Goal: Task Accomplishment & Management: Use online tool/utility

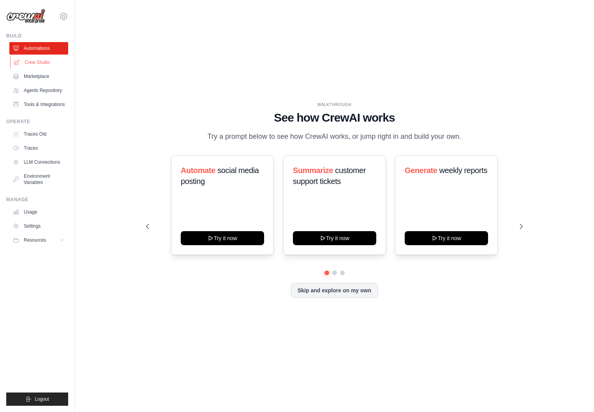
click at [48, 66] on link "Crew Studio" at bounding box center [39, 62] width 59 height 12
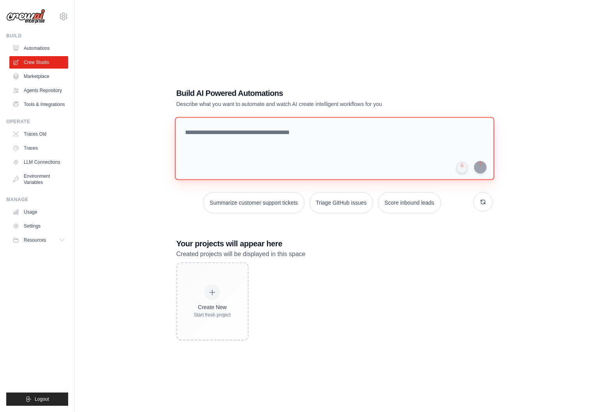
click at [198, 158] on textarea at bounding box center [334, 148] width 319 height 63
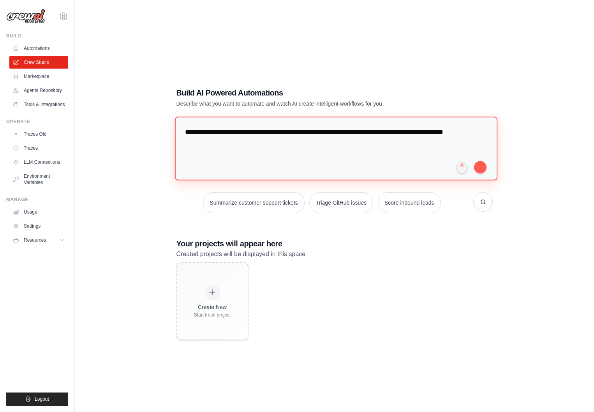
drag, startPoint x: 243, startPoint y: 146, endPoint x: 160, endPoint y: 127, distance: 84.6
click at [160, 127] on div "**********" at bounding box center [334, 214] width 494 height 412
click at [228, 153] on textarea "**********" at bounding box center [336, 147] width 323 height 63
drag, startPoint x: 267, startPoint y: 142, endPoint x: 258, endPoint y: 131, distance: 14.7
click at [258, 131] on textarea "**********" at bounding box center [336, 147] width 323 height 63
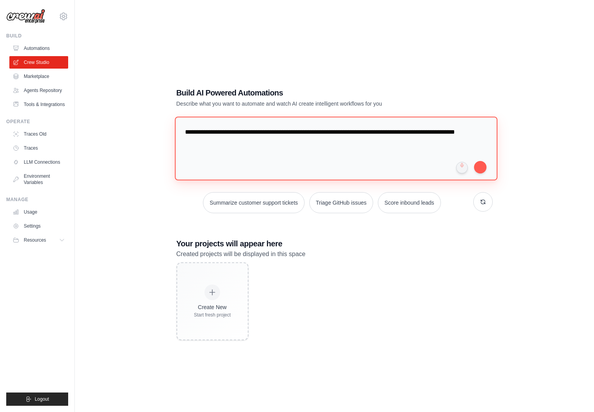
click at [315, 132] on textarea "**********" at bounding box center [336, 147] width 323 height 63
click at [345, 132] on textarea "**********" at bounding box center [336, 147] width 323 height 63
click at [347, 132] on textarea "**********" at bounding box center [336, 147] width 323 height 63
click at [374, 132] on textarea "**********" at bounding box center [336, 147] width 323 height 63
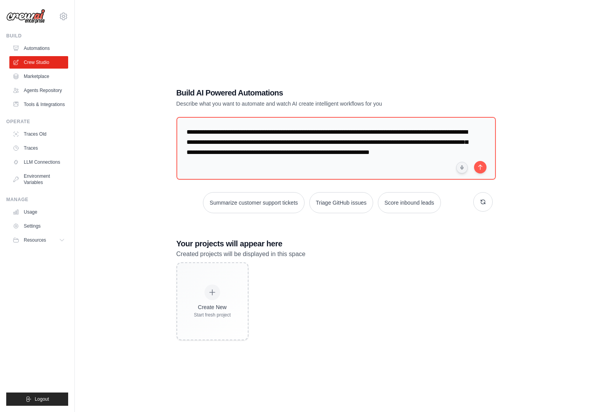
click at [482, 241] on h3 "Your projects will appear here" at bounding box center [334, 243] width 316 height 11
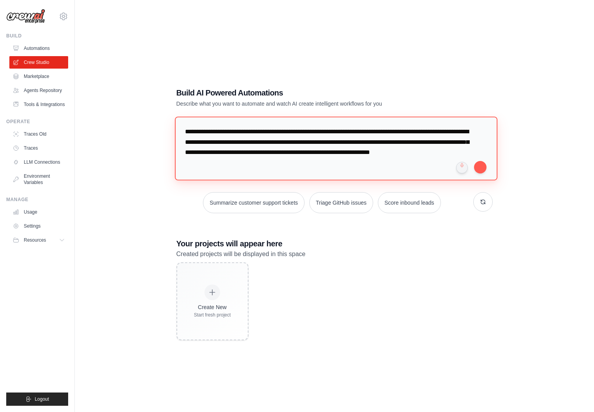
click at [272, 144] on textarea "**********" at bounding box center [336, 147] width 323 height 63
click at [320, 140] on textarea "**********" at bounding box center [336, 147] width 323 height 63
click at [394, 142] on textarea "**********" at bounding box center [336, 147] width 323 height 63
click at [185, 155] on textarea "**********" at bounding box center [336, 147] width 323 height 63
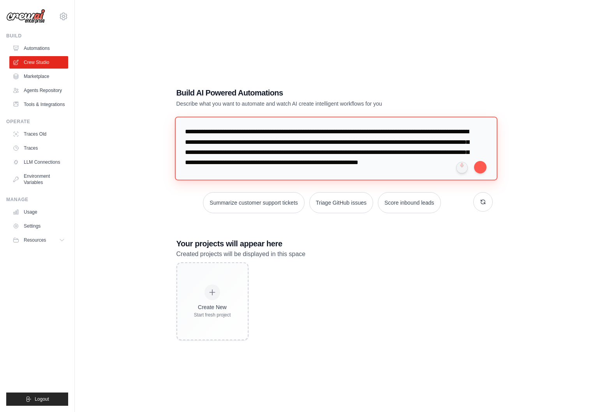
click at [413, 173] on textarea "**********" at bounding box center [336, 147] width 323 height 63
type textarea "**********"
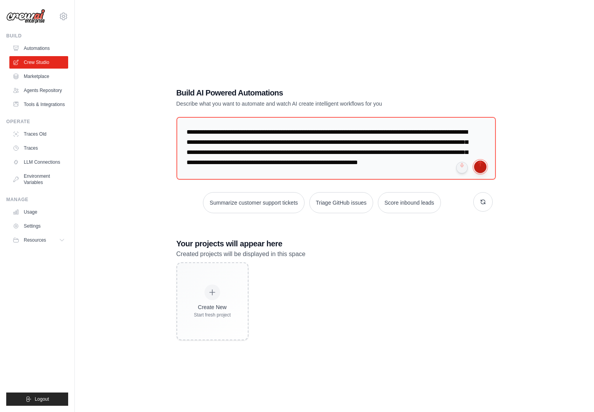
click at [478, 170] on button "submit" at bounding box center [480, 166] width 12 height 12
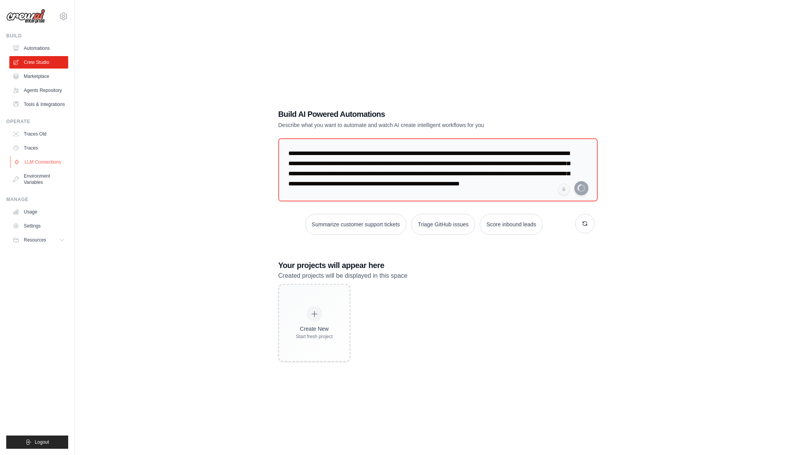
click at [51, 160] on link "LLM Connections" at bounding box center [39, 162] width 59 height 12
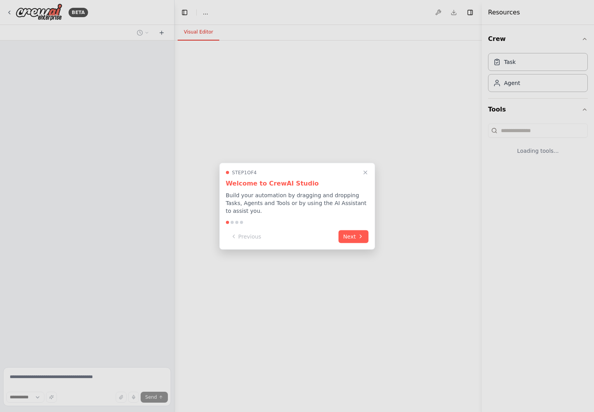
select select "****"
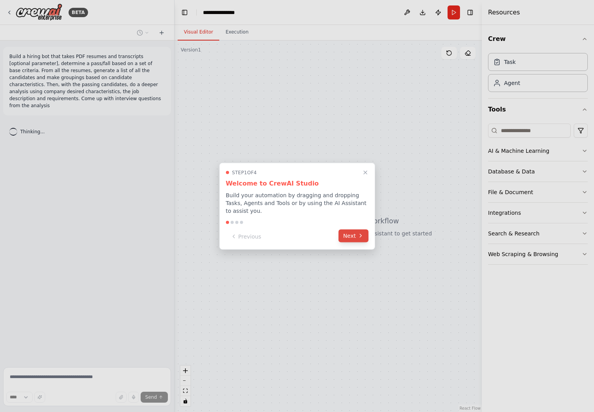
click at [352, 234] on button "Next" at bounding box center [353, 235] width 30 height 13
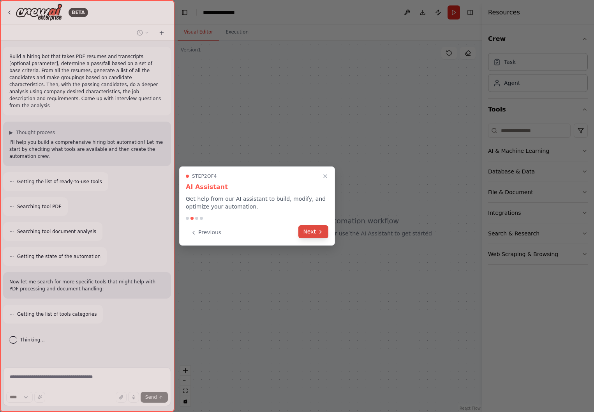
scroll to position [10, 0]
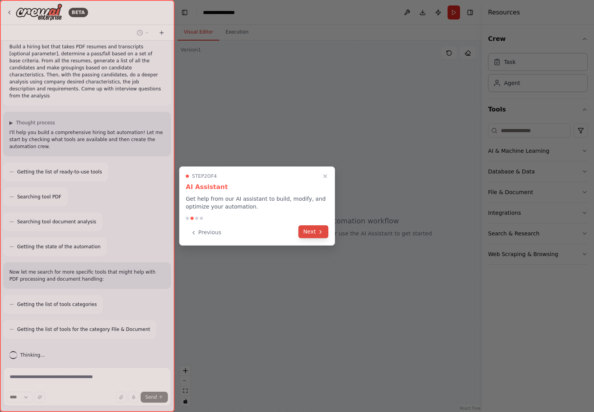
click at [319, 234] on icon at bounding box center [320, 232] width 6 height 6
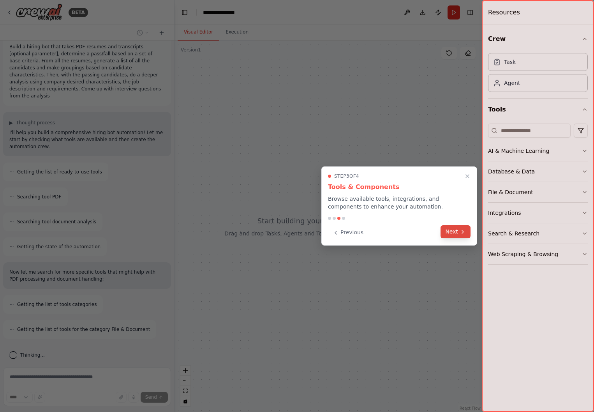
click at [460, 231] on icon at bounding box center [463, 232] width 6 height 6
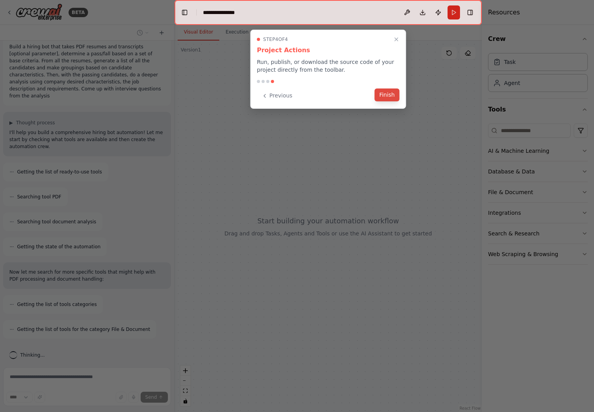
click at [394, 95] on button "Finish" at bounding box center [387, 94] width 25 height 13
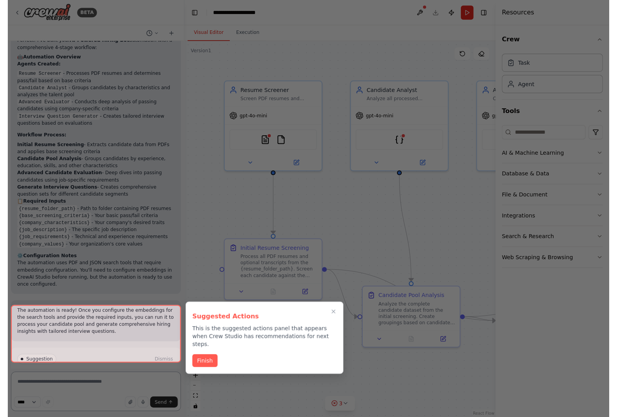
scroll to position [816, 0]
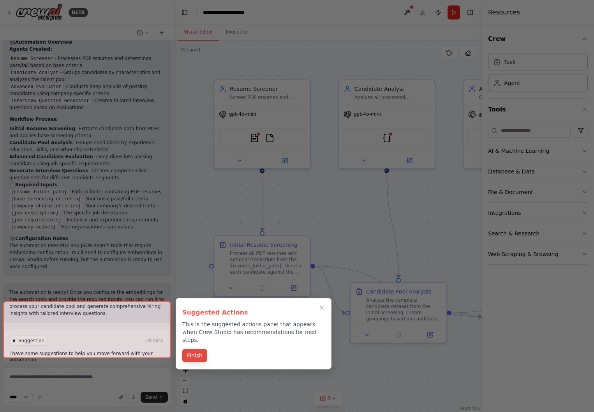
click at [190, 349] on button "Finish" at bounding box center [194, 355] width 25 height 13
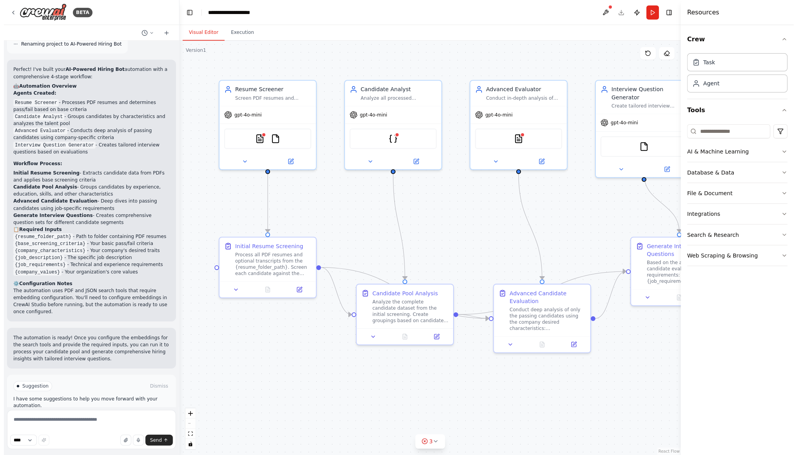
scroll to position [773, 0]
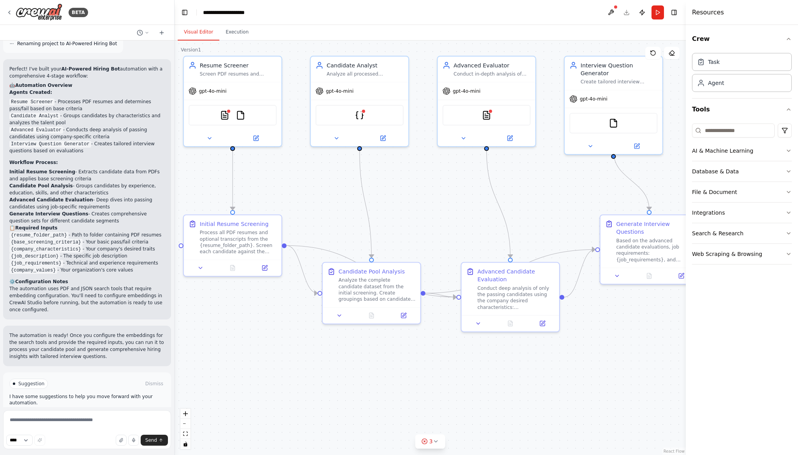
drag, startPoint x: 491, startPoint y: 256, endPoint x: 479, endPoint y: 234, distance: 24.9
click at [479, 234] on div ".deletable-edge-delete-btn { width: 20px; height: 20px; border: 0px solid #ffff…" at bounding box center [430, 248] width 511 height 414
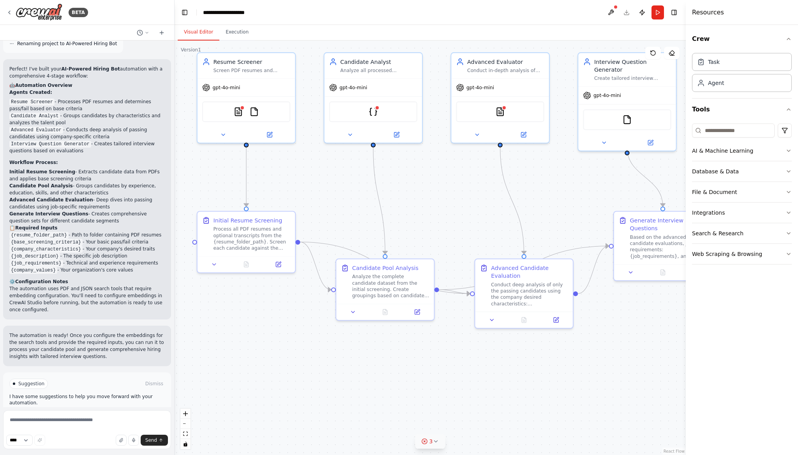
click at [433, 411] on icon at bounding box center [435, 441] width 6 height 6
click at [488, 398] on button at bounding box center [492, 401] width 13 height 9
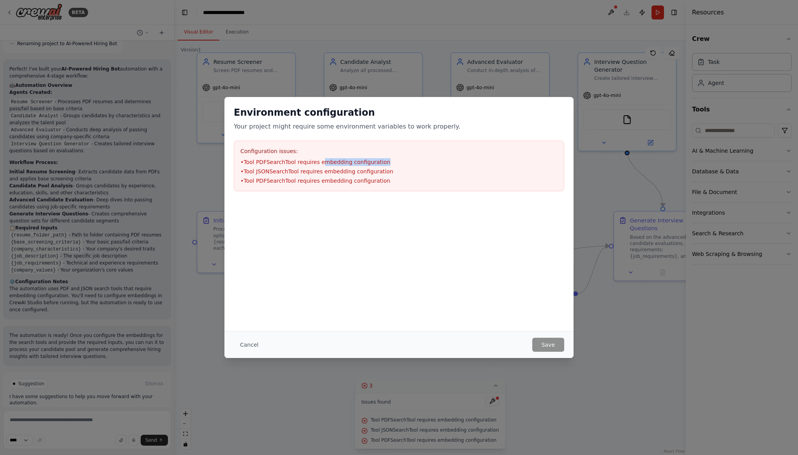
drag, startPoint x: 320, startPoint y: 159, endPoint x: 421, endPoint y: 161, distance: 100.9
click at [421, 161] on li "• Tool PDFSearchTool requires embedding configuration" at bounding box center [398, 162] width 317 height 8
click at [421, 167] on li "• Tool JSONSearchTool requires embedding configuration" at bounding box center [398, 171] width 317 height 8
drag, startPoint x: 394, startPoint y: 178, endPoint x: 314, endPoint y: 183, distance: 79.6
click at [314, 183] on li "• Tool PDFSearchTool requires embedding configuration" at bounding box center [398, 181] width 317 height 8
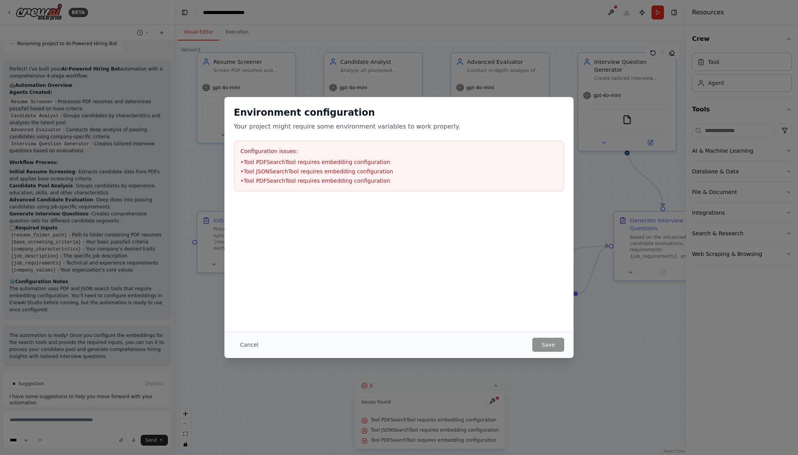
click at [501, 328] on div "Environment configuration Your project might require some environment variables…" at bounding box center [398, 214] width 349 height 234
click at [252, 347] on button "Cancel" at bounding box center [249, 345] width 31 height 14
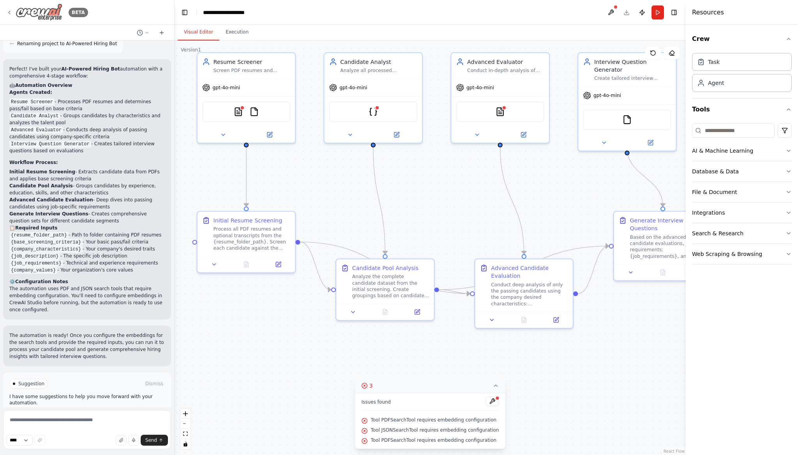
click at [8, 14] on icon at bounding box center [9, 12] width 6 height 6
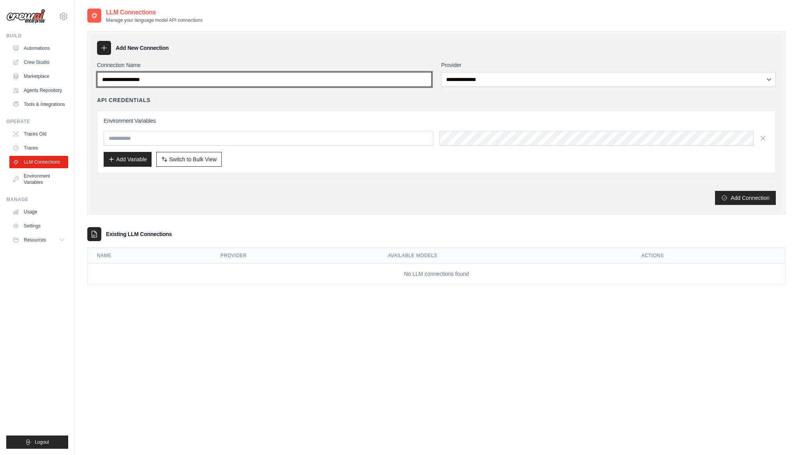
click at [215, 79] on input "Connection Name" at bounding box center [264, 79] width 335 height 15
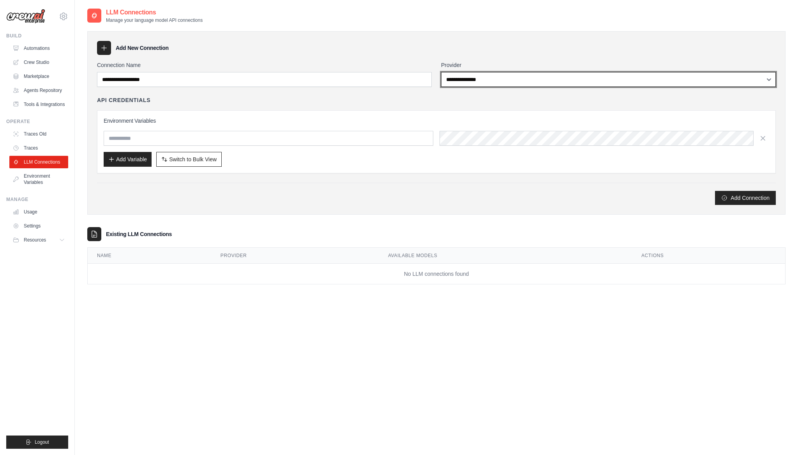
click at [477, 85] on select "**********" at bounding box center [608, 79] width 335 height 15
select select "**********"
click at [441, 72] on select "**********" at bounding box center [608, 79] width 335 height 15
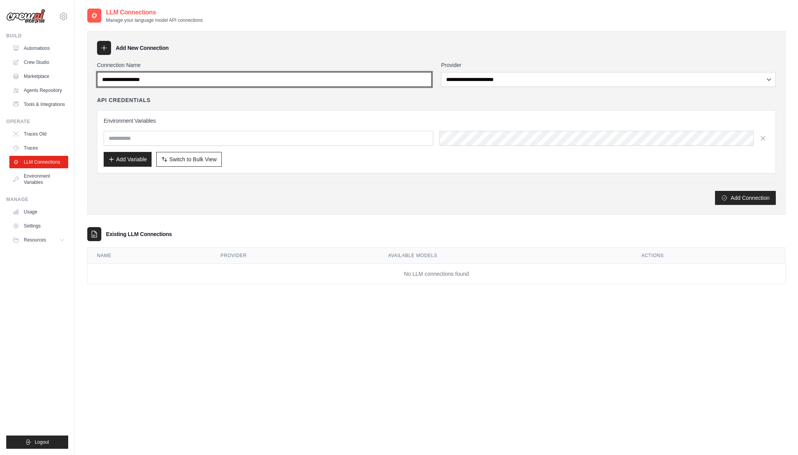
click at [322, 74] on input "Connection Name" at bounding box center [264, 79] width 335 height 15
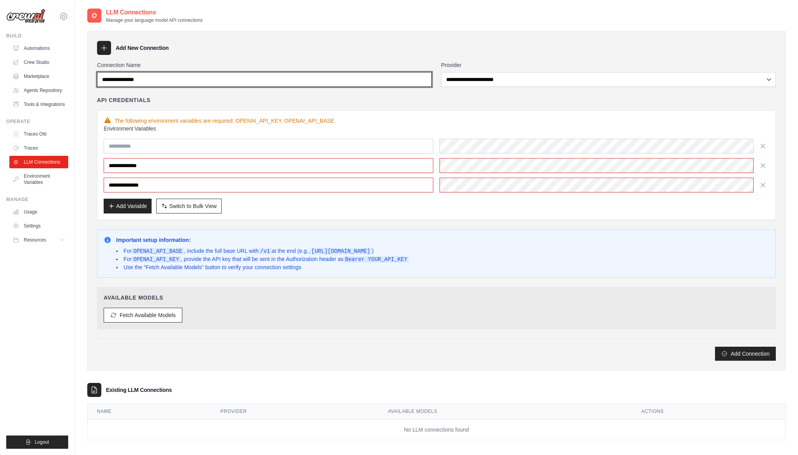
type input "**********"
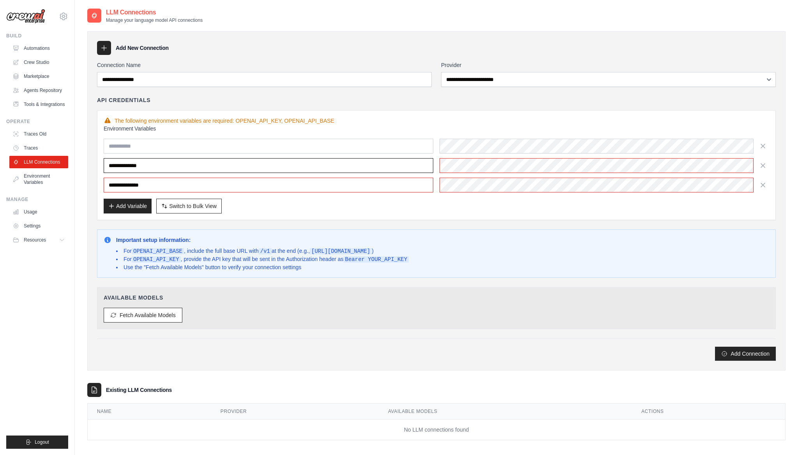
click at [316, 171] on input "**********" at bounding box center [269, 165] width 330 height 15
click at [491, 203] on div "Add Variable Switch to Bulk View Switch to Table View" at bounding box center [436, 206] width 665 height 15
click at [372, 248] on code "https://api.your-service.com/v1" at bounding box center [341, 251] width 62 height 6
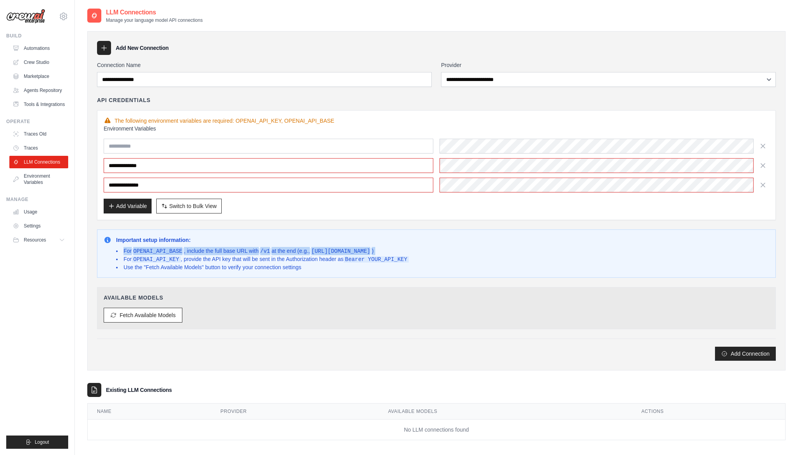
click at [372, 248] on code "https://api.your-service.com/v1" at bounding box center [341, 251] width 62 height 6
drag, startPoint x: 420, startPoint y: 251, endPoint x: 317, endPoint y: 251, distance: 103.2
click at [317, 251] on code "https://api.your-service.com/v1" at bounding box center [341, 251] width 62 height 6
copy code "https://api.your-service.com/v1"
click at [171, 324] on div "Available Models Fetch Available Models" at bounding box center [436, 308] width 679 height 42
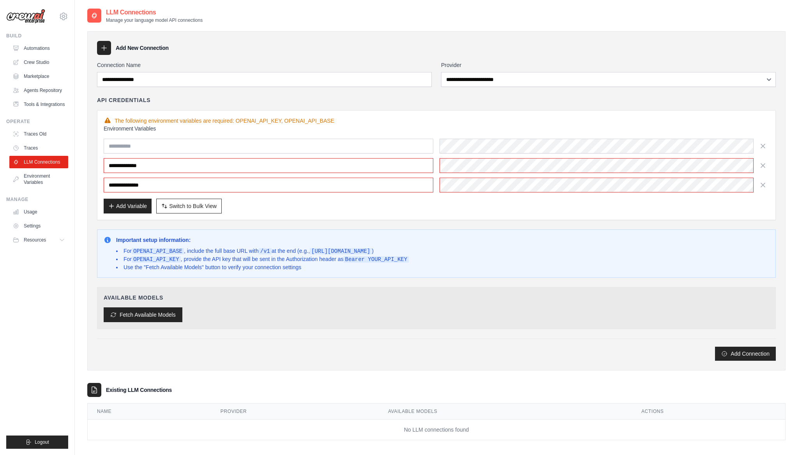
click at [171, 315] on button "Fetch Available Models" at bounding box center [143, 314] width 79 height 15
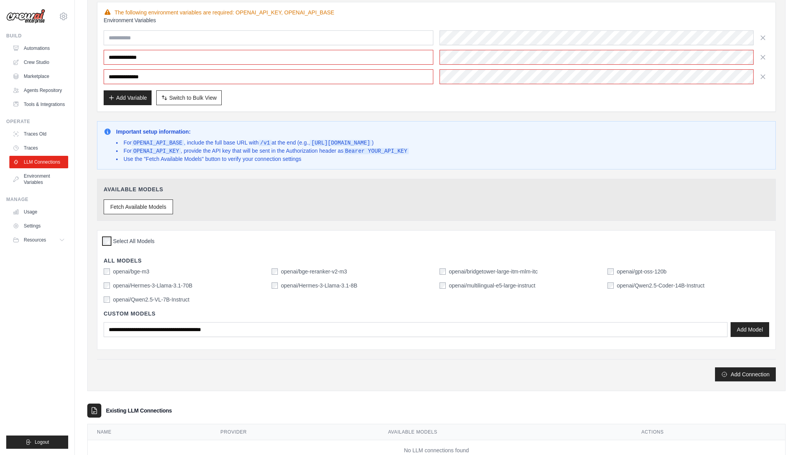
scroll to position [115, 0]
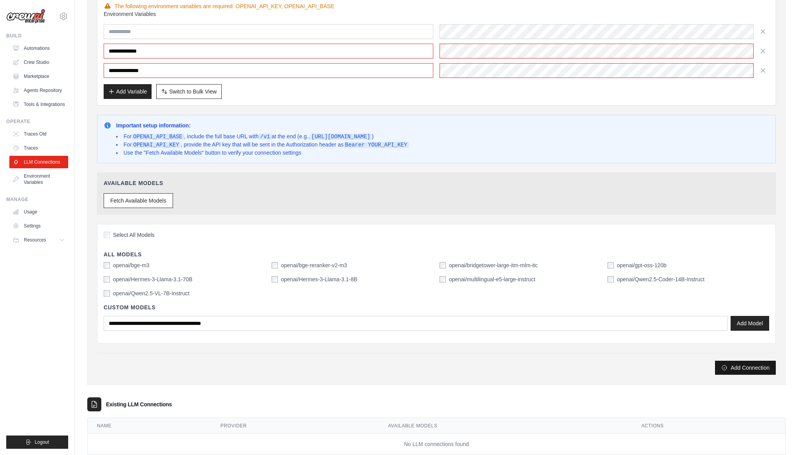
click at [742, 364] on button "Add Connection" at bounding box center [745, 368] width 61 height 14
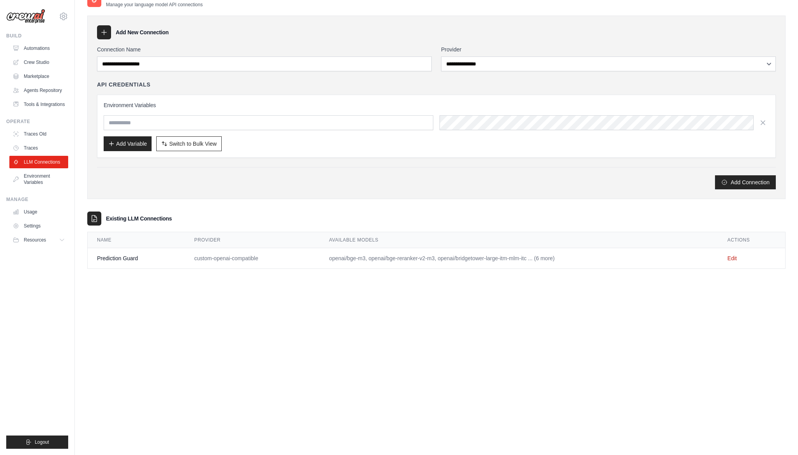
scroll to position [0, 0]
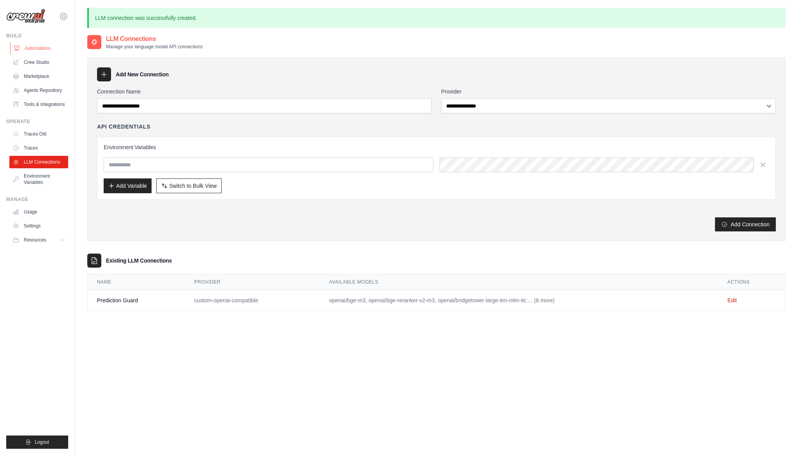
click at [44, 46] on link "Automations" at bounding box center [39, 48] width 59 height 12
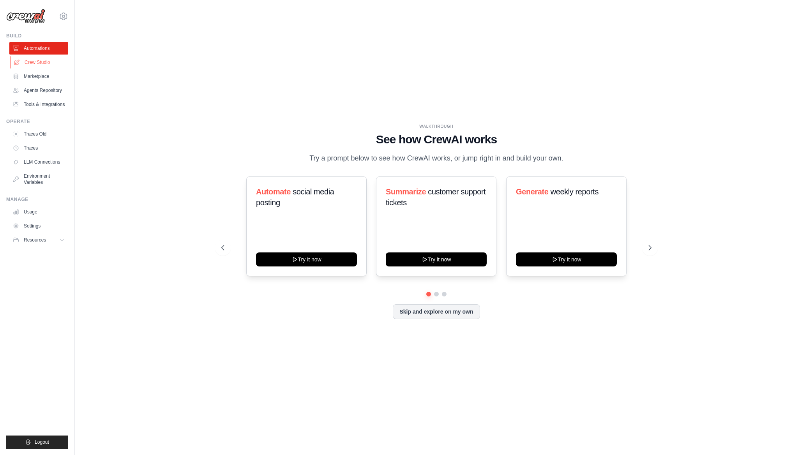
click at [47, 62] on link "Crew Studio" at bounding box center [39, 62] width 59 height 12
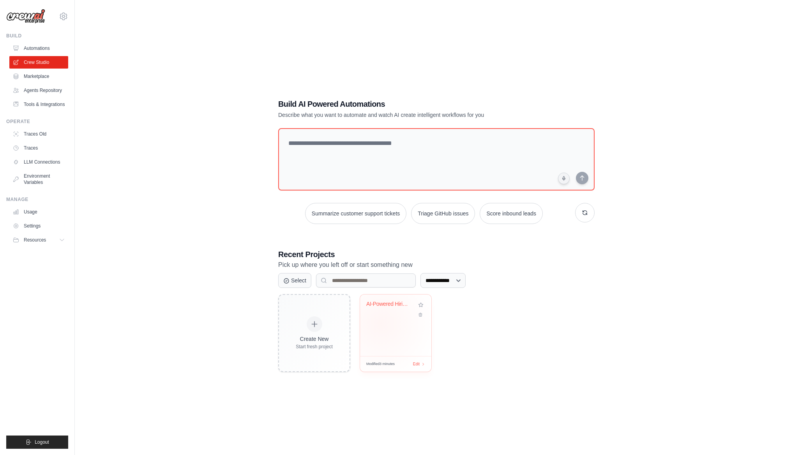
click at [386, 322] on div "AI-Powered Hiring Bot" at bounding box center [395, 325] width 71 height 62
click at [420, 314] on icon at bounding box center [420, 312] width 5 height 5
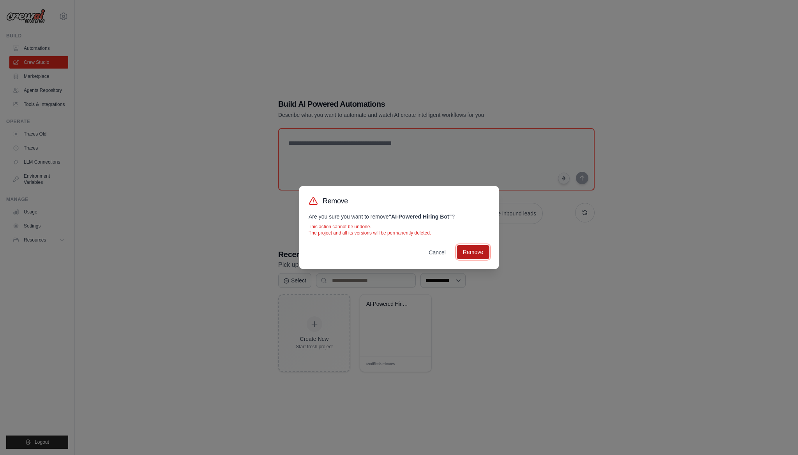
click at [478, 257] on button "Remove" at bounding box center [473, 252] width 33 height 14
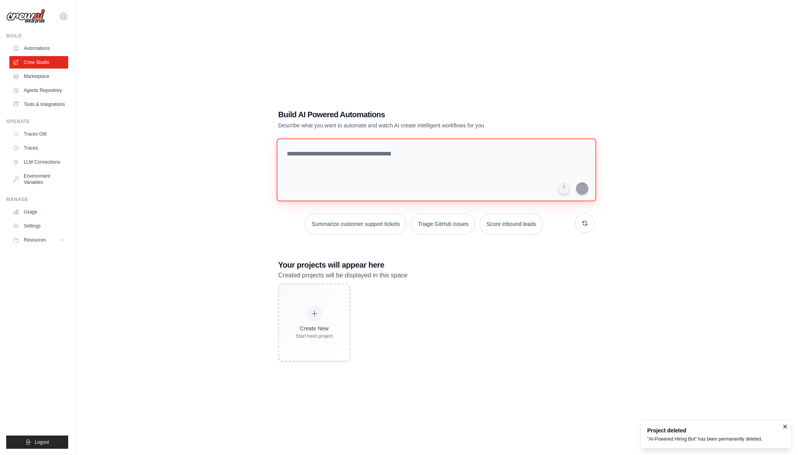
click at [452, 170] on textarea at bounding box center [436, 169] width 319 height 63
paste textarea "**********"
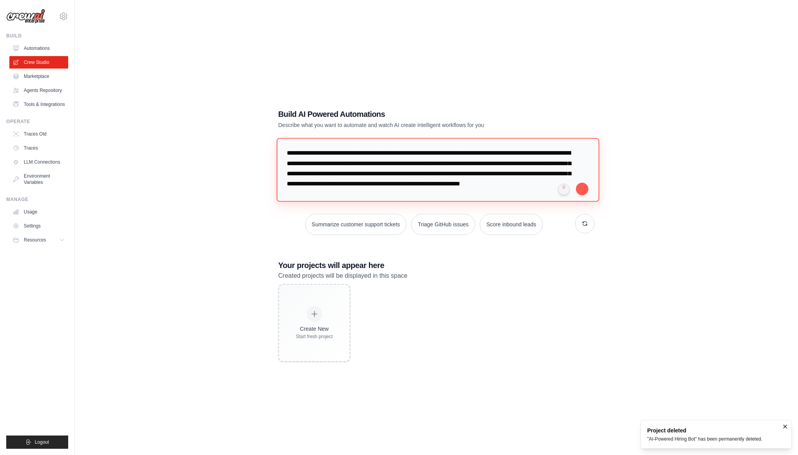
type textarea "**********"
click at [566, 273] on p "Created projects will be displayed in this space" at bounding box center [436, 276] width 316 height 10
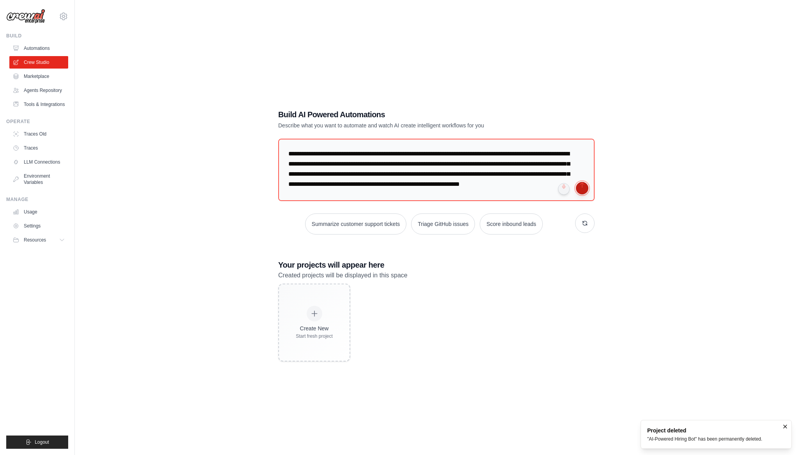
click at [582, 190] on button "submit" at bounding box center [582, 188] width 12 height 12
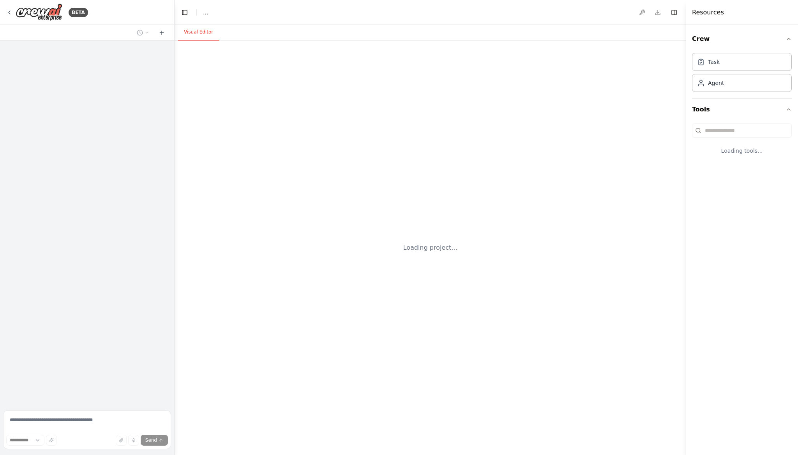
select select "****"
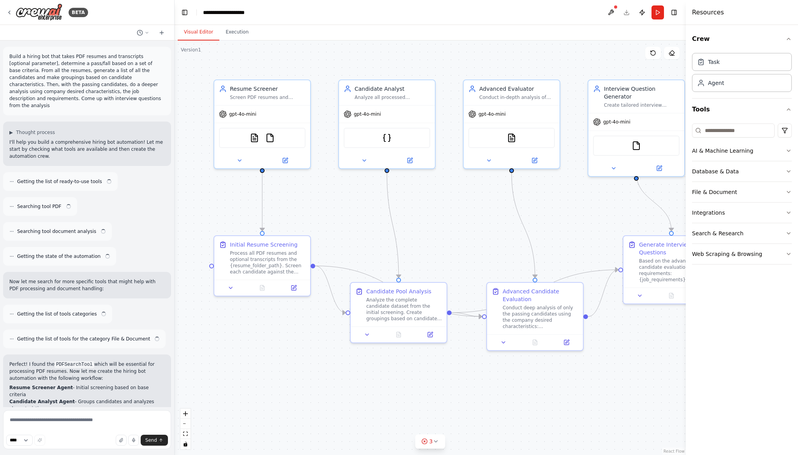
scroll to position [710, 0]
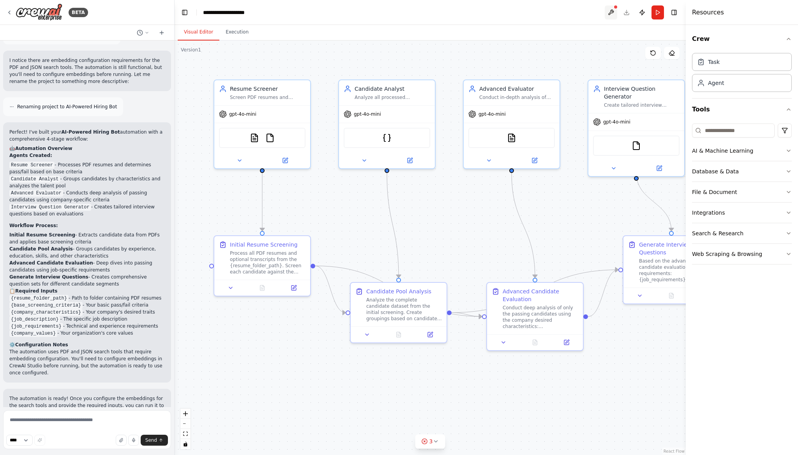
click at [610, 14] on button at bounding box center [611, 12] width 12 height 14
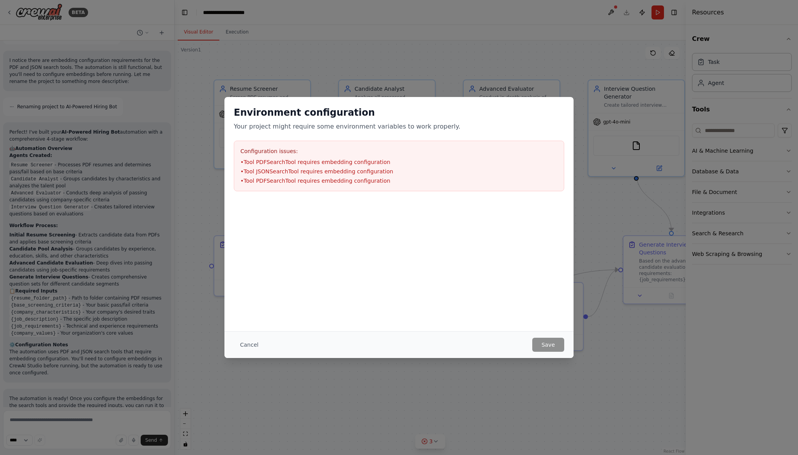
click at [284, 180] on li "• Tool PDFSearchTool requires embedding configuration" at bounding box center [398, 181] width 317 height 8
click at [251, 345] on button "Cancel" at bounding box center [249, 345] width 31 height 14
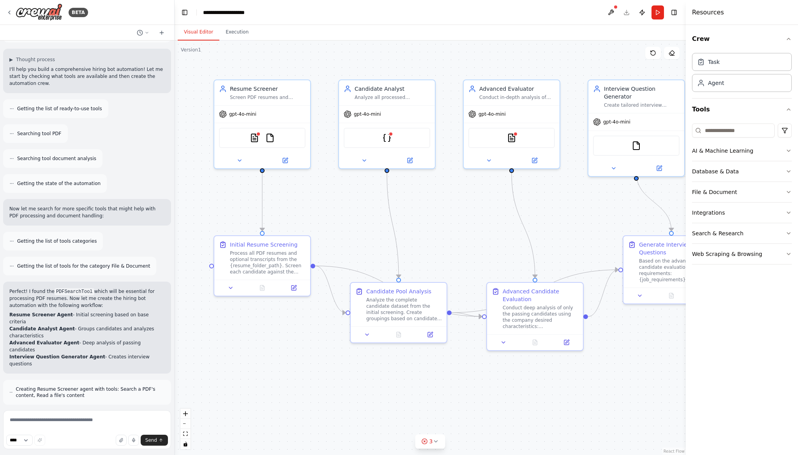
scroll to position [0, 0]
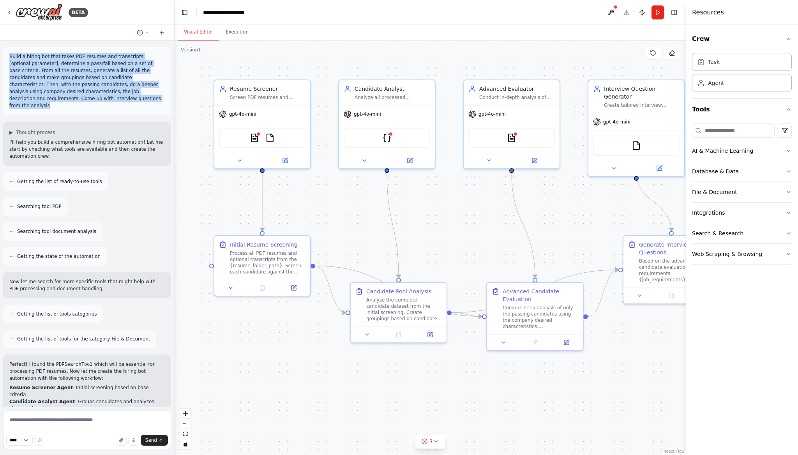
drag, startPoint x: 97, startPoint y: 96, endPoint x: 9, endPoint y: 54, distance: 97.2
click at [9, 54] on p "Build a hiring bot that takes PDF resumes and transcripts [optional parameter],…" at bounding box center [86, 81] width 155 height 56
copy p "Build a hiring bot that takes PDF resumes and transcripts [optional parameter],…"
click at [672, 9] on button "Toggle Right Sidebar" at bounding box center [673, 12] width 11 height 11
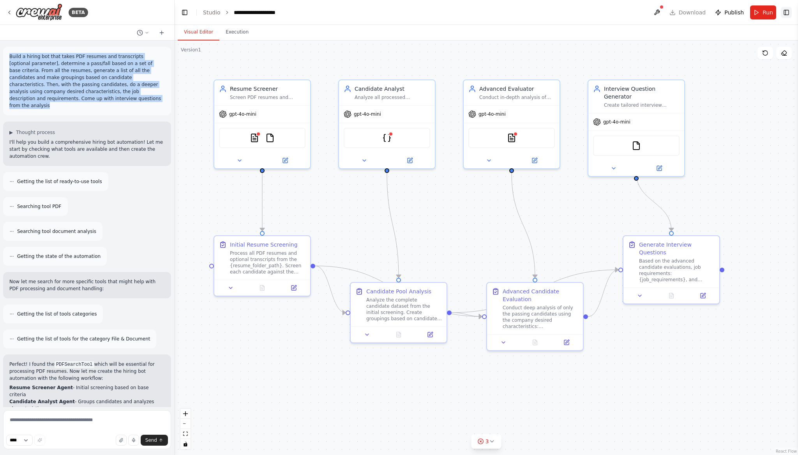
click at [786, 11] on button "Toggle Right Sidebar" at bounding box center [786, 12] width 11 height 11
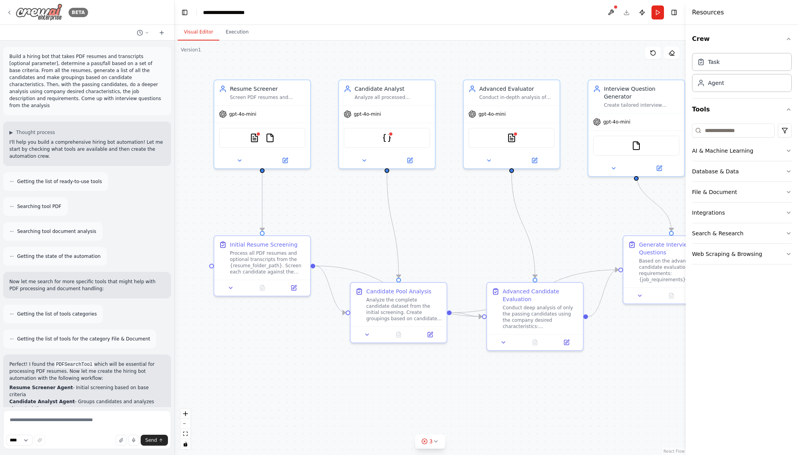
click at [14, 10] on div "BETA" at bounding box center [47, 13] width 82 height 18
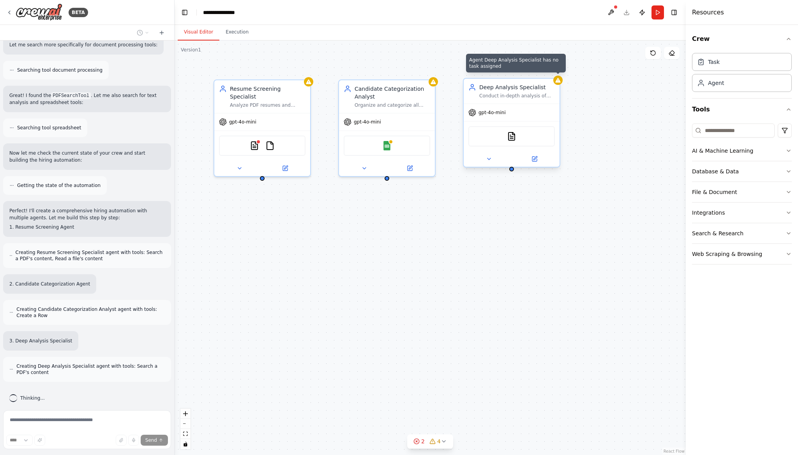
scroll to position [270, 0]
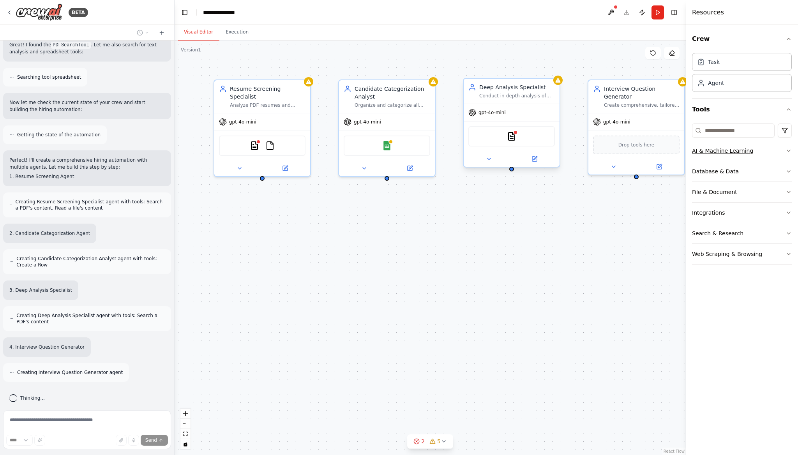
click at [783, 148] on button "AI & Machine Learning" at bounding box center [742, 151] width 100 height 20
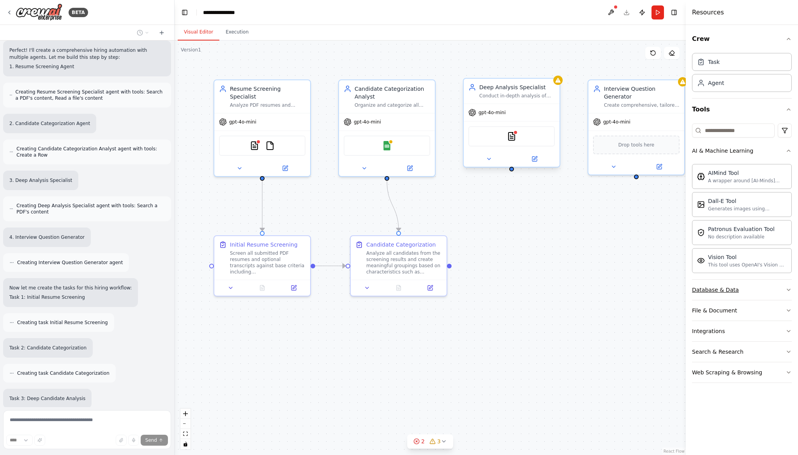
scroll to position [432, 0]
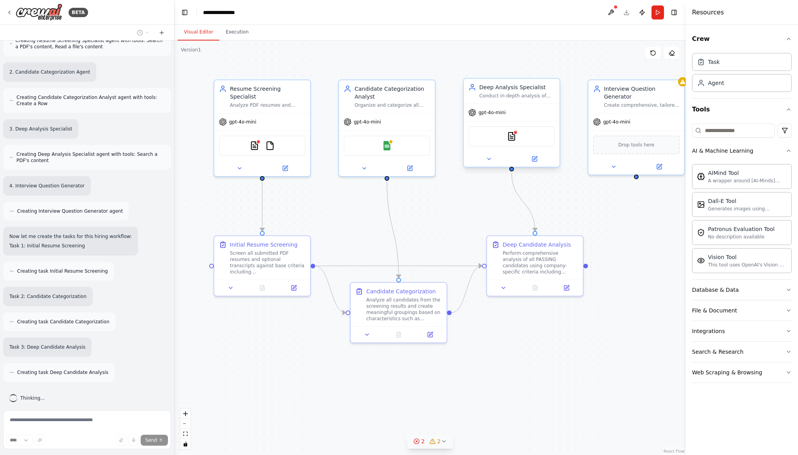
click at [445, 441] on icon at bounding box center [444, 441] width 6 height 6
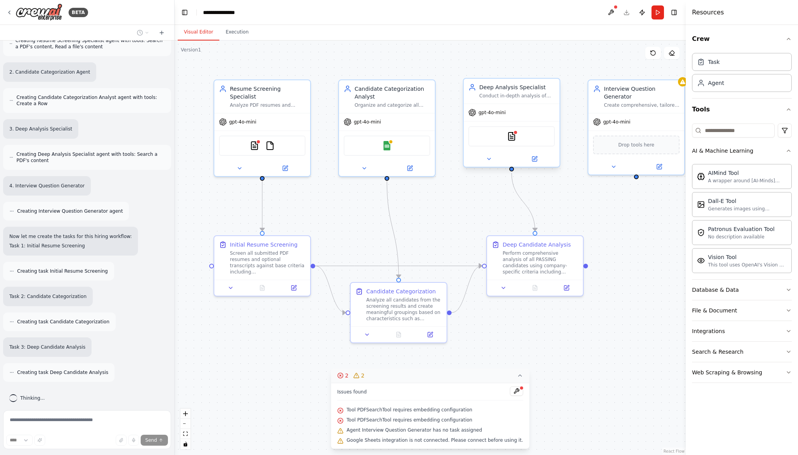
scroll to position [482, 0]
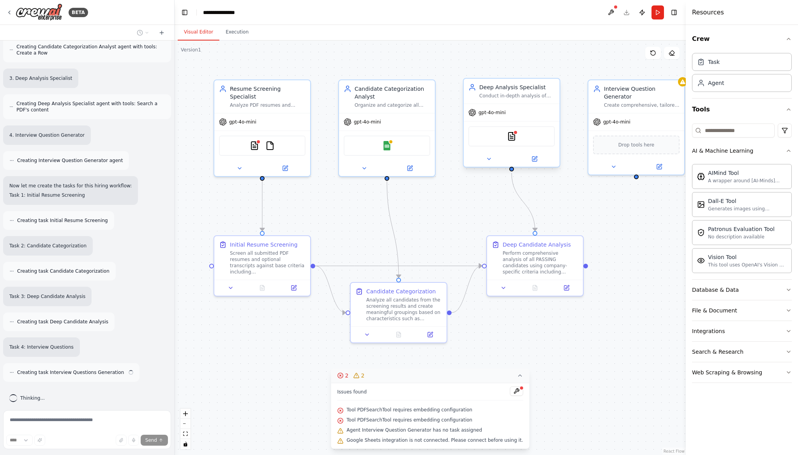
click at [534, 353] on div ".deletable-edge-delete-btn { width: 20px; height: 20px; border: 0px solid #ffff…" at bounding box center [430, 248] width 511 height 414
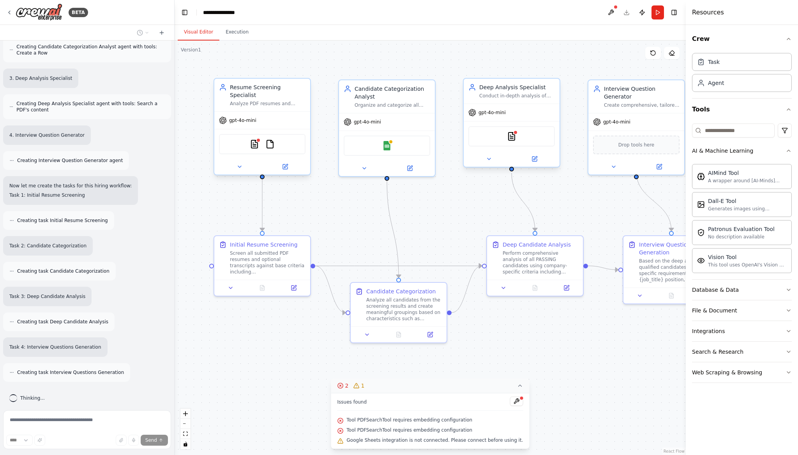
click at [242, 116] on div "gpt-4o-mini" at bounding box center [262, 120] width 96 height 17
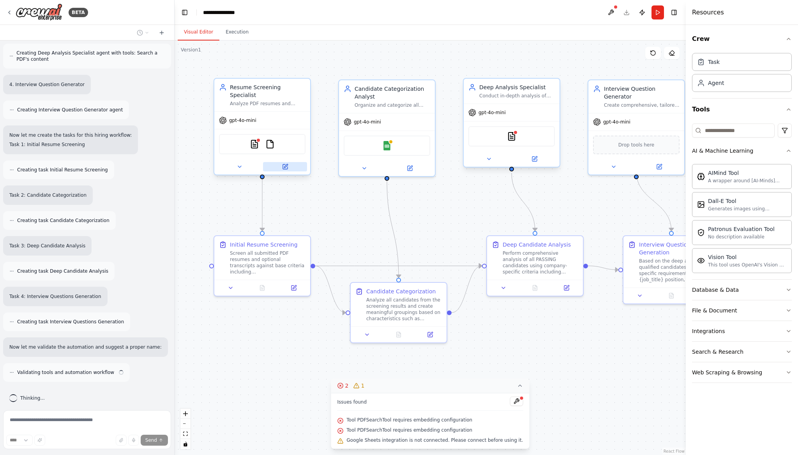
click at [292, 162] on button at bounding box center [285, 166] width 44 height 9
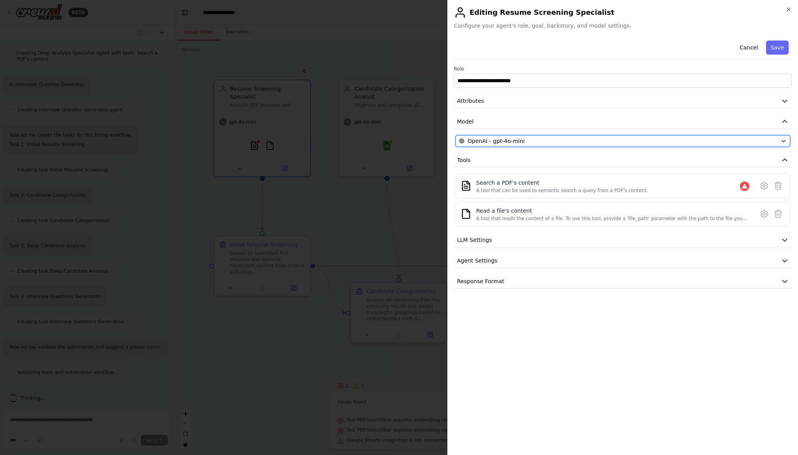
click at [511, 143] on span "OpenAI - gpt-4o-mini" at bounding box center [495, 141] width 57 height 8
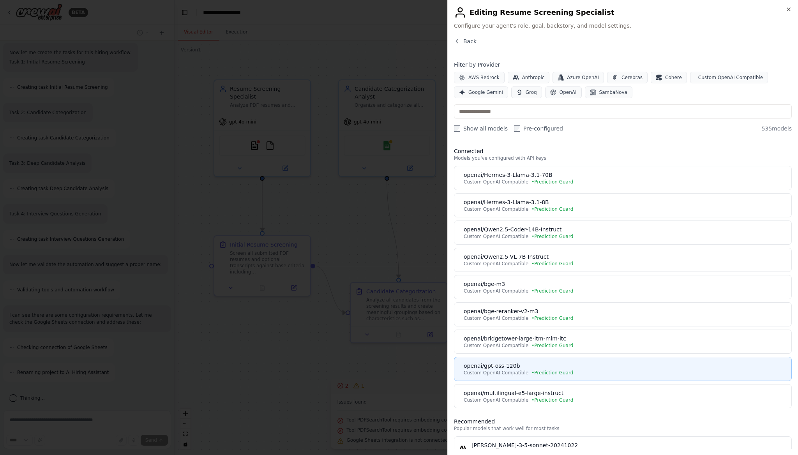
scroll to position [0, 0]
click at [511, 370] on div "openai/gpt-oss-120b" at bounding box center [625, 367] width 323 height 8
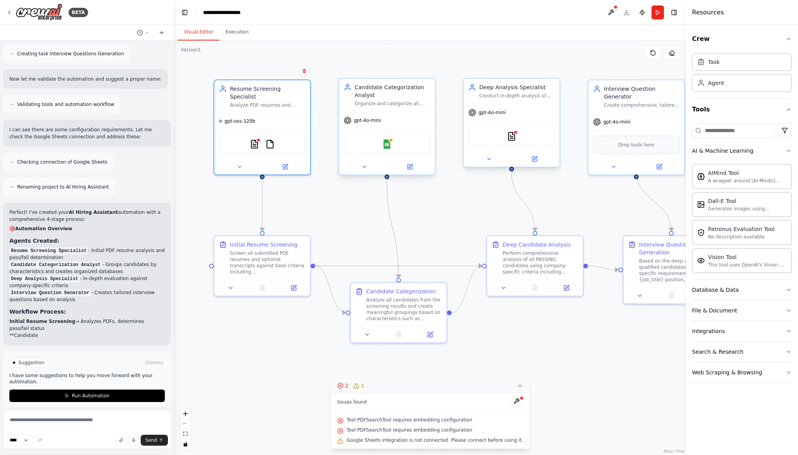
click at [389, 122] on div "gpt-4o-mini" at bounding box center [387, 120] width 96 height 17
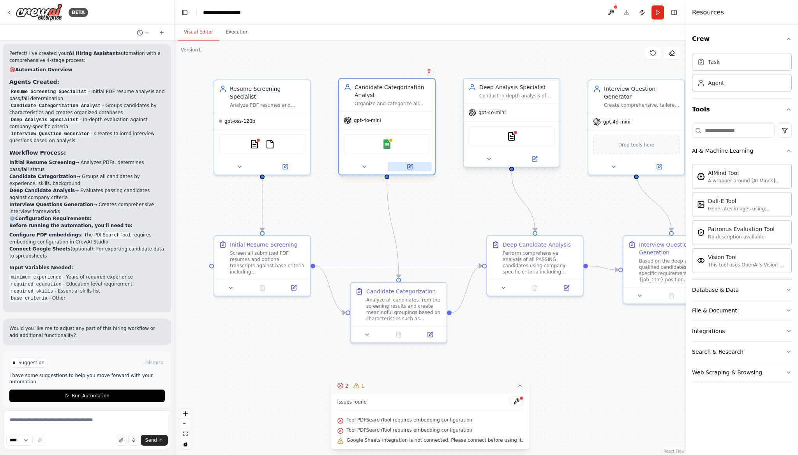
click at [411, 168] on icon at bounding box center [409, 166] width 5 height 5
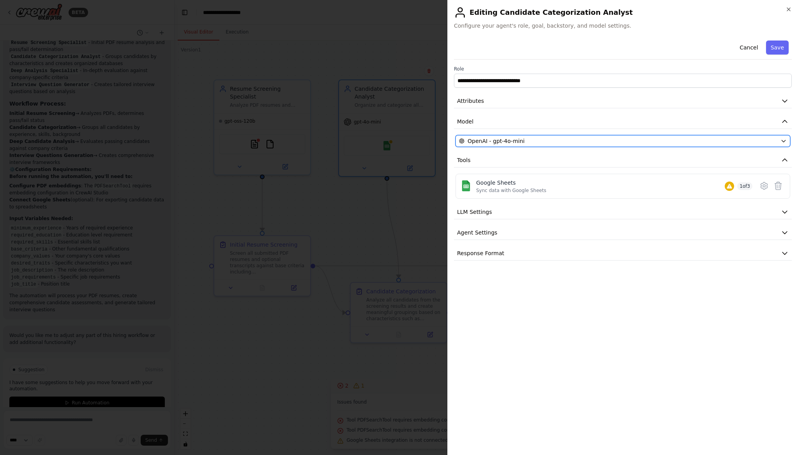
click at [503, 139] on span "OpenAI - gpt-4o-mini" at bounding box center [495, 141] width 57 height 8
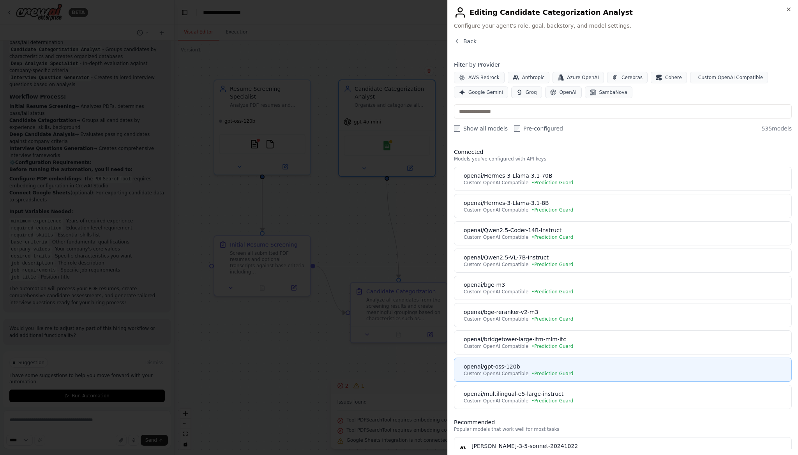
click at [523, 365] on div "openai/gpt-oss-120b" at bounding box center [625, 367] width 323 height 8
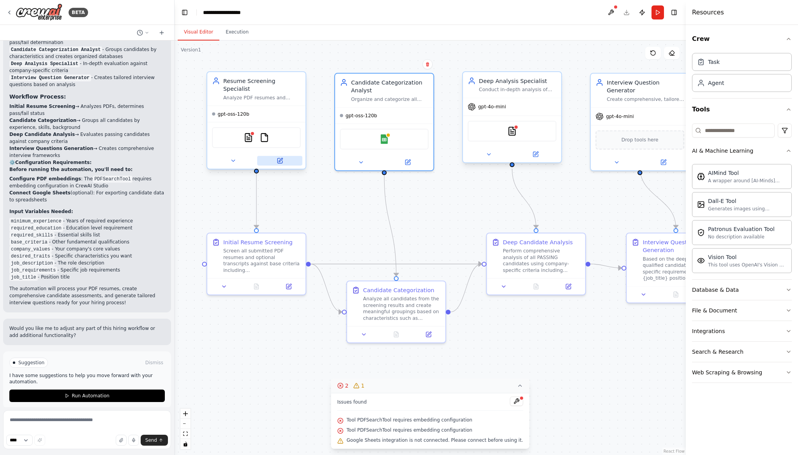
click at [284, 156] on button at bounding box center [279, 161] width 45 height 10
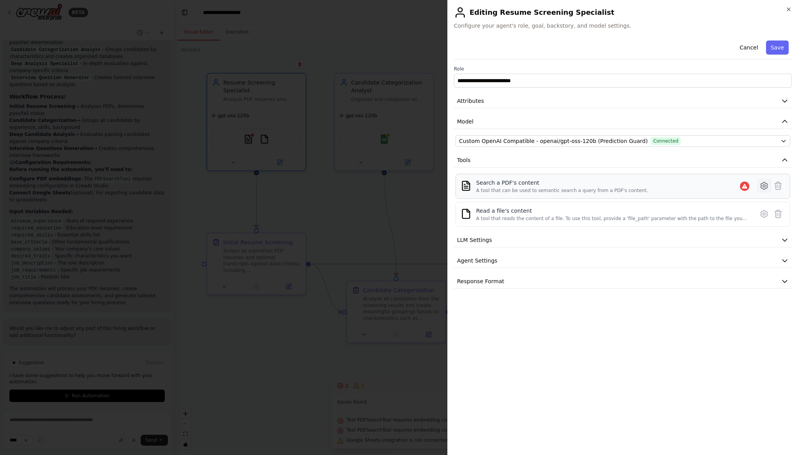
click at [762, 183] on icon at bounding box center [763, 185] width 7 height 7
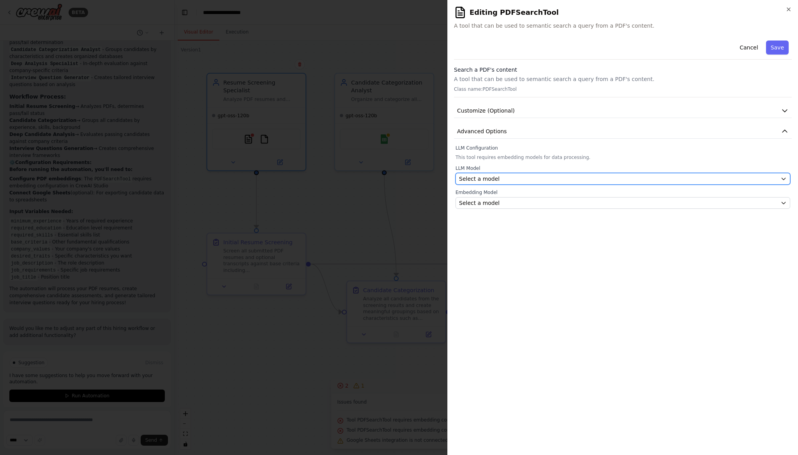
click at [725, 179] on div "Select a model" at bounding box center [618, 179] width 318 height 8
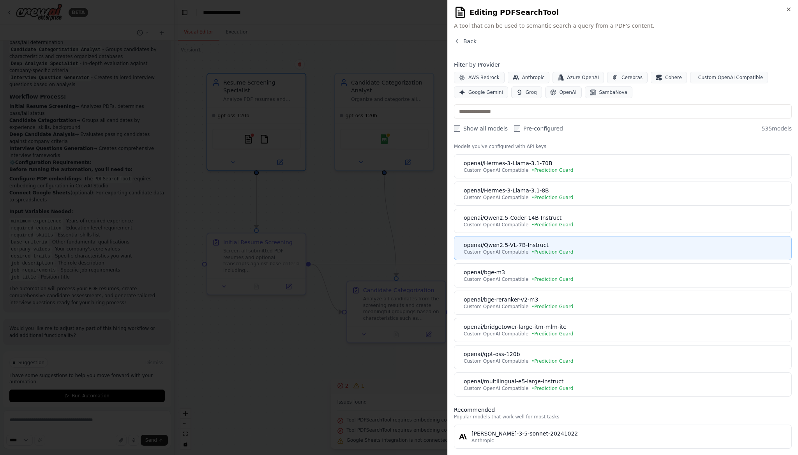
scroll to position [10, 0]
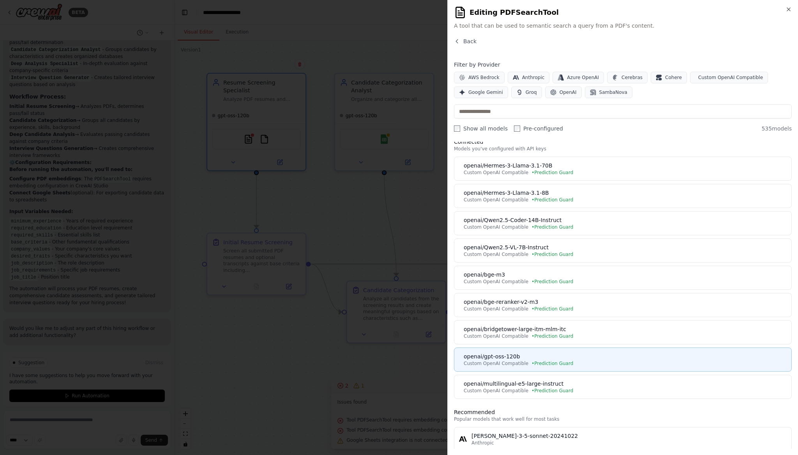
click at [619, 351] on button "openai/gpt-oss-120b Custom OpenAI Compatible • Prediction Guard" at bounding box center [623, 359] width 338 height 24
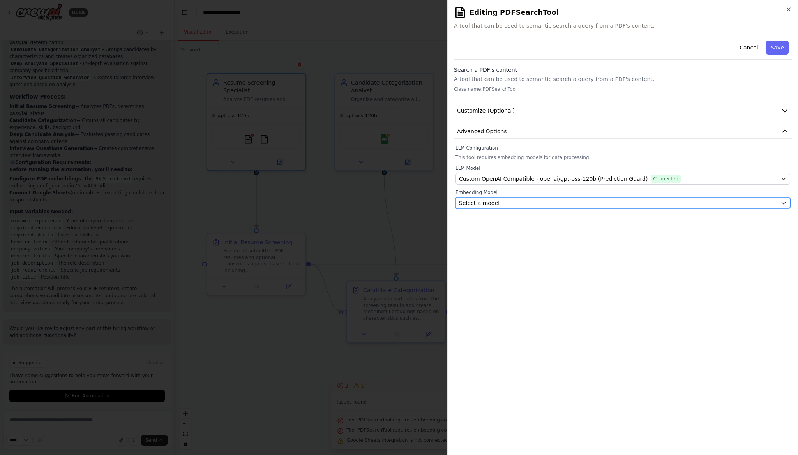
click at [587, 201] on div "Select a model" at bounding box center [618, 203] width 318 height 8
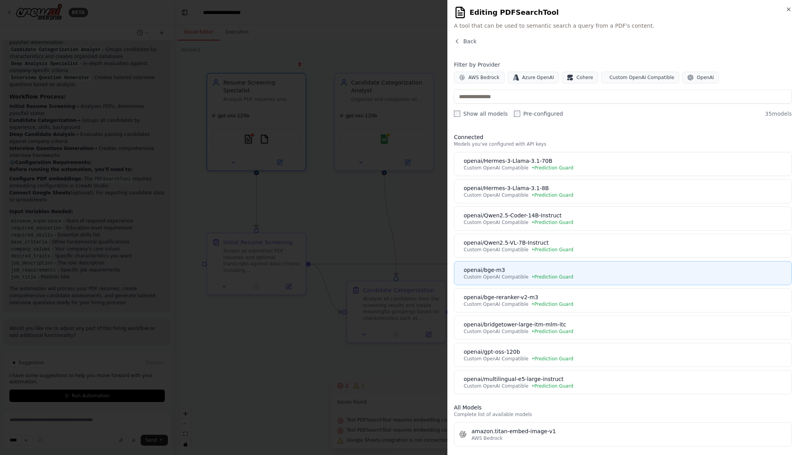
click at [569, 273] on div "openai/bge-m3" at bounding box center [625, 270] width 323 height 8
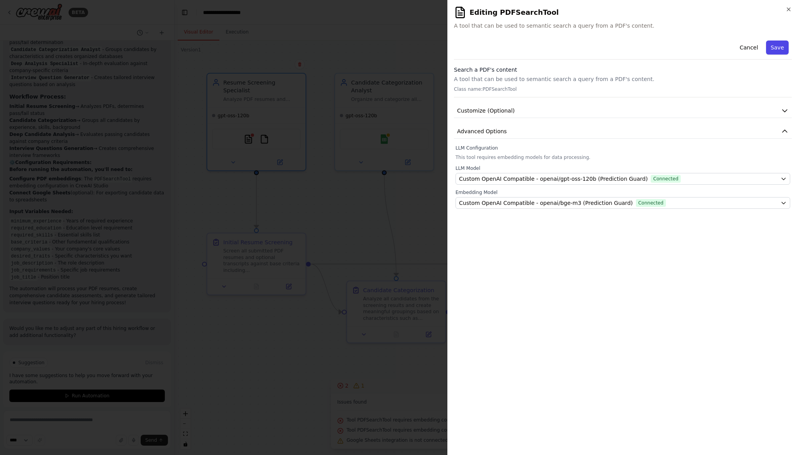
click at [774, 45] on button "Save" at bounding box center [777, 48] width 23 height 14
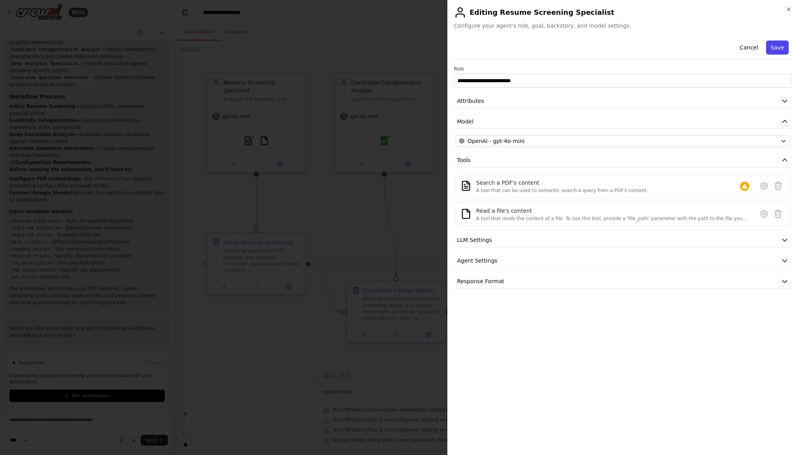
click at [776, 42] on button "Save" at bounding box center [777, 48] width 23 height 14
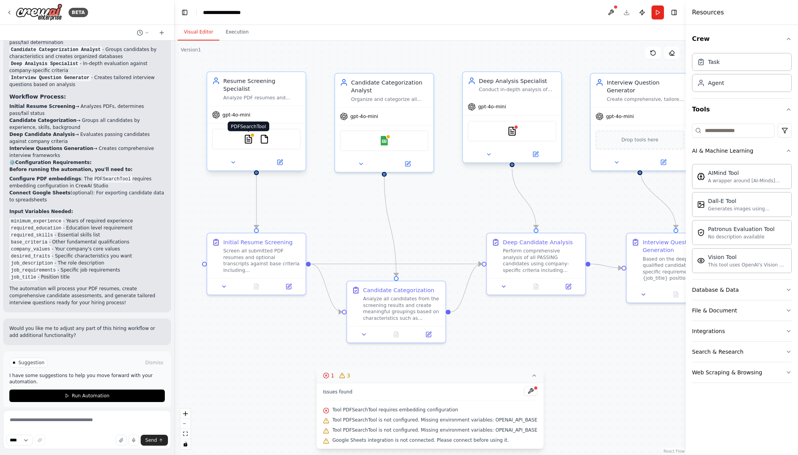
click at [250, 134] on img at bounding box center [248, 139] width 10 height 10
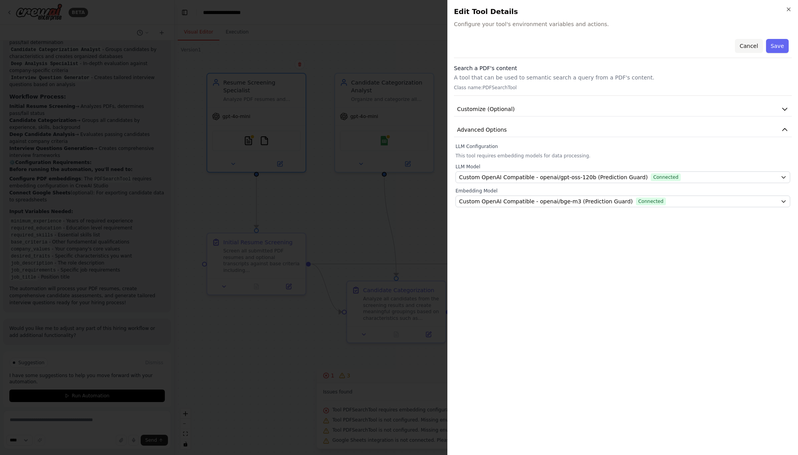
click at [750, 49] on button "Cancel" at bounding box center [749, 46] width 28 height 14
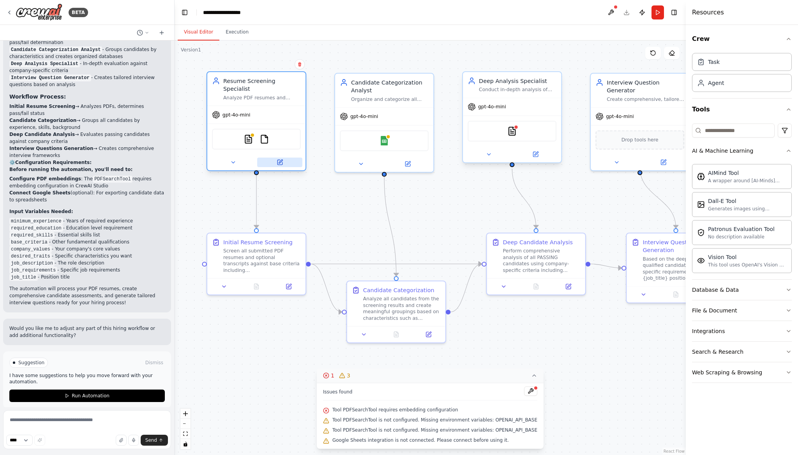
click at [284, 157] on button at bounding box center [279, 162] width 45 height 10
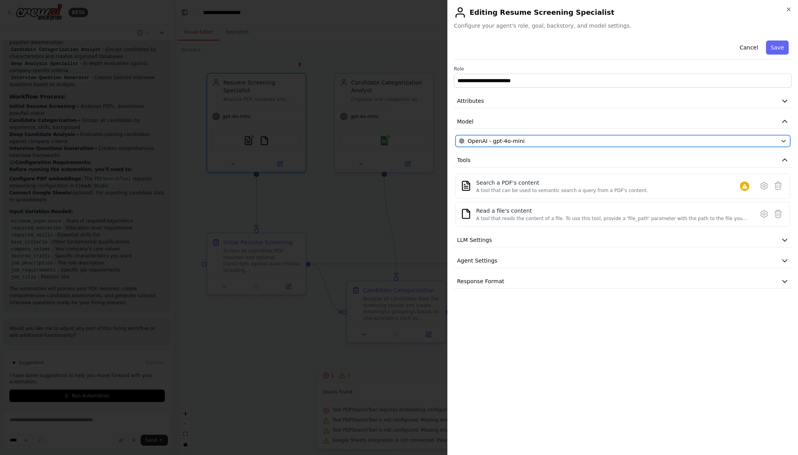
click at [530, 139] on div "OpenAI - gpt-4o-mini" at bounding box center [618, 141] width 318 height 8
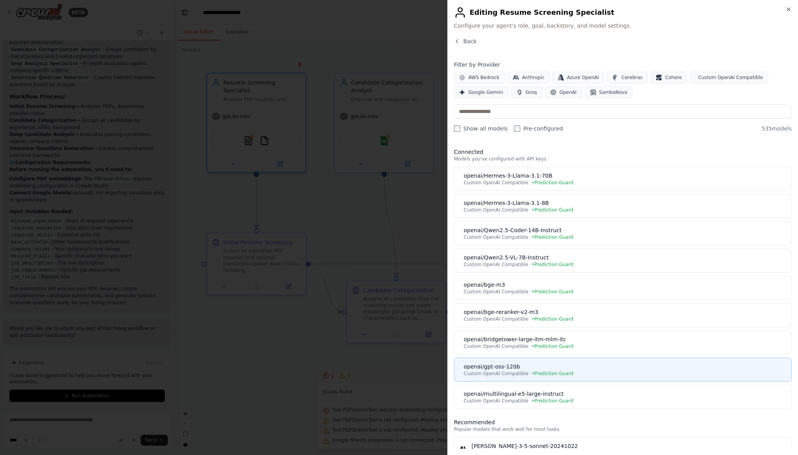
click at [525, 365] on div "openai/gpt-oss-120b" at bounding box center [625, 367] width 323 height 8
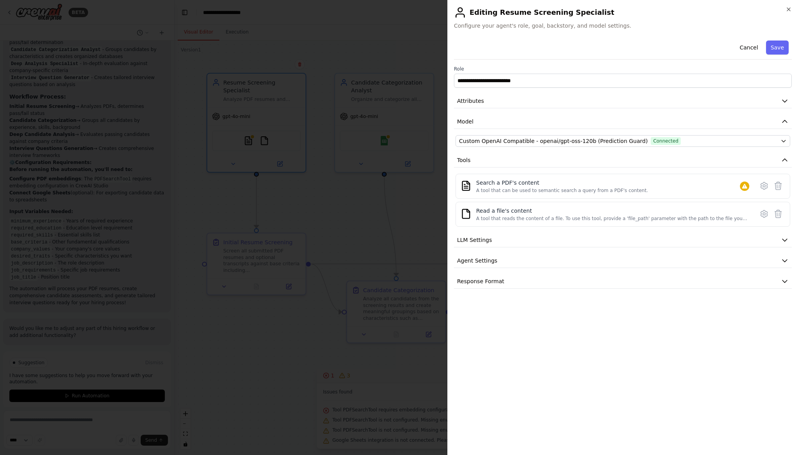
click at [770, 55] on div "Cancel Save" at bounding box center [623, 48] width 338 height 22
click at [772, 46] on button "Save" at bounding box center [777, 48] width 23 height 14
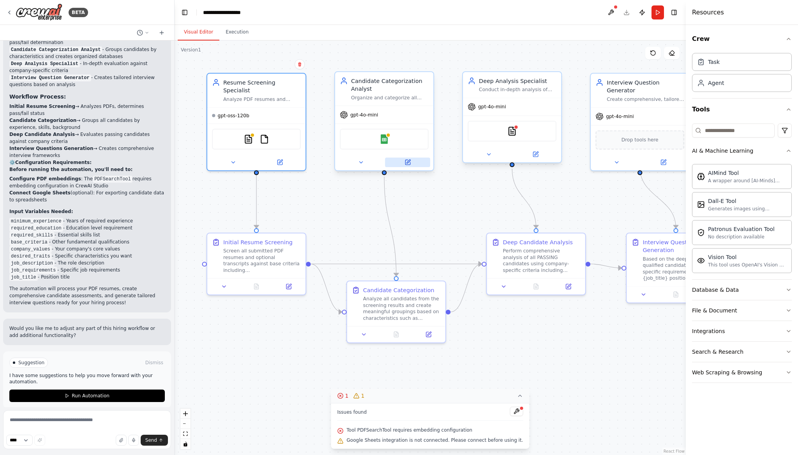
click at [406, 160] on icon at bounding box center [407, 162] width 5 height 5
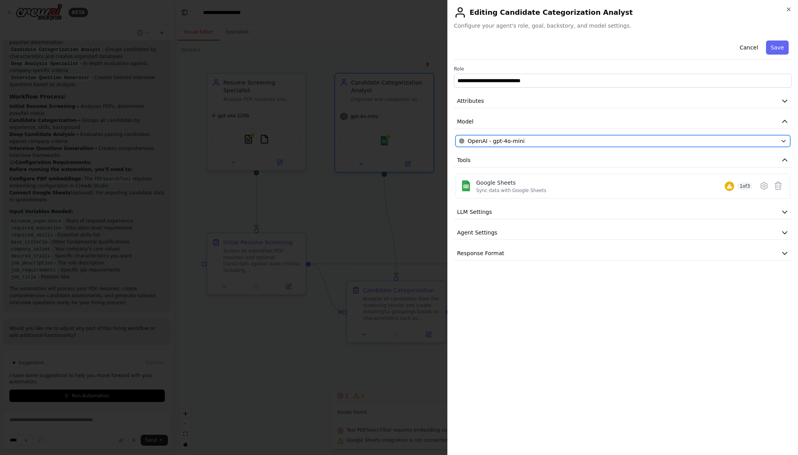
click at [623, 142] on div "OpenAI - gpt-4o-mini" at bounding box center [618, 141] width 318 height 8
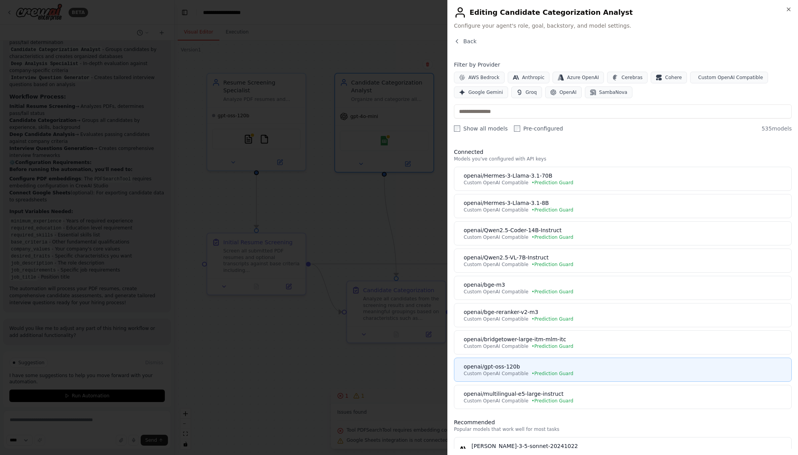
click at [568, 363] on div "openai/gpt-oss-120b" at bounding box center [625, 367] width 323 height 8
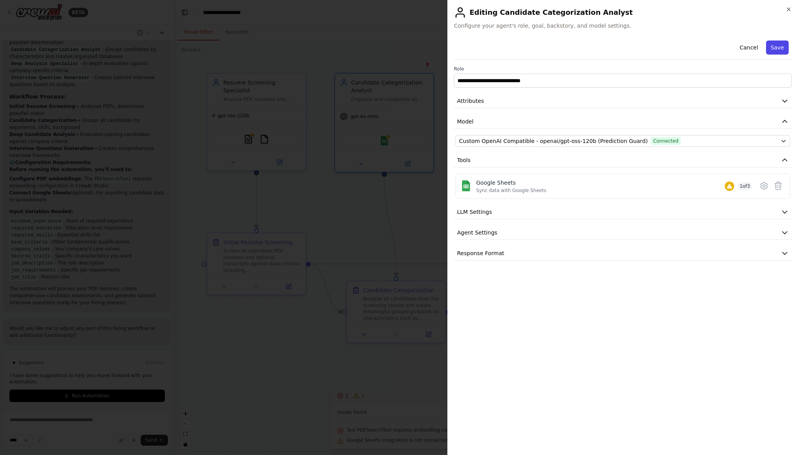
click at [776, 47] on button "Save" at bounding box center [777, 48] width 23 height 14
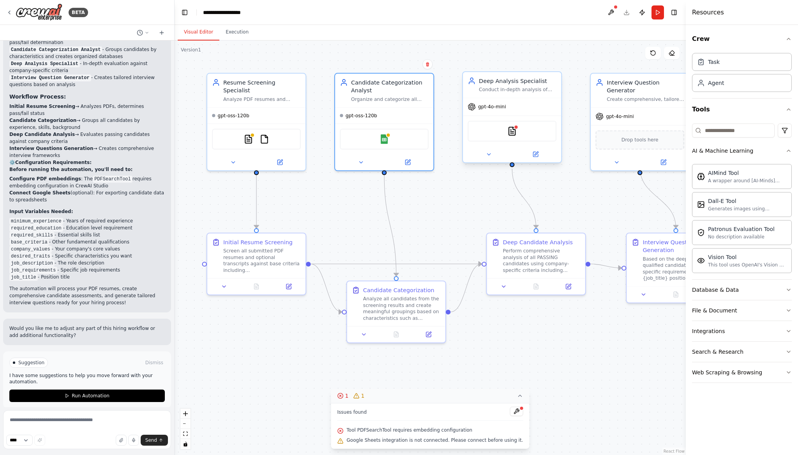
click at [506, 110] on div "gpt-4o-mini" at bounding box center [486, 107] width 38 height 8
click at [534, 157] on icon at bounding box center [535, 154] width 5 height 5
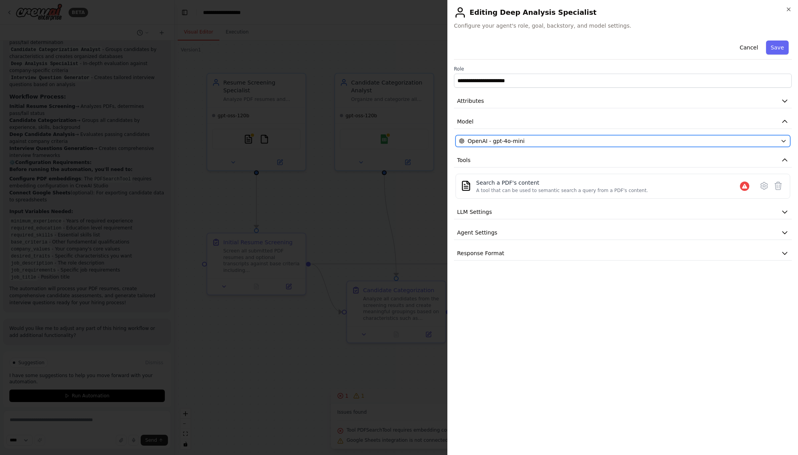
click at [559, 140] on div "OpenAI - gpt-4o-mini" at bounding box center [618, 141] width 318 height 8
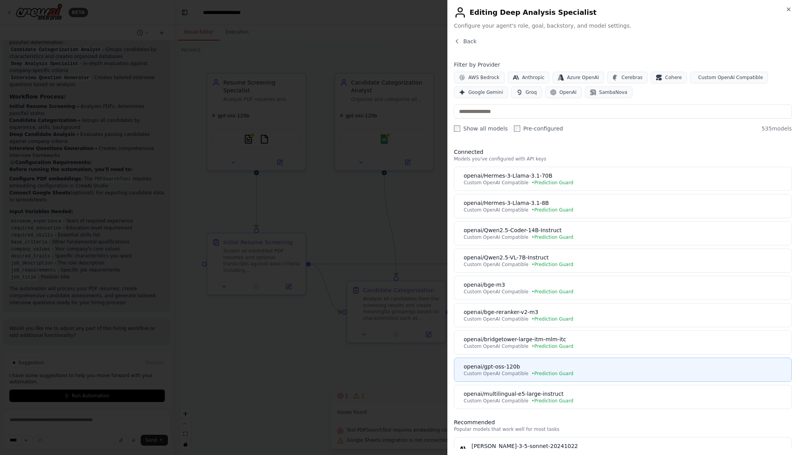
click at [538, 377] on button "openai/gpt-oss-120b Custom OpenAI Compatible • Prediction Guard" at bounding box center [623, 370] width 338 height 24
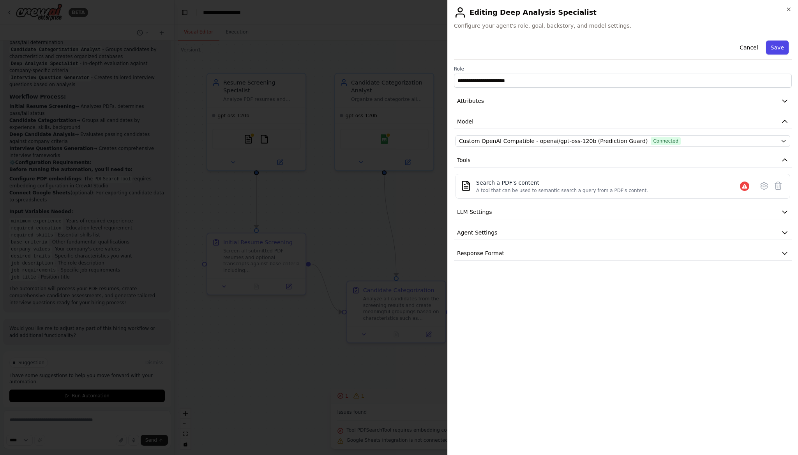
click at [775, 45] on button "Save" at bounding box center [777, 48] width 23 height 14
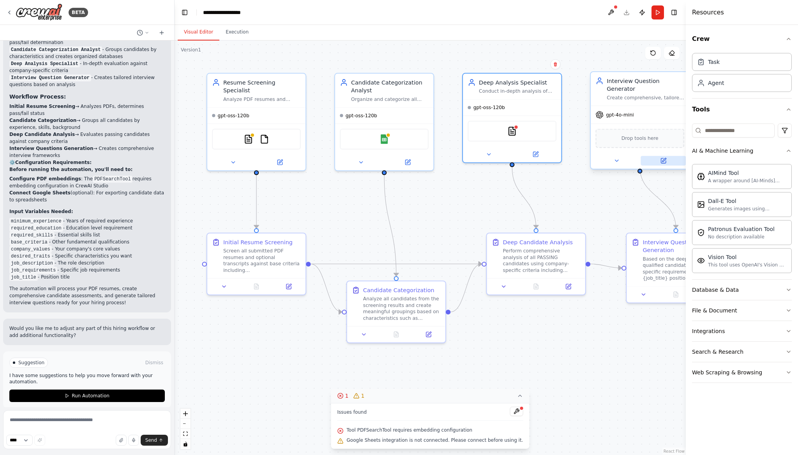
click at [663, 158] on icon at bounding box center [664, 160] width 4 height 4
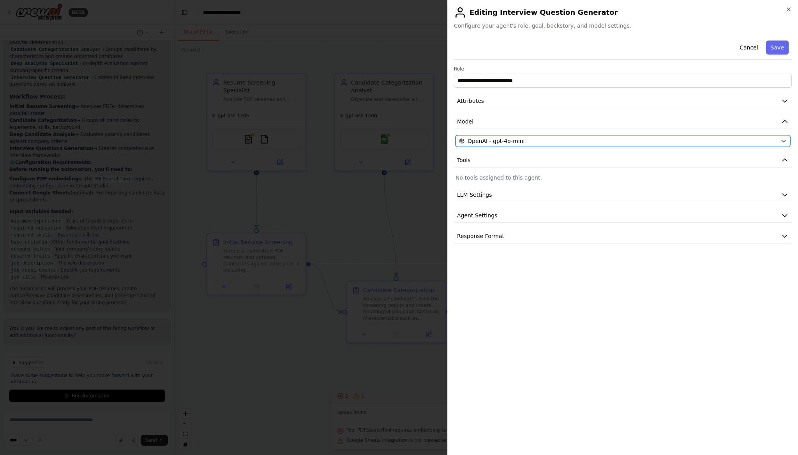
click at [536, 141] on div "OpenAI - gpt-4o-mini" at bounding box center [618, 141] width 318 height 8
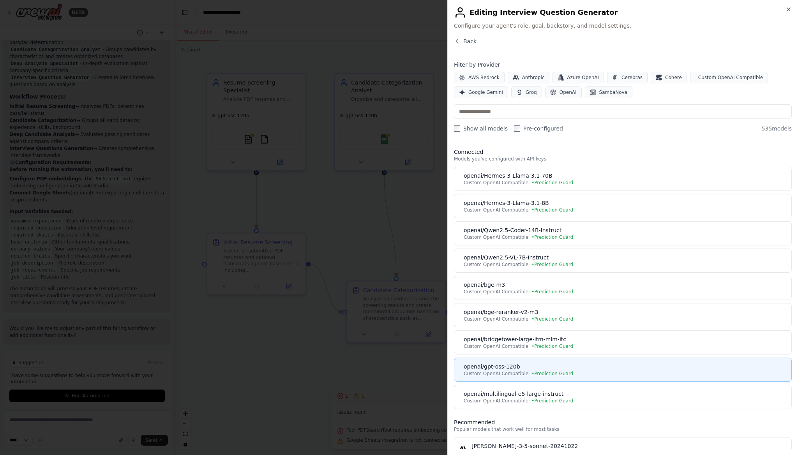
click at [546, 365] on div "openai/gpt-oss-120b" at bounding box center [625, 367] width 323 height 8
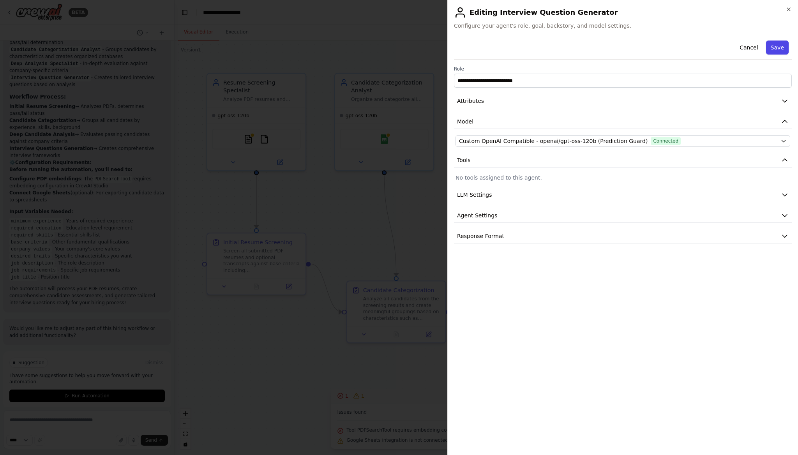
click at [772, 50] on button "Save" at bounding box center [777, 48] width 23 height 14
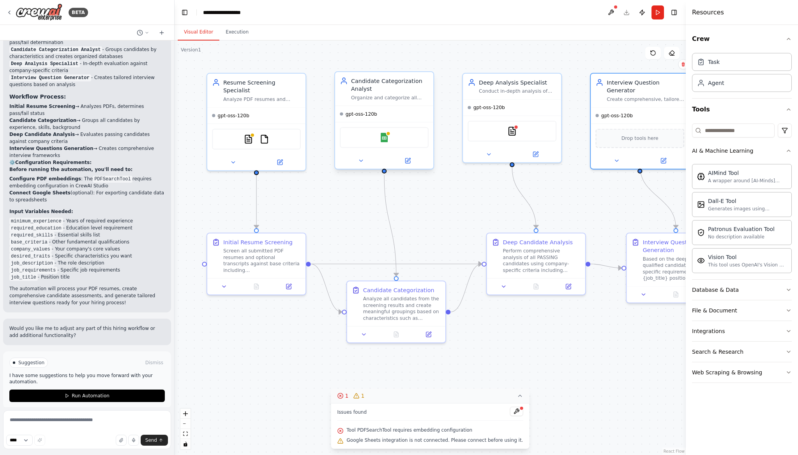
click at [407, 154] on div at bounding box center [384, 161] width 98 height 16
click at [537, 158] on div at bounding box center [512, 153] width 98 height 16
click at [537, 154] on icon at bounding box center [535, 152] width 5 height 5
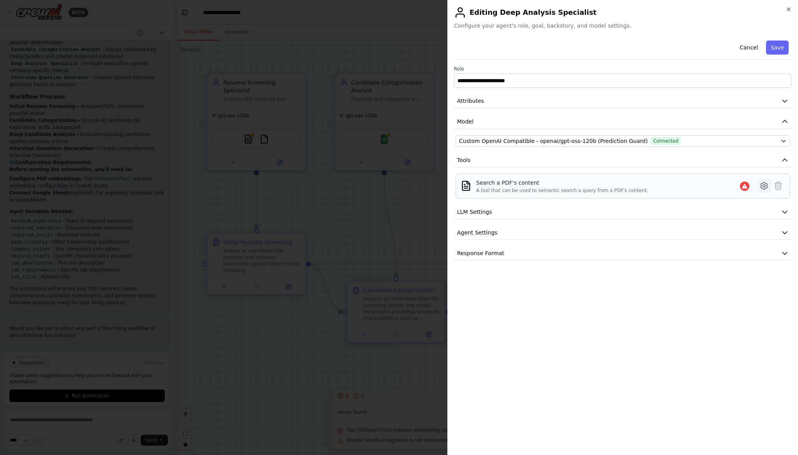
click at [766, 183] on icon at bounding box center [763, 185] width 9 height 9
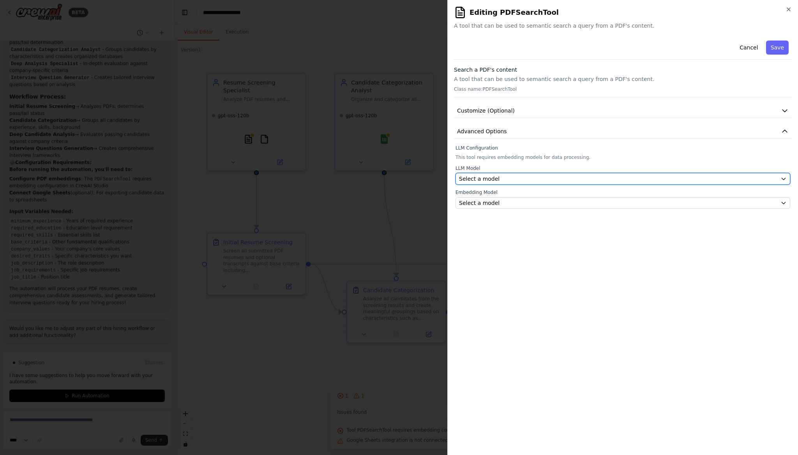
click at [619, 183] on button "Select a model" at bounding box center [622, 179] width 335 height 12
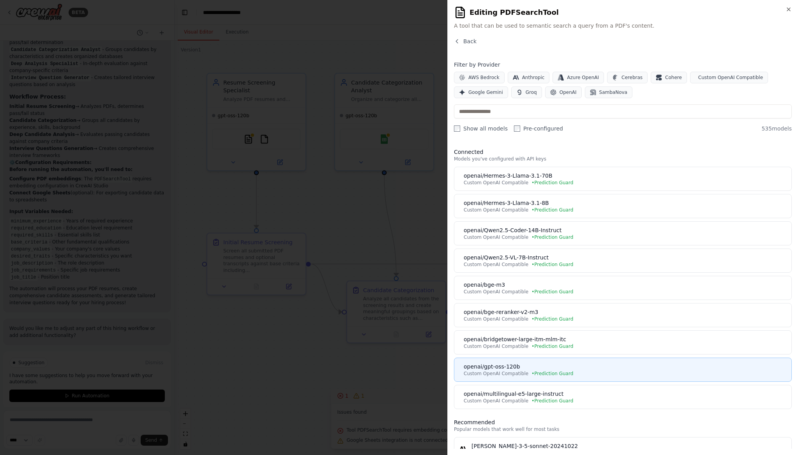
click at [564, 362] on button "openai/gpt-oss-120b Custom OpenAI Compatible • Prediction Guard" at bounding box center [623, 370] width 338 height 24
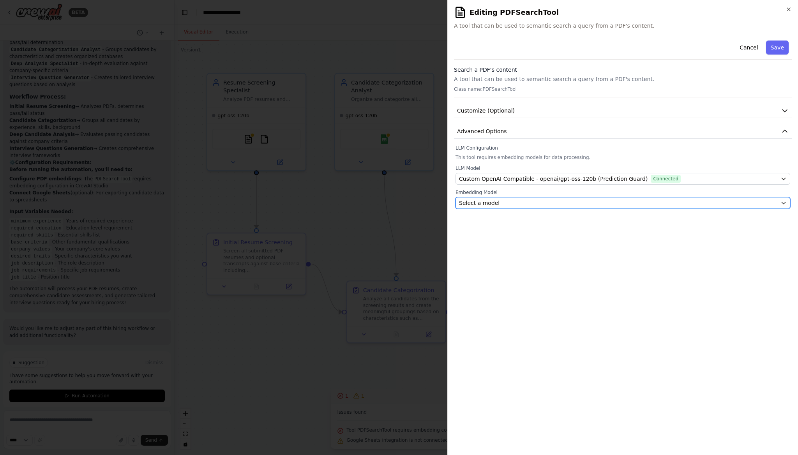
click at [747, 200] on div "Select a model" at bounding box center [618, 203] width 318 height 8
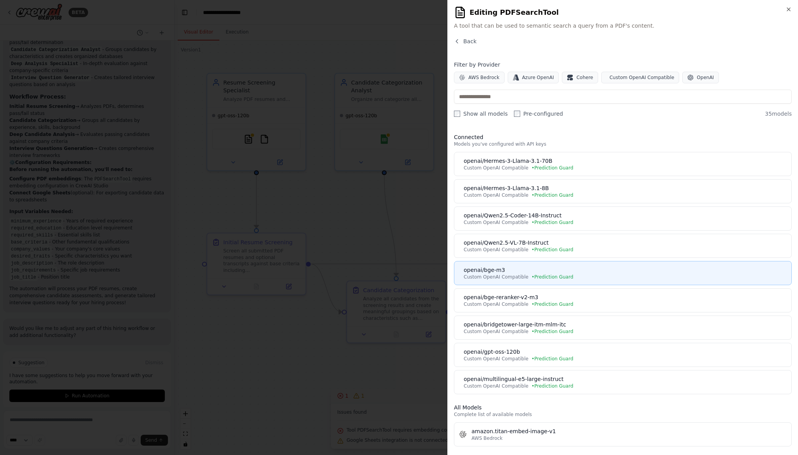
click at [555, 276] on span "• Prediction Guard" at bounding box center [552, 277] width 42 height 6
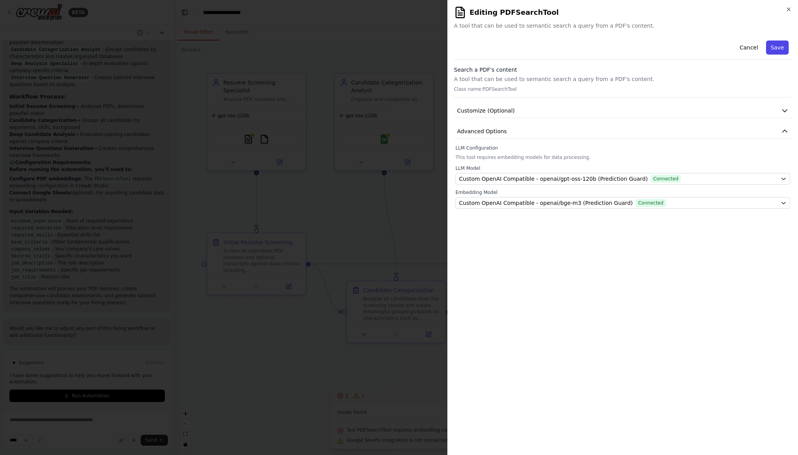
click at [779, 48] on button "Save" at bounding box center [777, 48] width 23 height 14
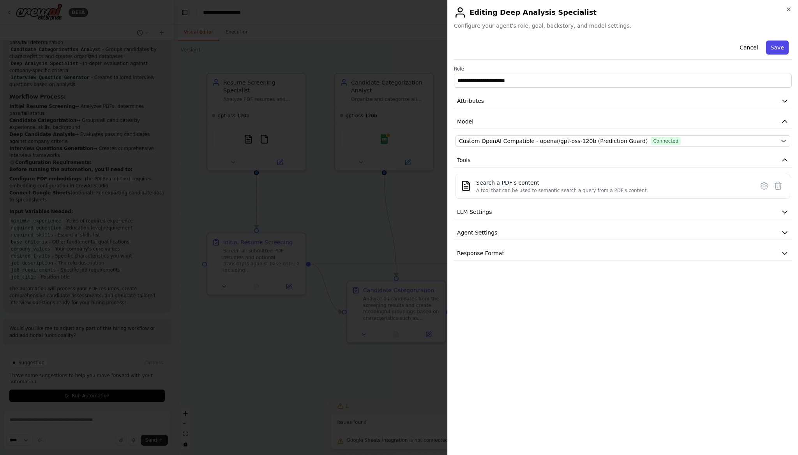
click at [777, 44] on button "Save" at bounding box center [777, 48] width 23 height 14
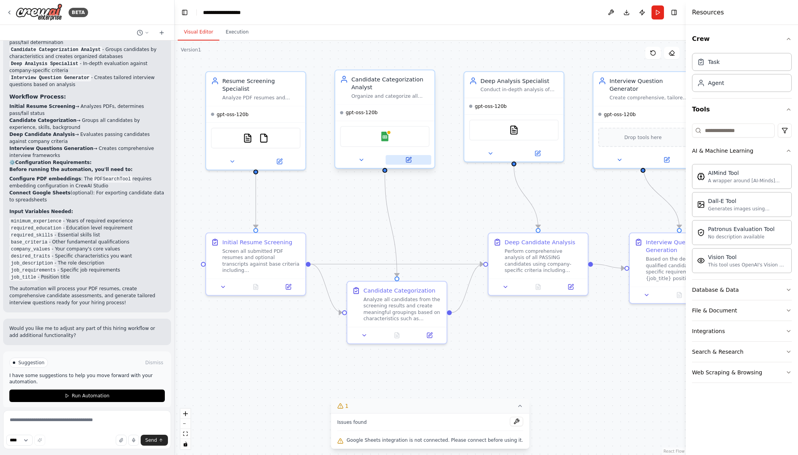
click at [407, 162] on icon at bounding box center [408, 159] width 5 height 5
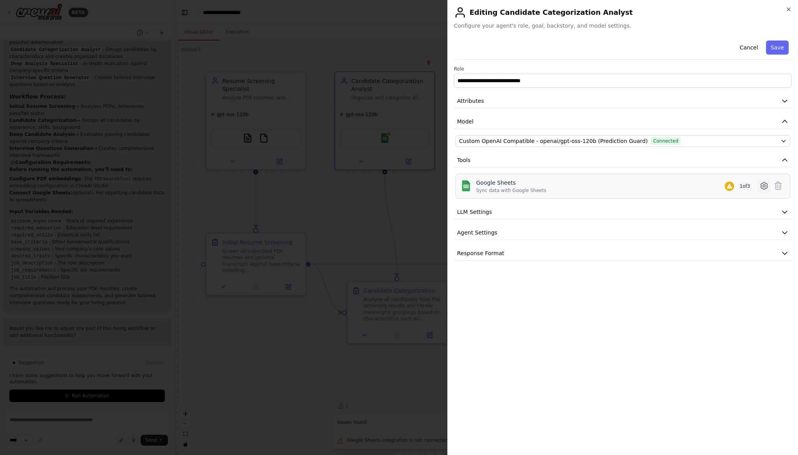
click at [761, 182] on icon at bounding box center [763, 185] width 9 height 9
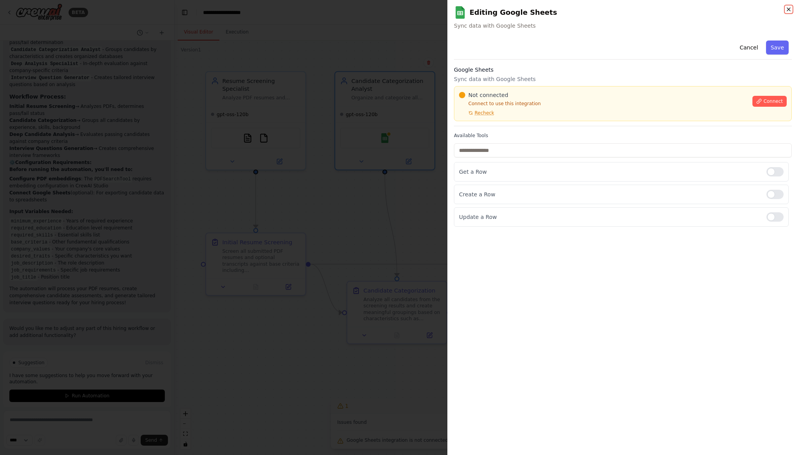
click at [788, 9] on icon "button" at bounding box center [788, 9] width 6 height 6
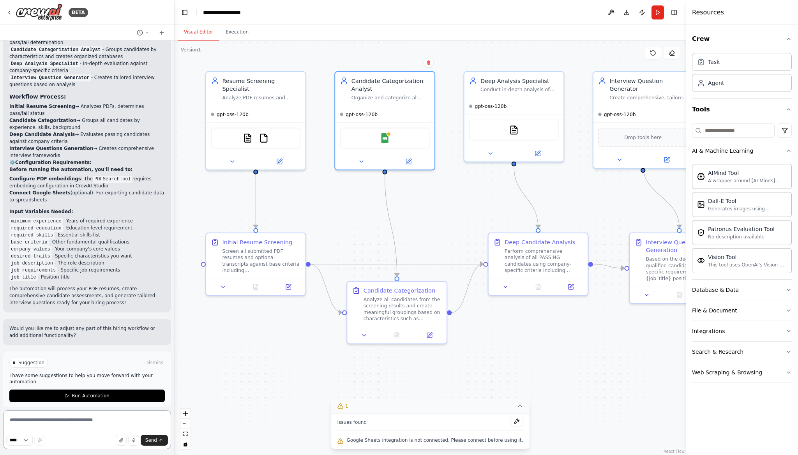
click at [57, 418] on textarea at bounding box center [87, 429] width 168 height 39
click at [69, 394] on polygon at bounding box center [67, 396] width 3 height 4
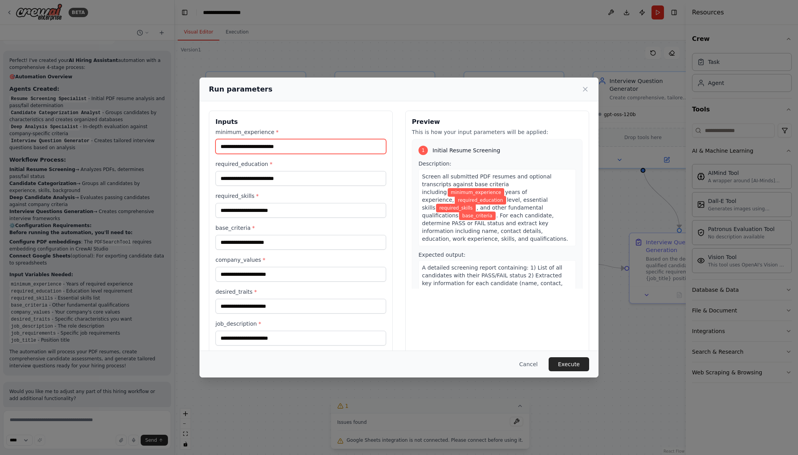
click at [273, 146] on input "minimum_experience *" at bounding box center [300, 146] width 171 height 15
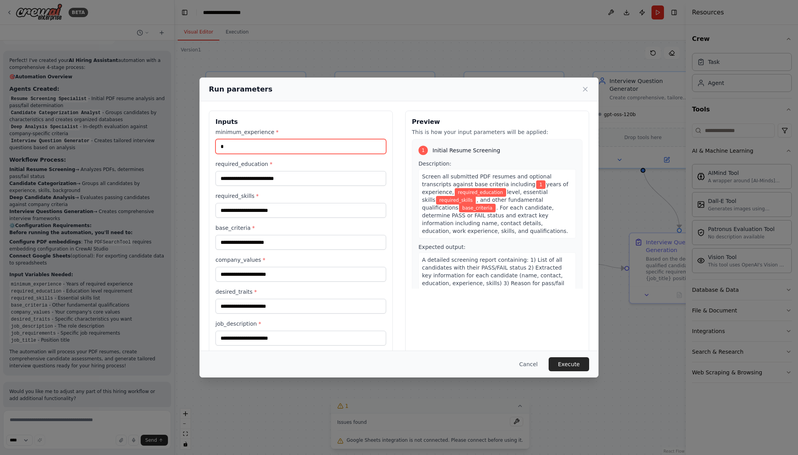
type input "*"
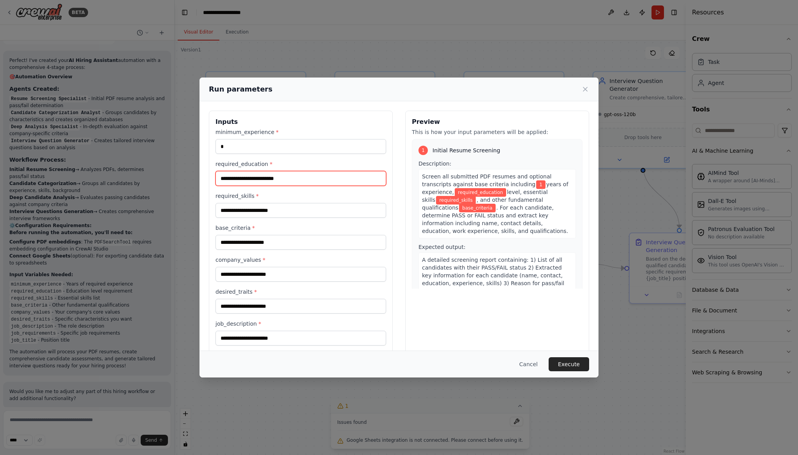
click at [274, 178] on input "required_education *" at bounding box center [300, 178] width 171 height 15
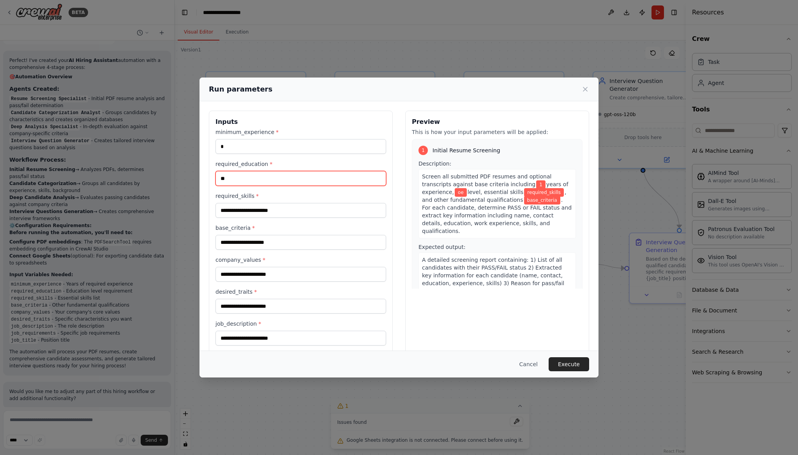
type input "*"
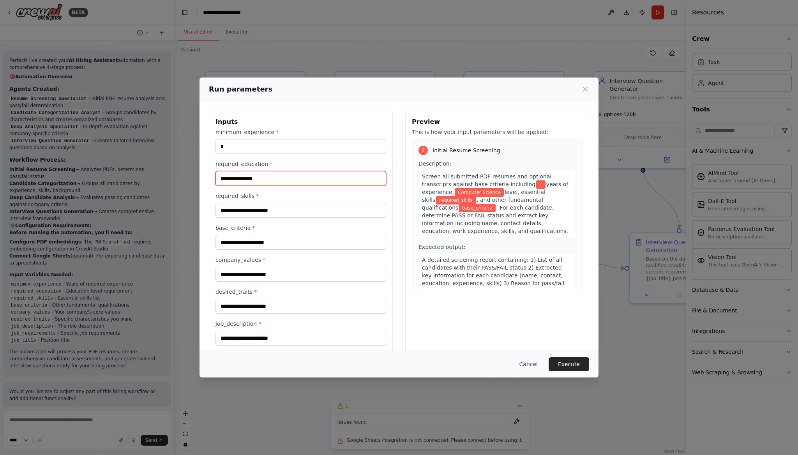
type input "**********"
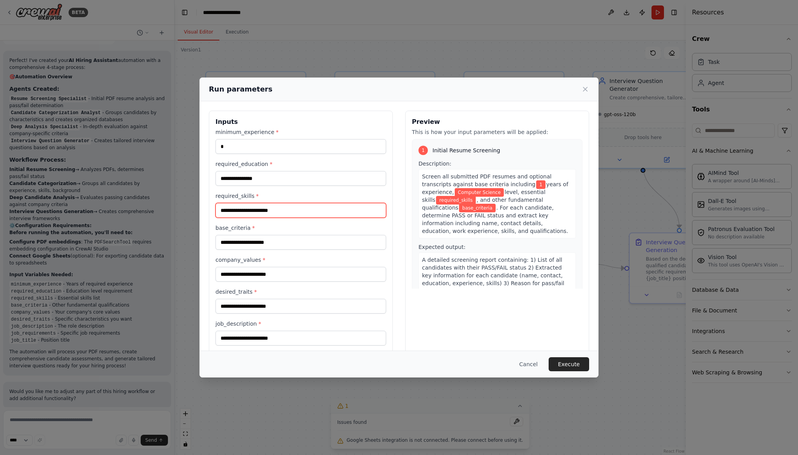
click at [271, 205] on input "required_skills *" at bounding box center [300, 210] width 171 height 15
type input "**********"
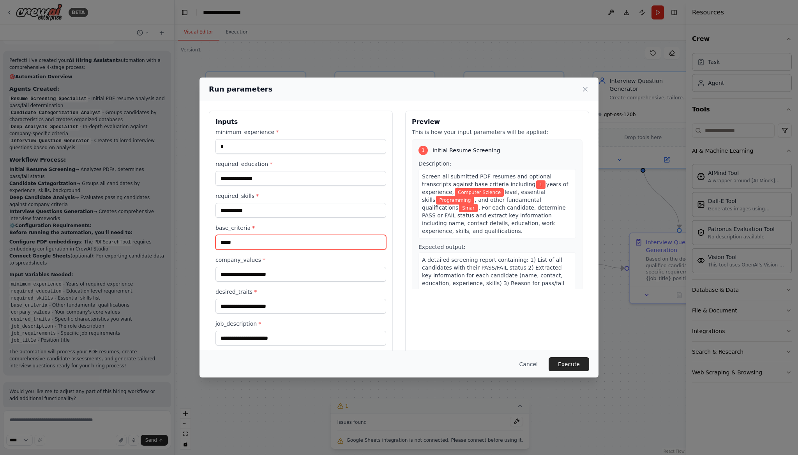
type input "*****"
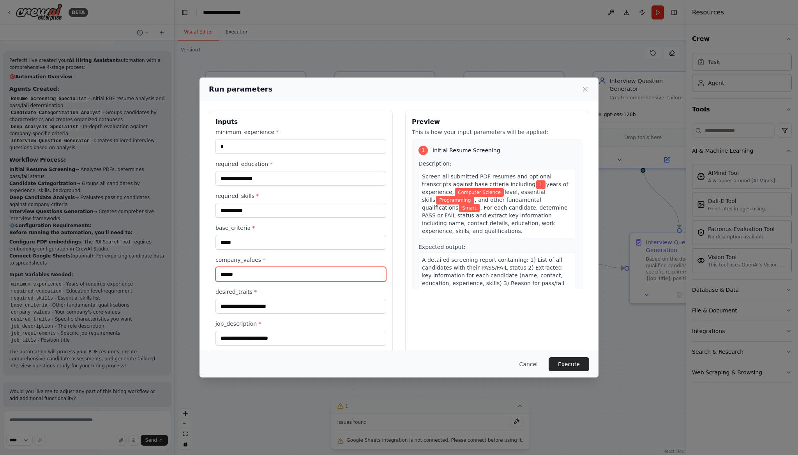
type input "******"
type input "**********"
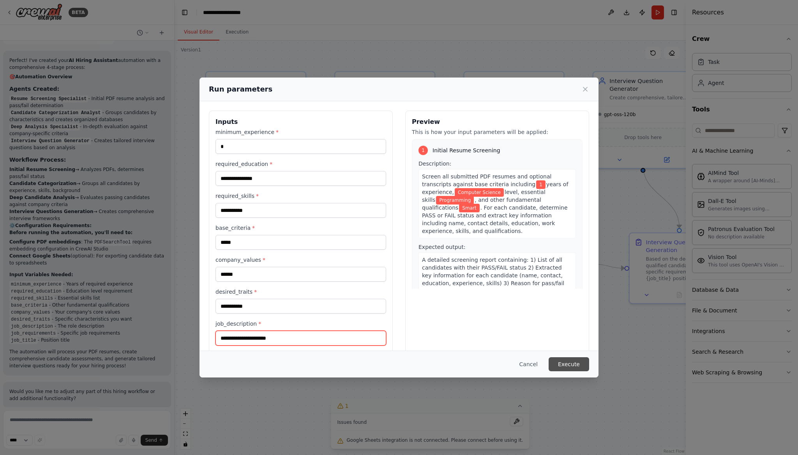
type input "**********"
click at [556, 360] on button "Execute" at bounding box center [568, 364] width 41 height 14
click at [579, 365] on button "Execute" at bounding box center [568, 364] width 41 height 14
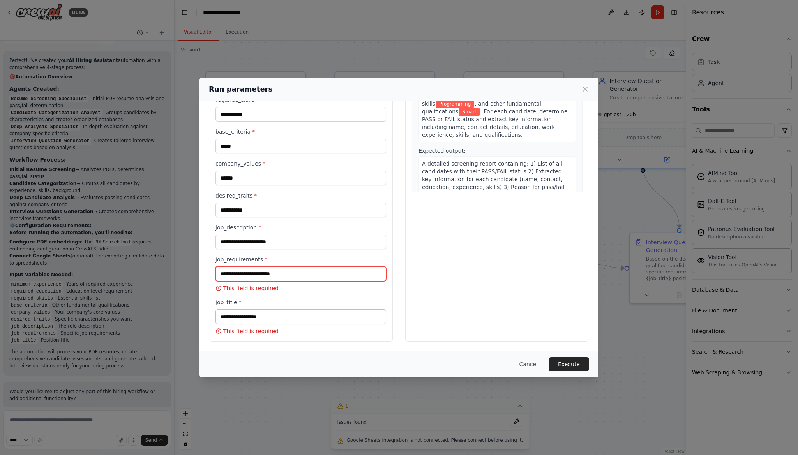
click at [310, 273] on input "job_requirements *" at bounding box center [300, 273] width 171 height 15
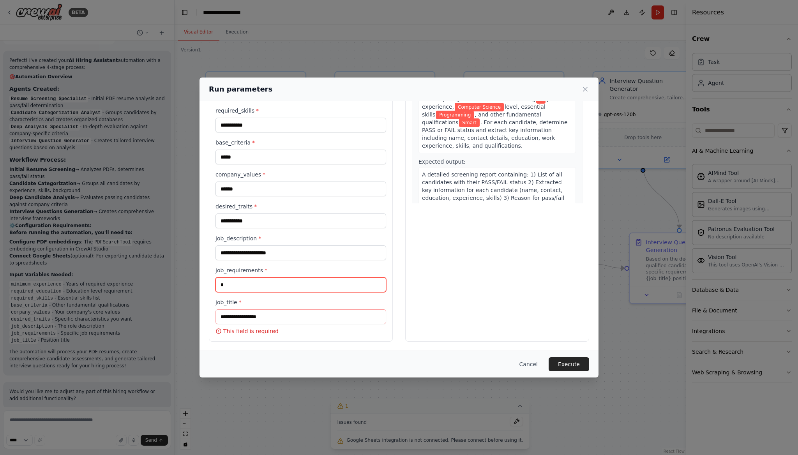
scroll to position [85, 0]
type input "**********"
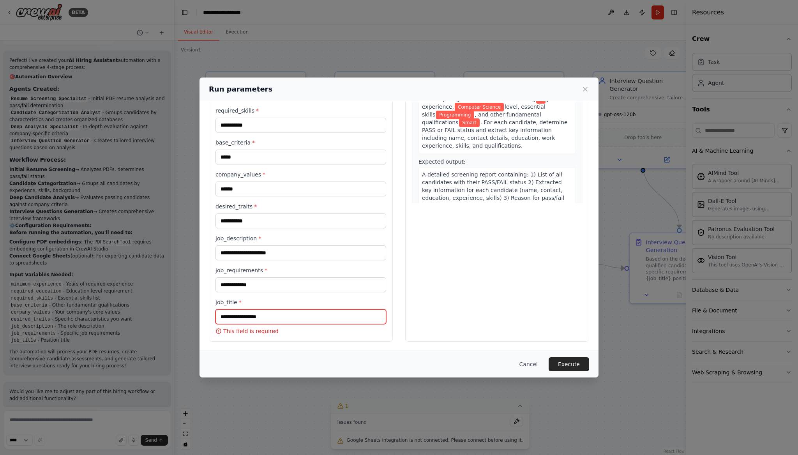
type input "*"
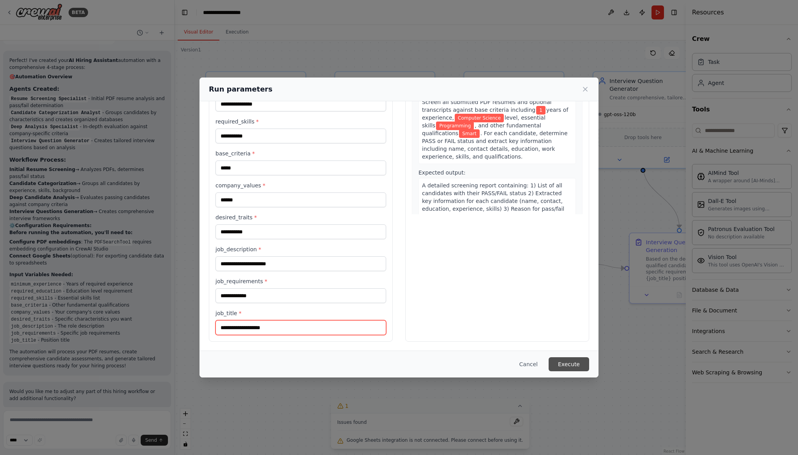
type input "**********"
click at [557, 362] on button "Execute" at bounding box center [568, 364] width 41 height 14
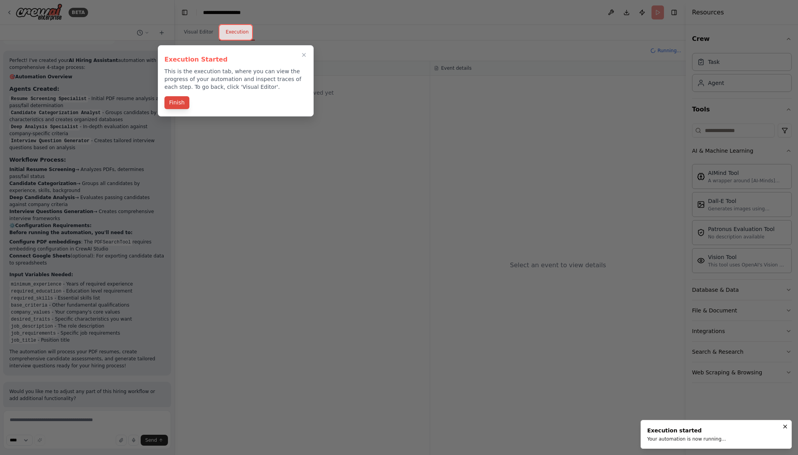
click at [182, 102] on button "Finish" at bounding box center [176, 102] width 25 height 13
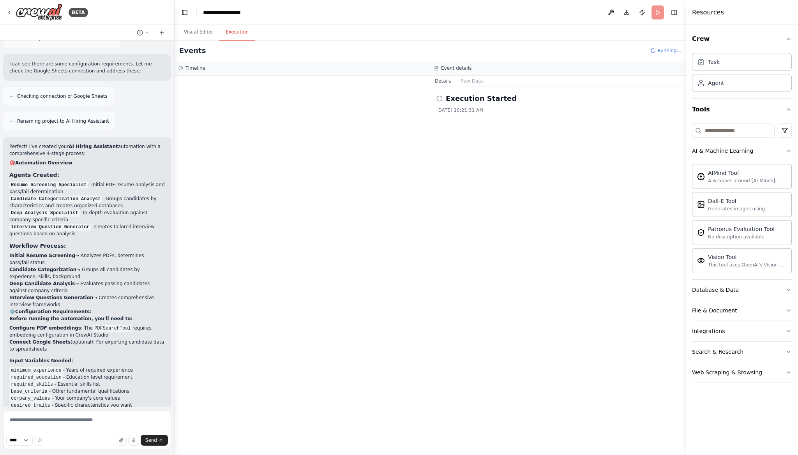
scroll to position [953, 0]
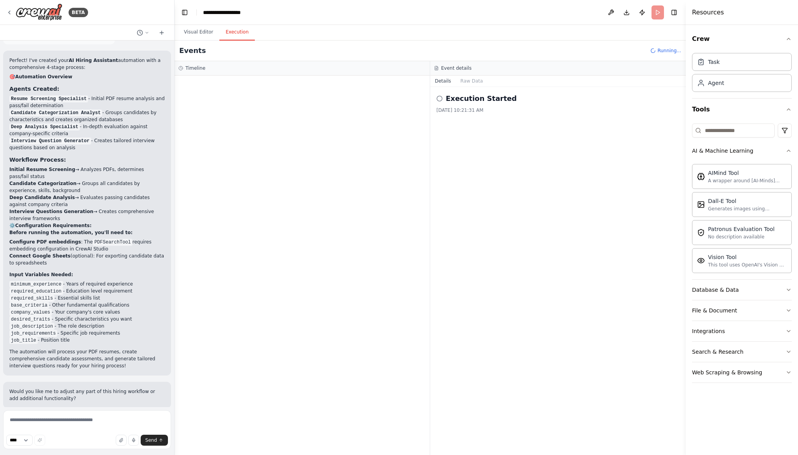
click at [500, 121] on div "Execution Started [DATE] 10:21:31 AM" at bounding box center [558, 271] width 256 height 368
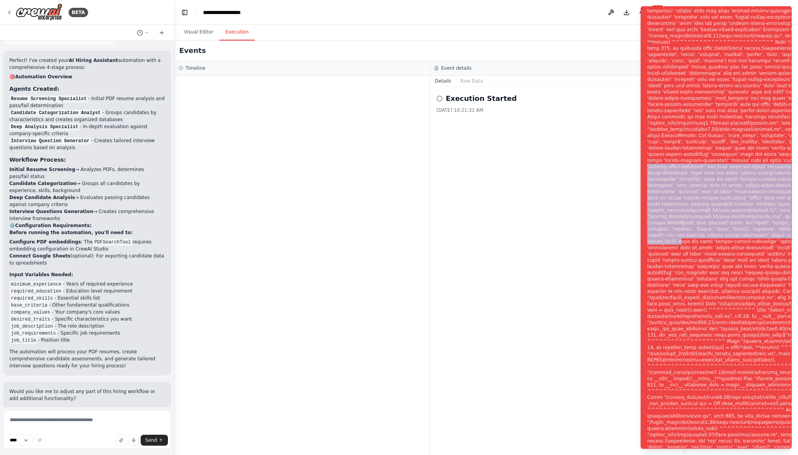
drag, startPoint x: 684, startPoint y: 247, endPoint x: 705, endPoint y: 133, distance: 116.5
click at [705, 133] on div "Notifications (F8)" at bounding box center [782, 231] width 270 height 573
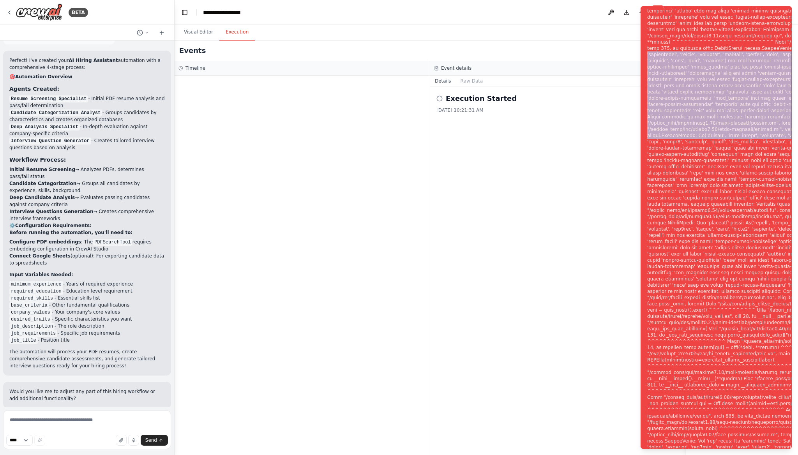
drag, startPoint x: 705, startPoint y: 114, endPoint x: 639, endPoint y: 4, distance: 128.3
click at [639, 4] on ol "Execution Error" at bounding box center [716, 227] width 164 height 455
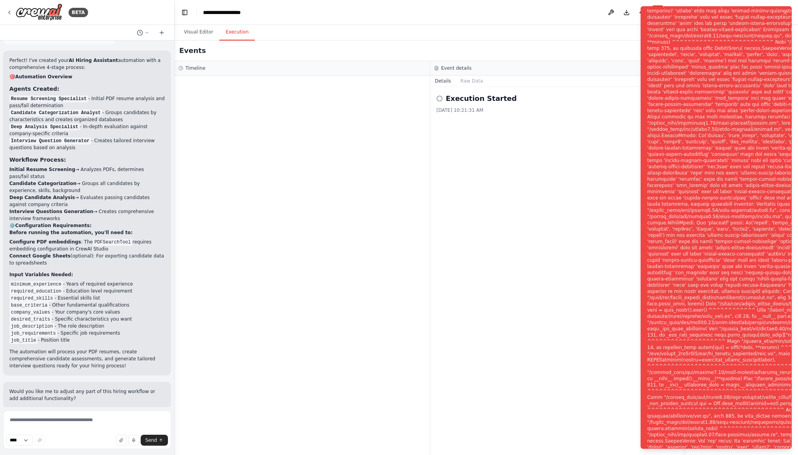
click at [608, 164] on div "Execution Started [DATE] 10:21:31 AM" at bounding box center [558, 271] width 256 height 368
click at [634, 120] on ol "Execution Error" at bounding box center [716, 227] width 164 height 455
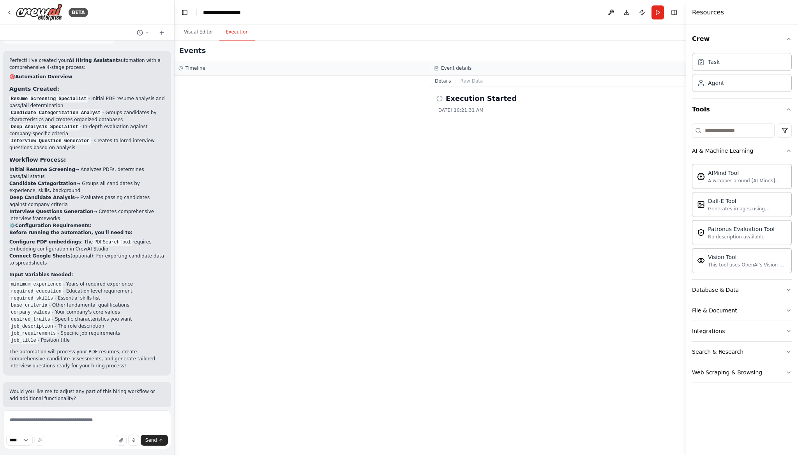
click at [580, 122] on div "Execution Started [DATE] 10:21:31 AM" at bounding box center [558, 271] width 256 height 368
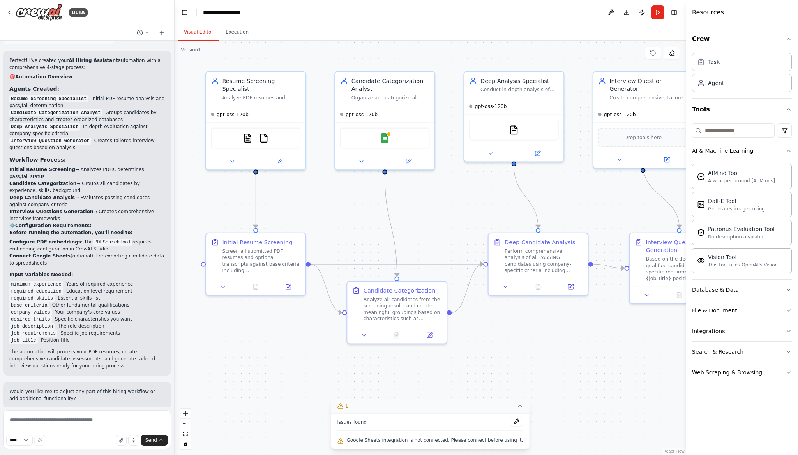
click at [199, 30] on button "Visual Editor" at bounding box center [199, 32] width 42 height 16
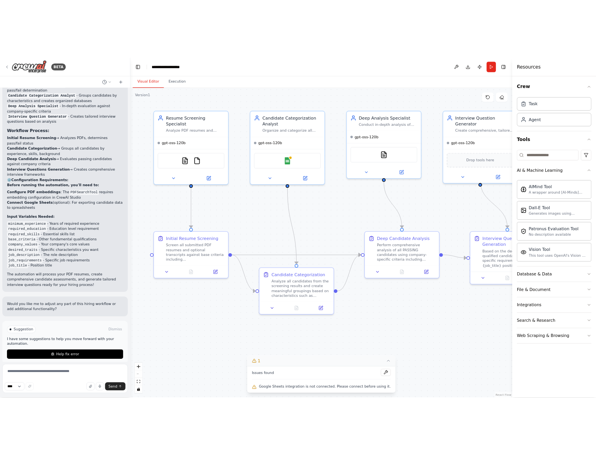
scroll to position [1016, 0]
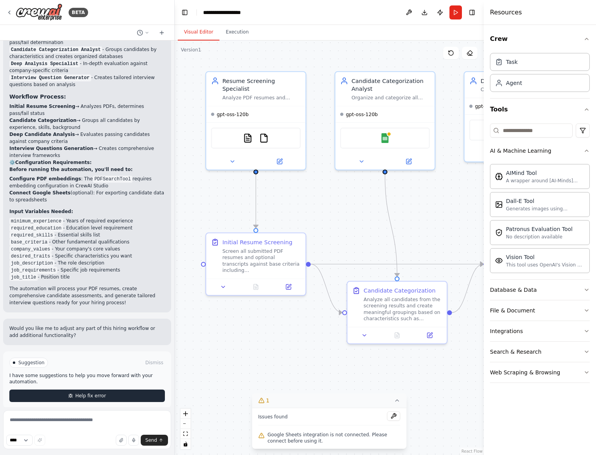
click at [112, 390] on button "Help fix error" at bounding box center [86, 396] width 155 height 12
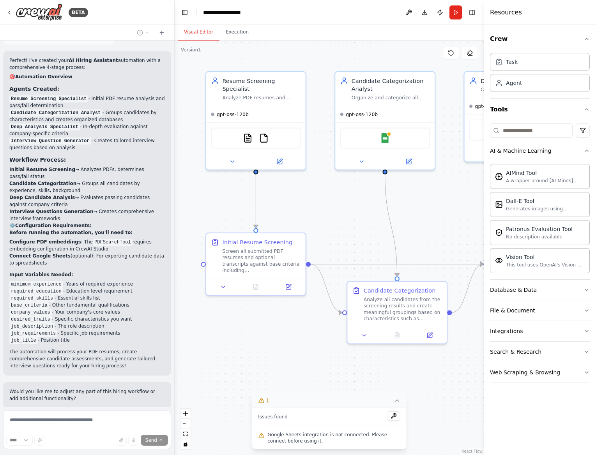
scroll to position [979, 0]
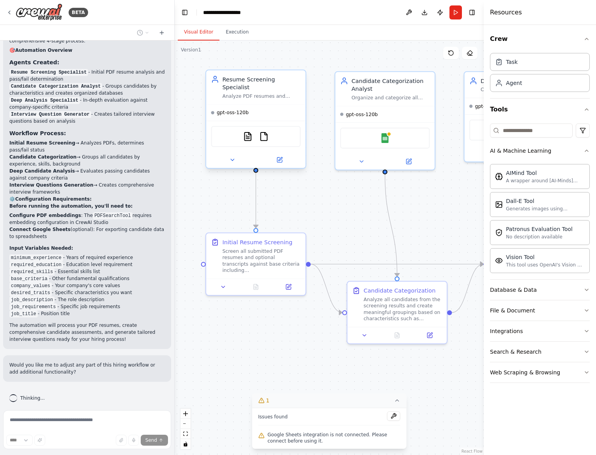
click at [232, 157] on div at bounding box center [255, 160] width 99 height 16
click at [232, 157] on icon at bounding box center [232, 160] width 7 height 7
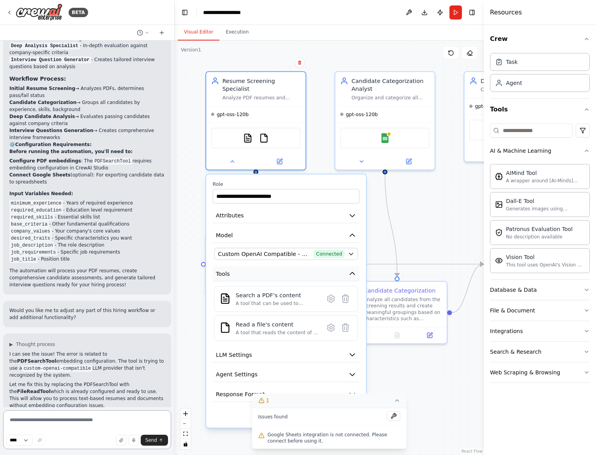
scroll to position [1041, 0]
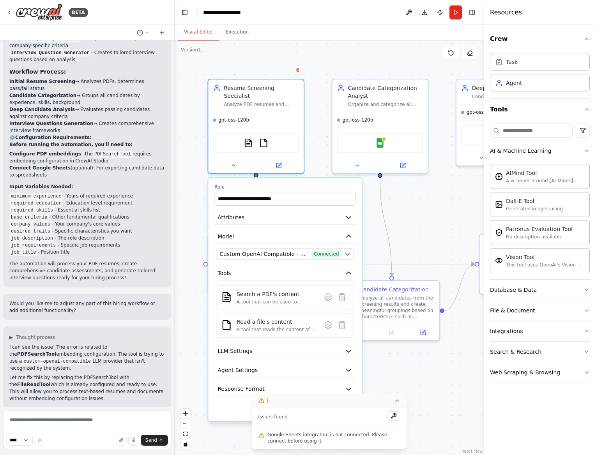
click at [170, 361] on div "▶ Thought process I can see the issue! The error is related to the PDFSearchToo…" at bounding box center [87, 367] width 168 height 82
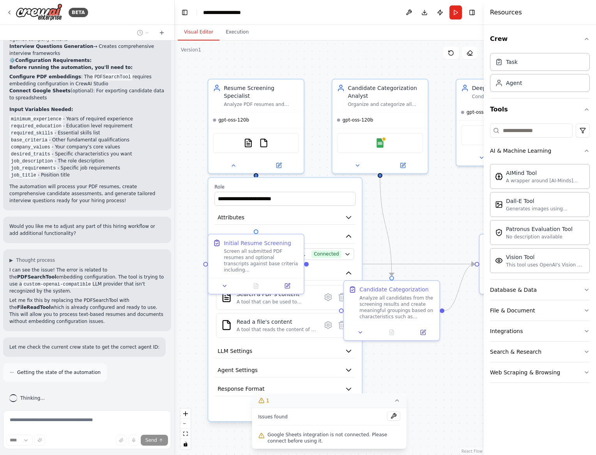
click at [130, 297] on p "Let me fix this by replacing the PDFSearchTool with the FileReadTool which is a…" at bounding box center [86, 311] width 155 height 28
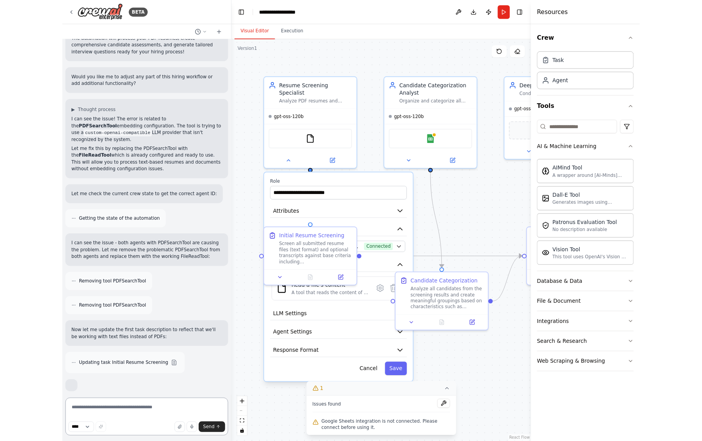
scroll to position [1319, 0]
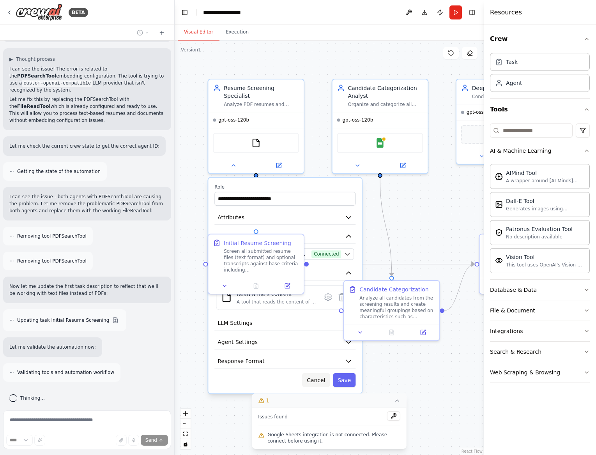
click at [318, 373] on button "Cancel" at bounding box center [316, 380] width 28 height 14
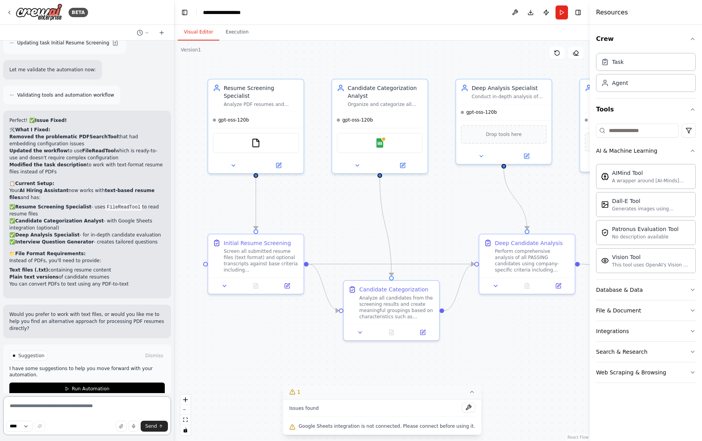
scroll to position [1603, 0]
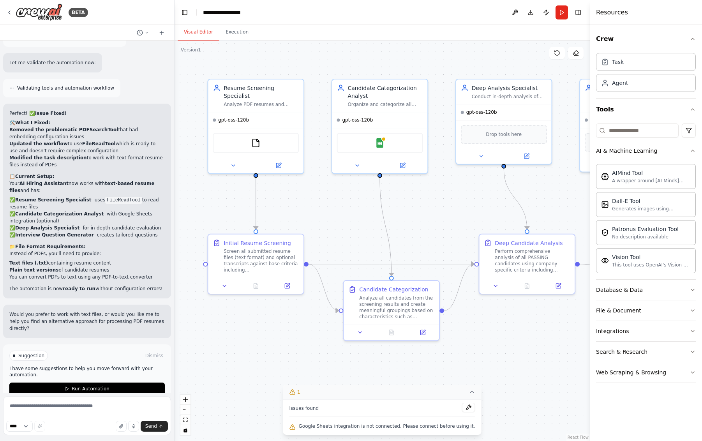
click at [634, 376] on button "Web Scraping & Browsing" at bounding box center [646, 372] width 100 height 20
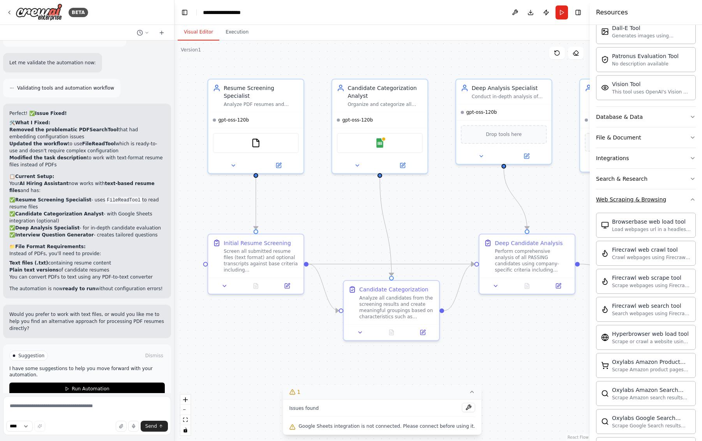
scroll to position [149, 0]
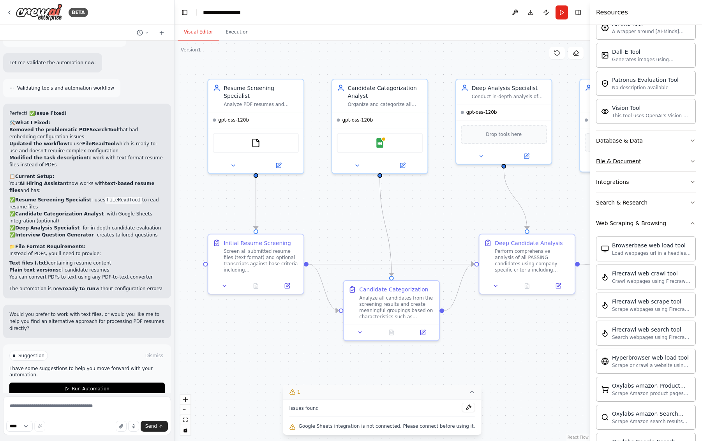
click at [635, 167] on button "File & Document" at bounding box center [646, 161] width 100 height 20
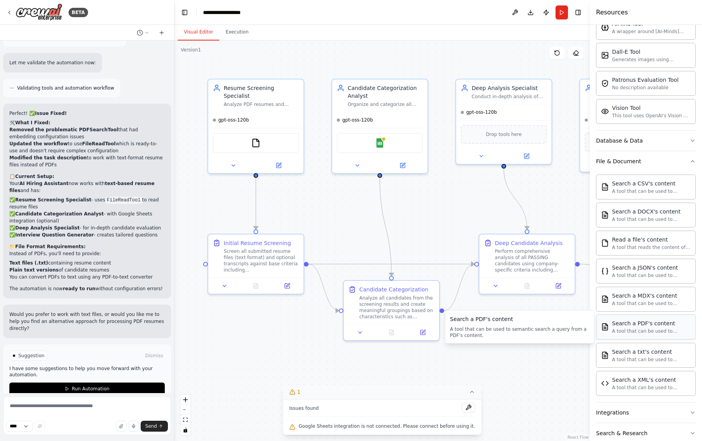
click at [646, 331] on div "A tool that can be used to semantic search a query from a PDF's content." at bounding box center [651, 331] width 79 height 6
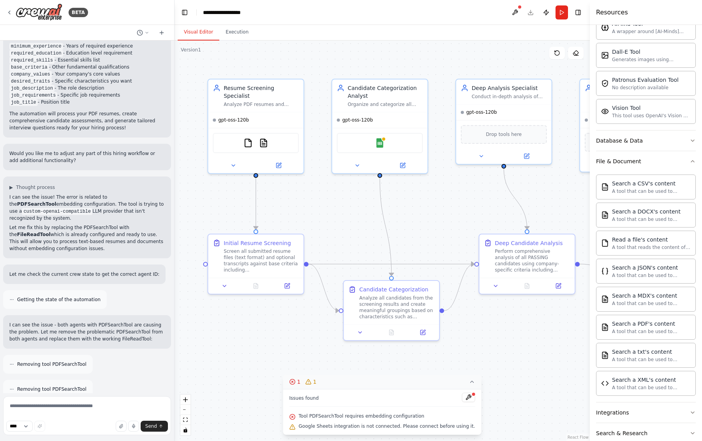
scroll to position [1188, 0]
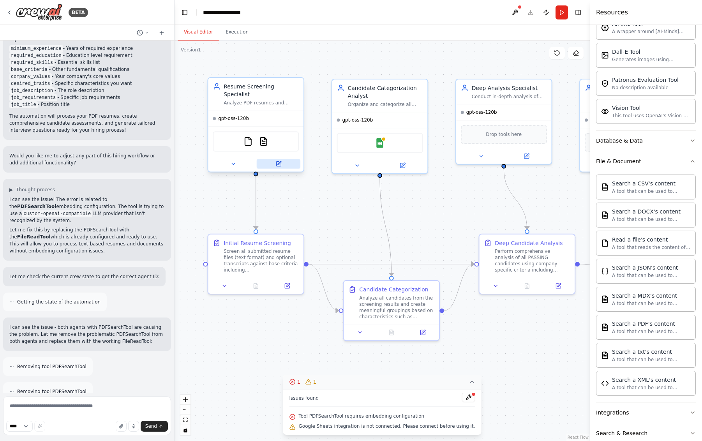
click at [279, 161] on icon at bounding box center [279, 163] width 4 height 4
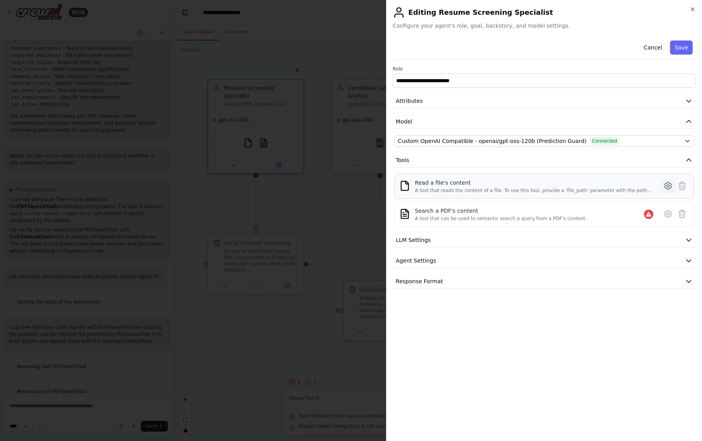
click at [665, 186] on icon at bounding box center [668, 185] width 7 height 7
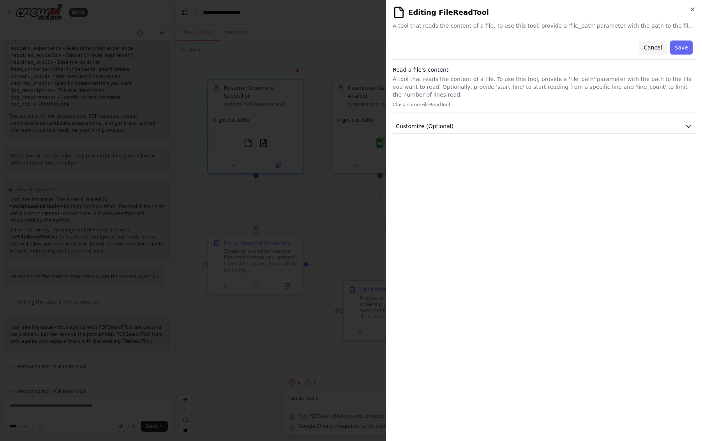
click at [649, 42] on button "Cancel" at bounding box center [653, 48] width 28 height 14
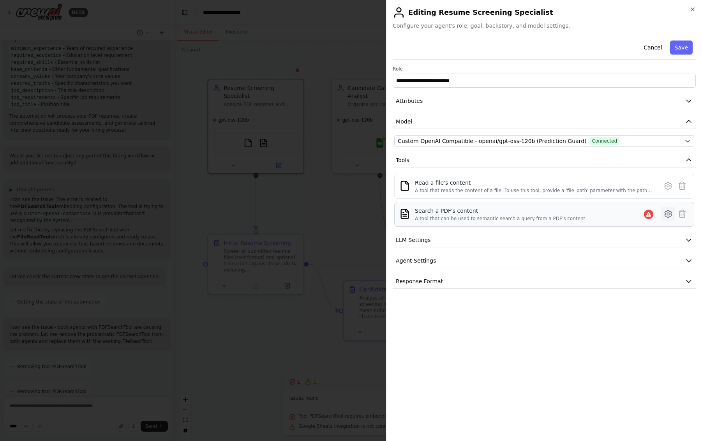
click at [668, 211] on icon at bounding box center [667, 213] width 9 height 9
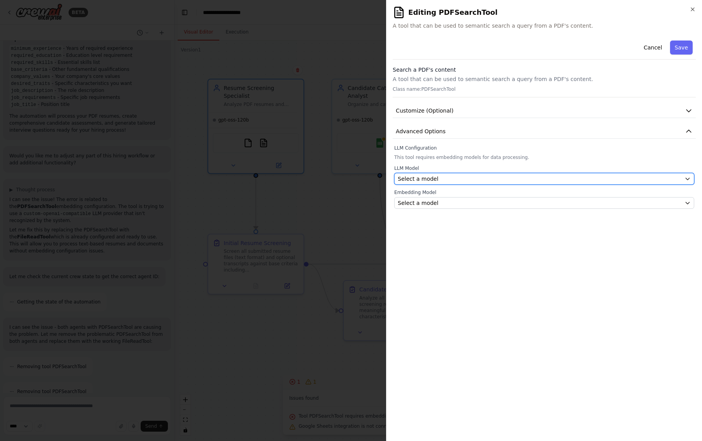
click at [614, 177] on div "Select a model" at bounding box center [540, 179] width 284 height 8
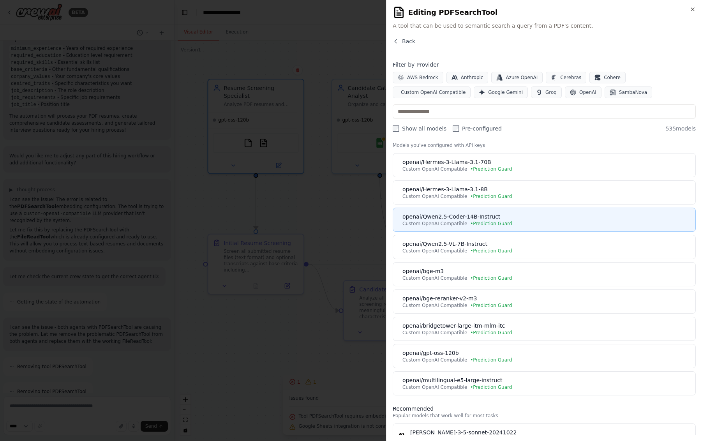
scroll to position [16, 0]
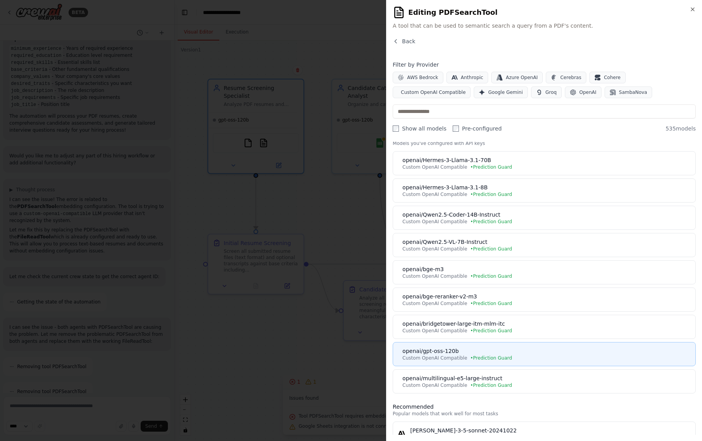
click at [495, 348] on div "openai/gpt-oss-120b" at bounding box center [546, 351] width 288 height 8
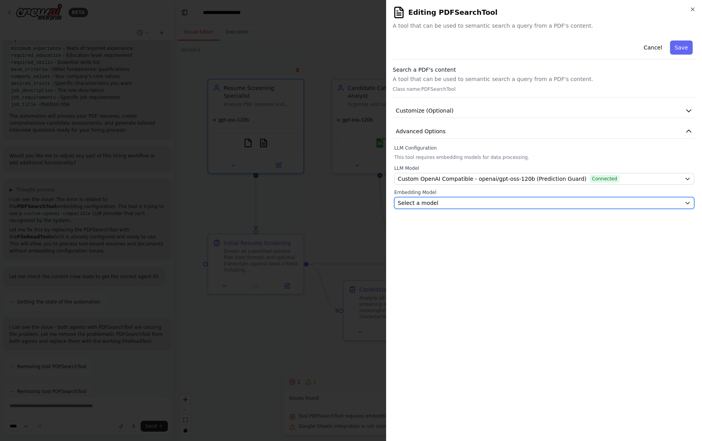
click at [491, 201] on div "Select a model" at bounding box center [540, 203] width 284 height 8
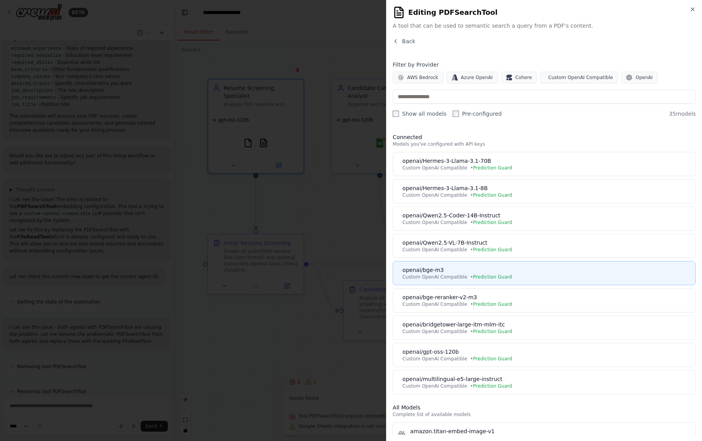
click at [486, 273] on div "openai/bge-m3" at bounding box center [546, 270] width 288 height 8
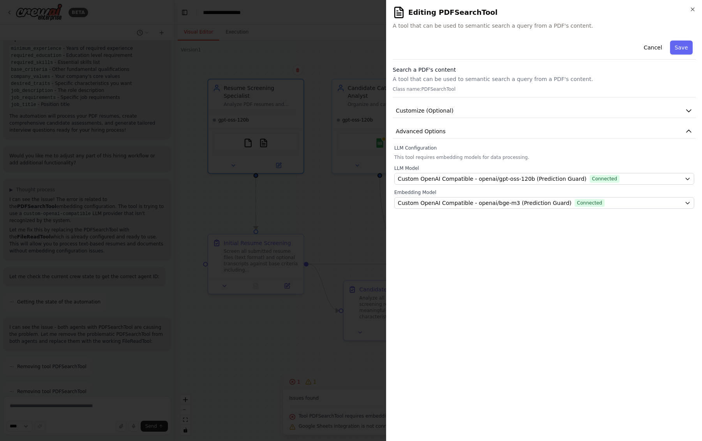
click at [489, 267] on div "**********" at bounding box center [544, 235] width 303 height 397
click at [678, 46] on button "Save" at bounding box center [681, 48] width 23 height 14
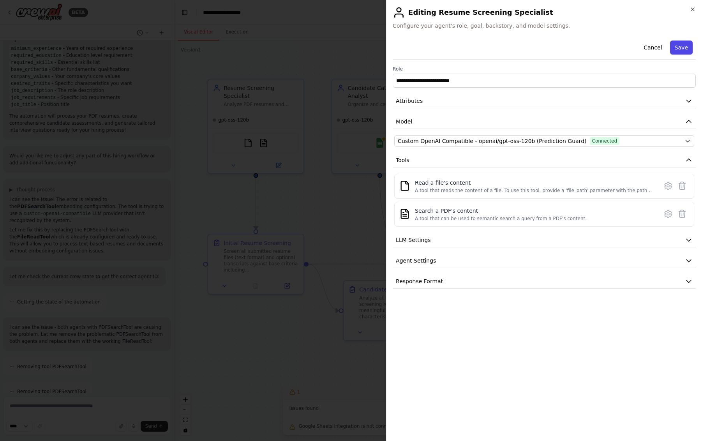
click at [676, 41] on button "Save" at bounding box center [681, 48] width 23 height 14
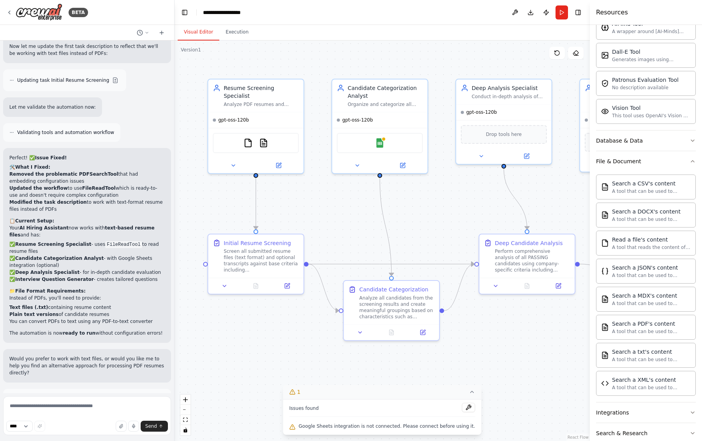
scroll to position [1603, 0]
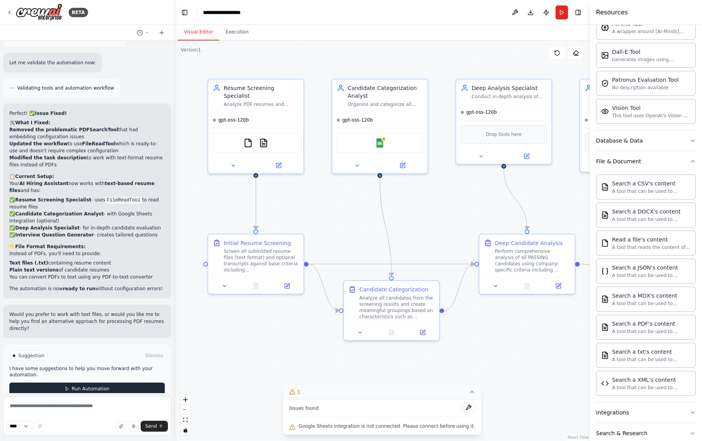
click at [102, 383] on button "Run Automation" at bounding box center [86, 389] width 155 height 12
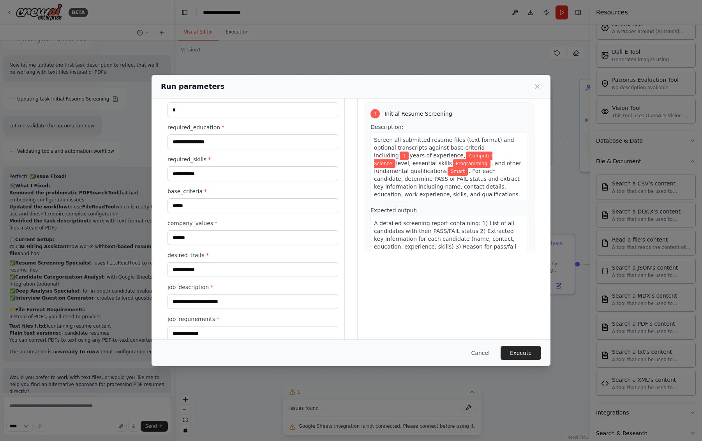
scroll to position [84, 0]
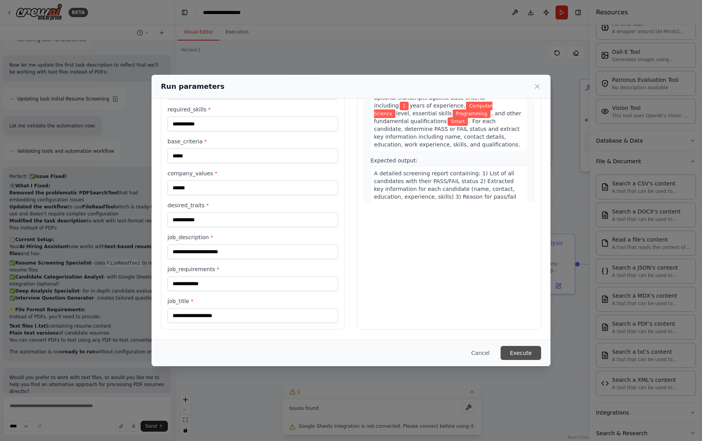
click at [518, 352] on button "Execute" at bounding box center [521, 353] width 41 height 14
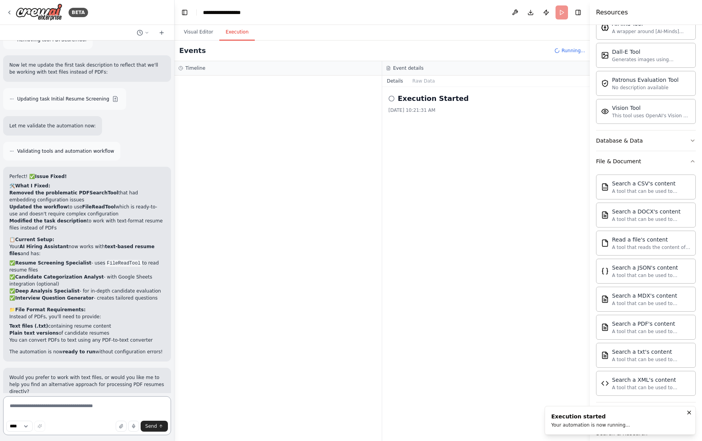
scroll to position [1603, 0]
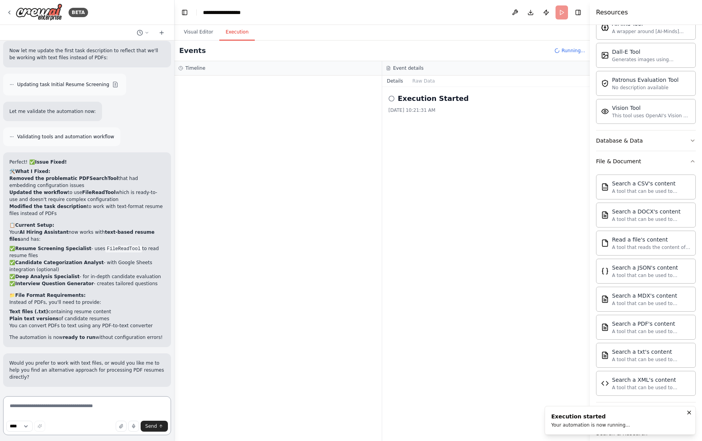
click at [107, 409] on textarea at bounding box center [87, 415] width 168 height 39
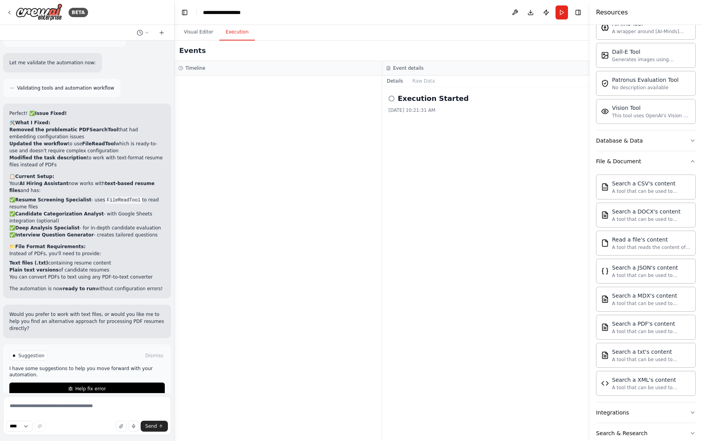
click at [340, 354] on div at bounding box center [278, 258] width 207 height 365
click at [122, 410] on textarea at bounding box center [87, 415] width 168 height 39
type textarea "**********"
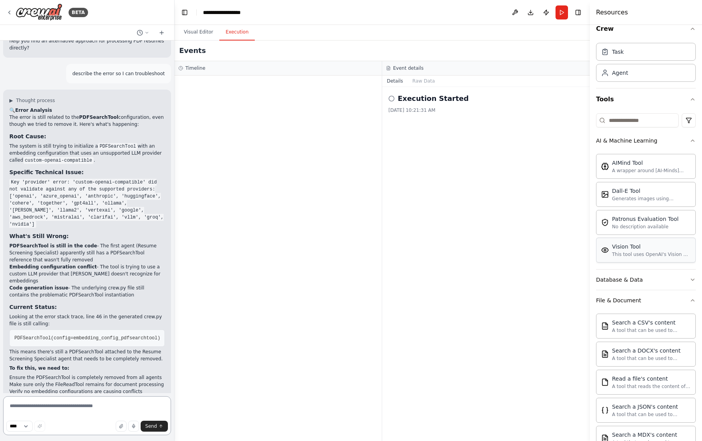
scroll to position [0, 0]
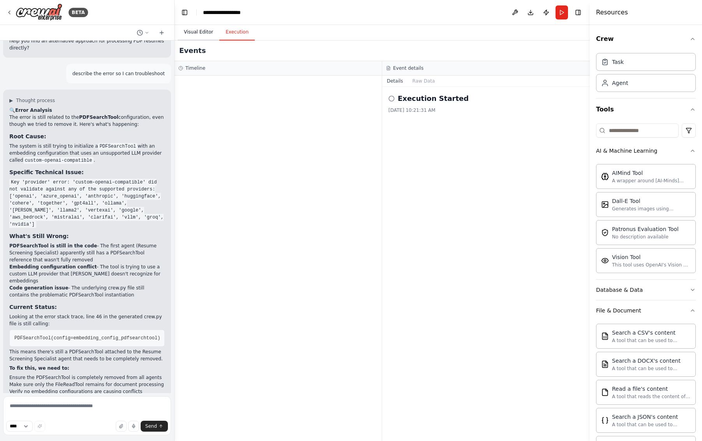
click at [203, 28] on button "Visual Editor" at bounding box center [199, 32] width 42 height 16
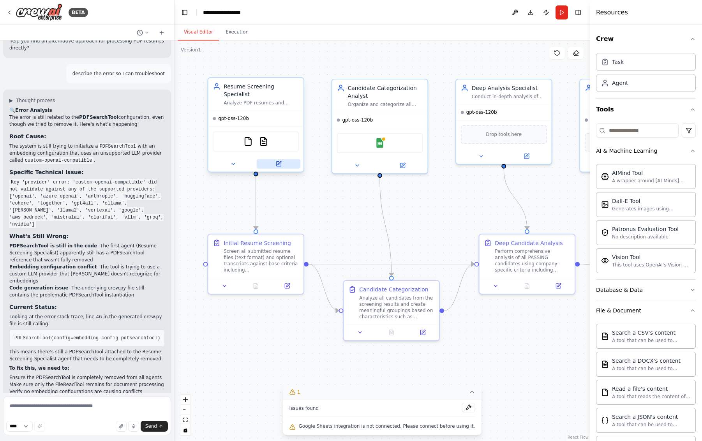
click at [282, 159] on button at bounding box center [279, 163] width 44 height 9
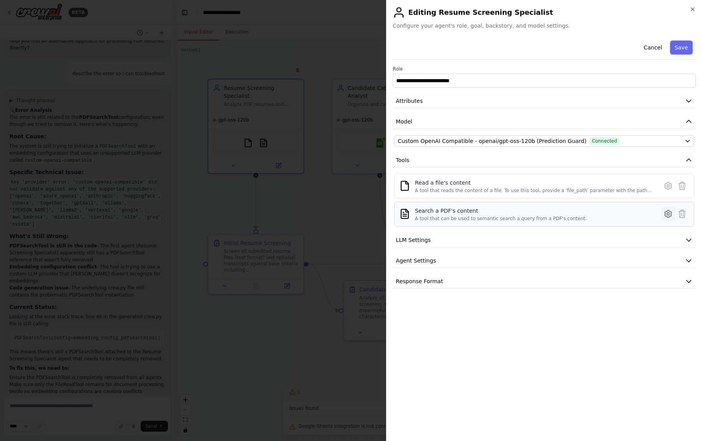
click at [668, 214] on icon at bounding box center [667, 213] width 9 height 9
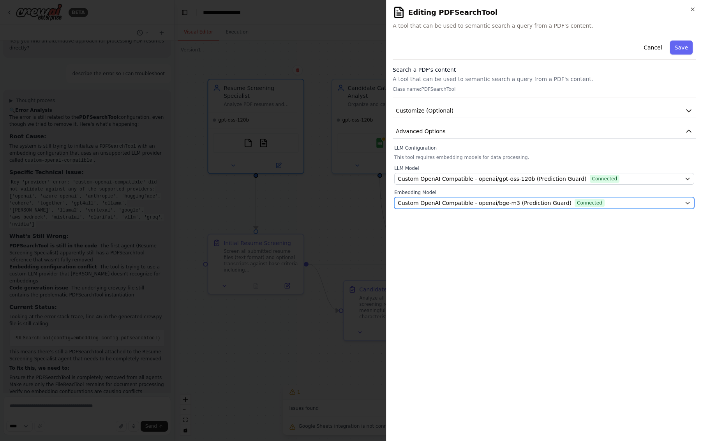
click at [662, 206] on div "Custom OpenAI Compatible - openai/bge-m3 (Prediction Guard) Connected" at bounding box center [540, 203] width 284 height 8
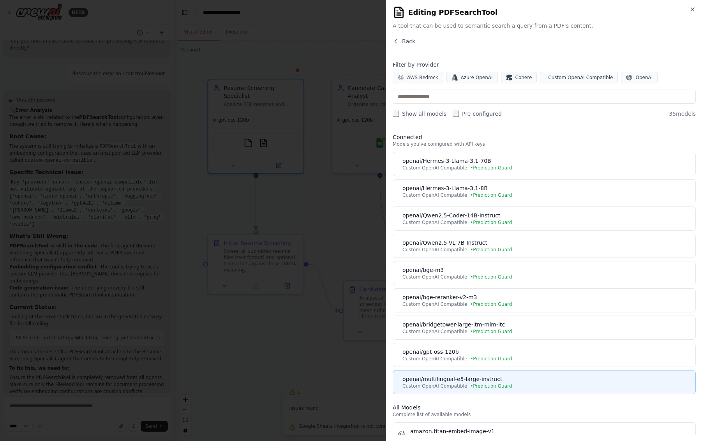
click at [556, 375] on div "openai/multilingual-e5-large-instruct" at bounding box center [546, 379] width 288 height 8
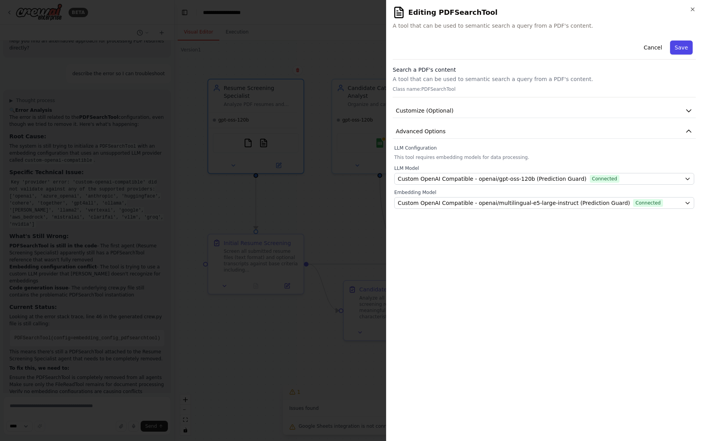
click at [682, 49] on button "Save" at bounding box center [681, 48] width 23 height 14
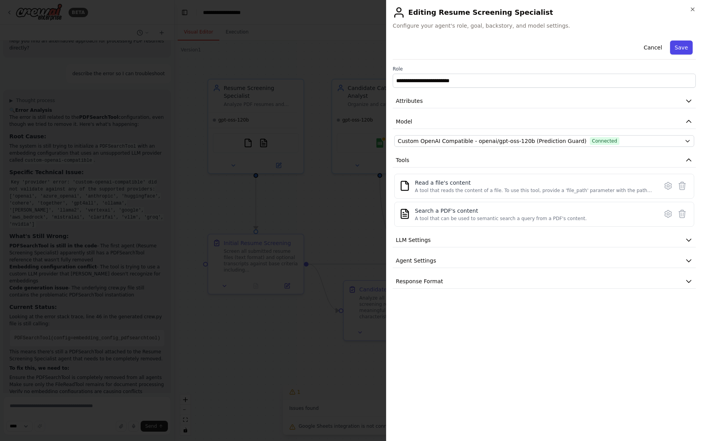
click at [682, 50] on button "Save" at bounding box center [681, 48] width 23 height 14
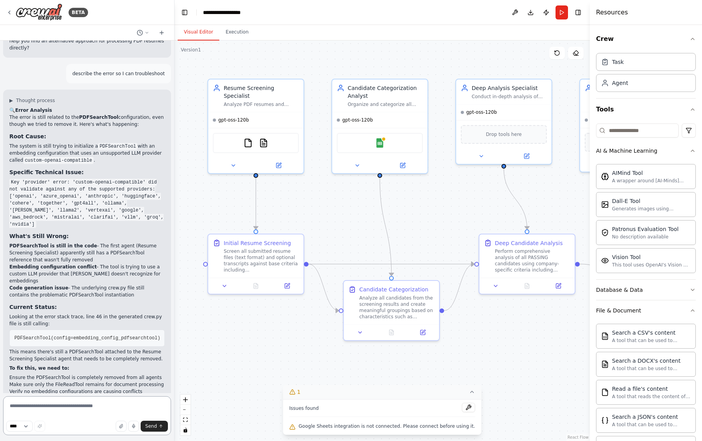
click at [94, 404] on textarea at bounding box center [87, 415] width 168 height 39
click at [88, 411] on textarea at bounding box center [87, 415] width 168 height 39
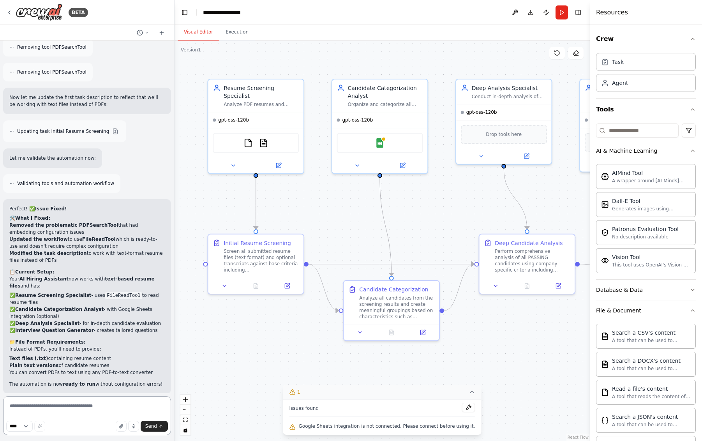
scroll to position [1884, 0]
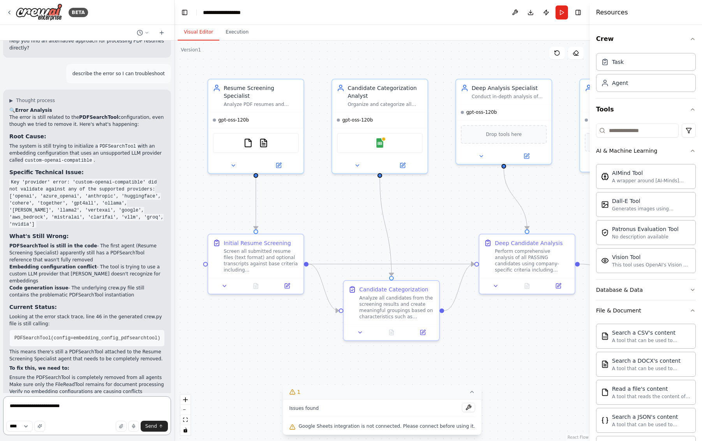
type textarea "**********"
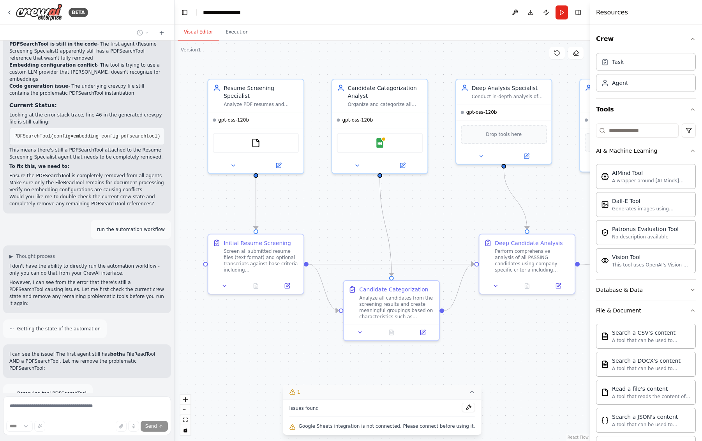
scroll to position [2136, 0]
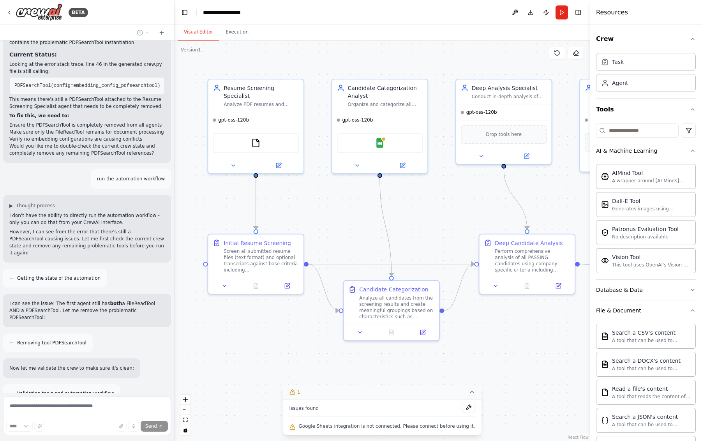
click at [77, 409] on div "Thinking..." at bounding box center [87, 419] width 168 height 20
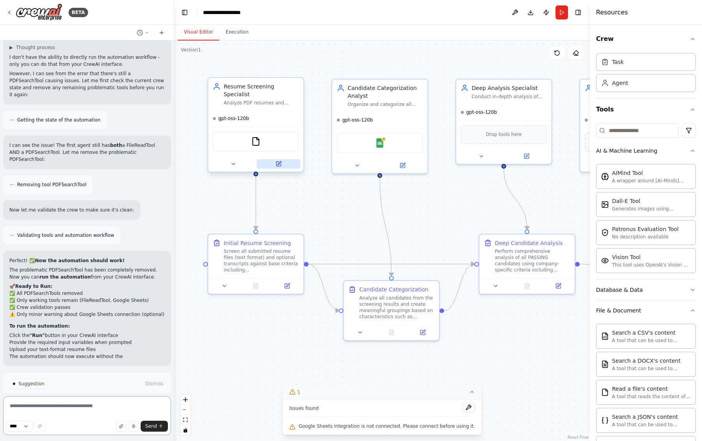
scroll to position [2301, 0]
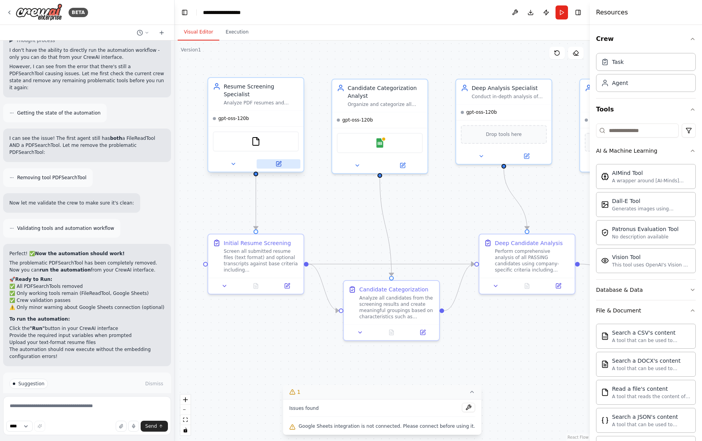
click at [281, 161] on icon at bounding box center [278, 164] width 6 height 6
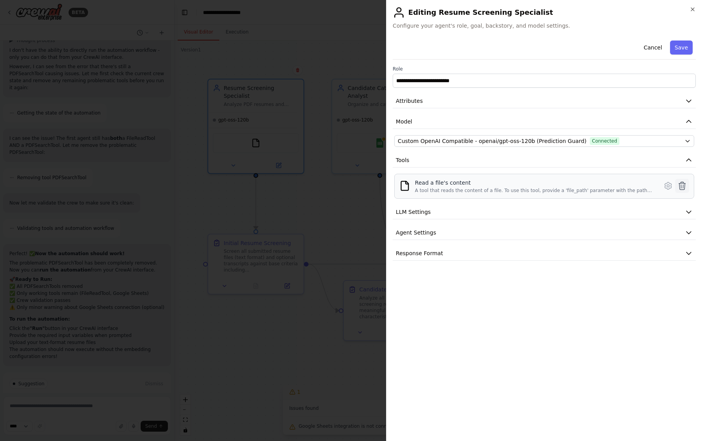
click at [685, 189] on icon at bounding box center [681, 185] width 9 height 9
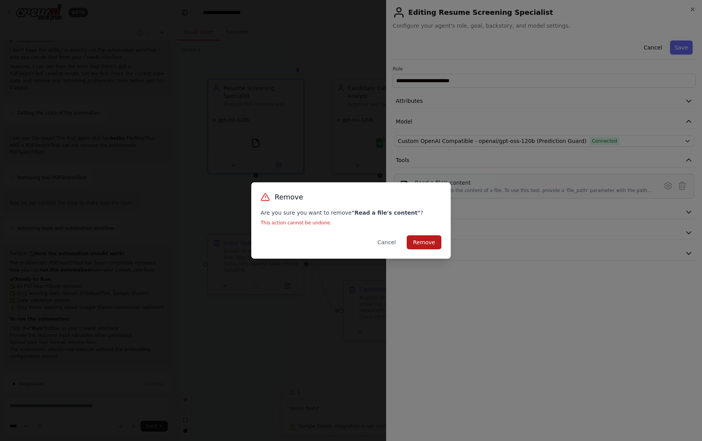
click at [417, 237] on button "Remove" at bounding box center [424, 242] width 35 height 14
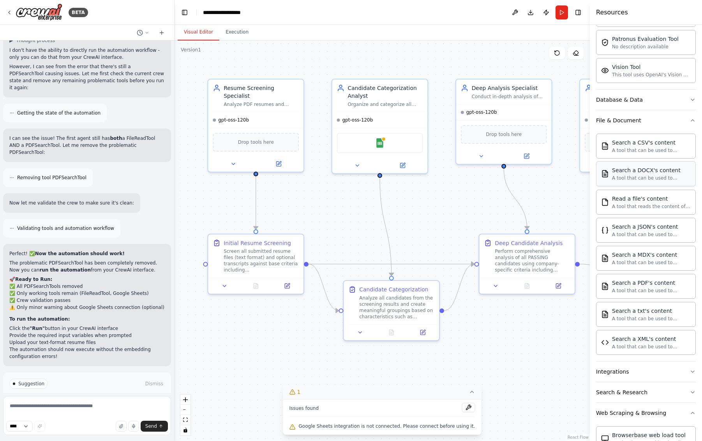
scroll to position [210, 0]
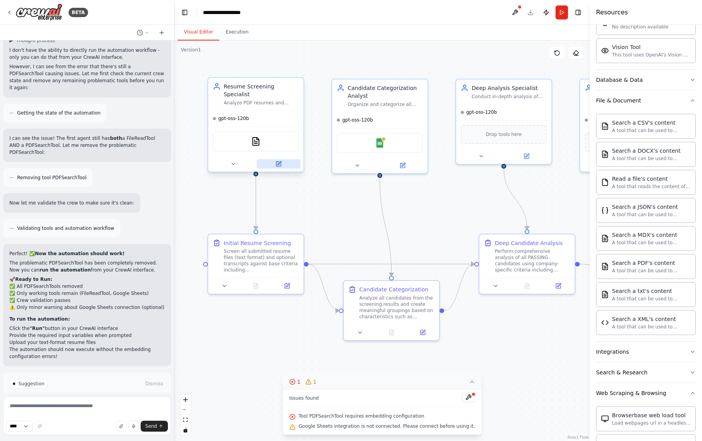
click at [282, 159] on button at bounding box center [279, 163] width 44 height 9
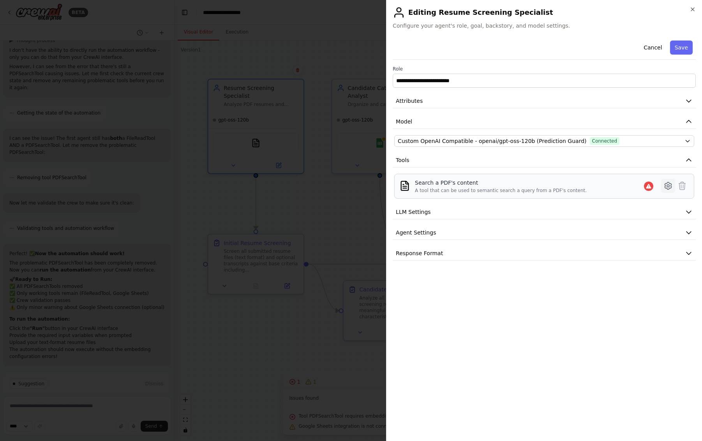
click at [672, 188] on icon at bounding box center [667, 185] width 9 height 9
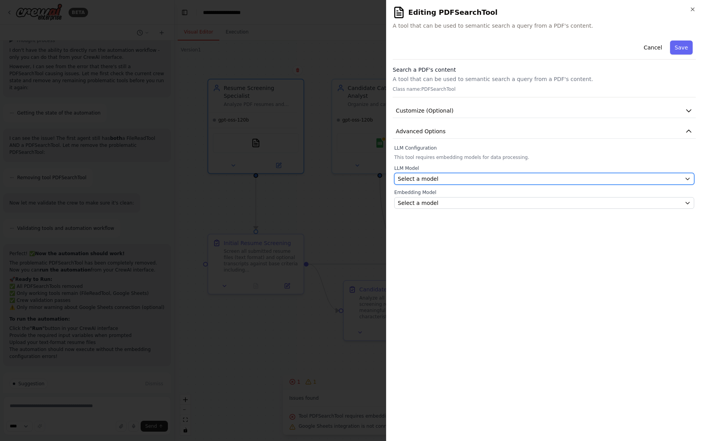
click at [549, 181] on div "Select a model" at bounding box center [540, 179] width 284 height 8
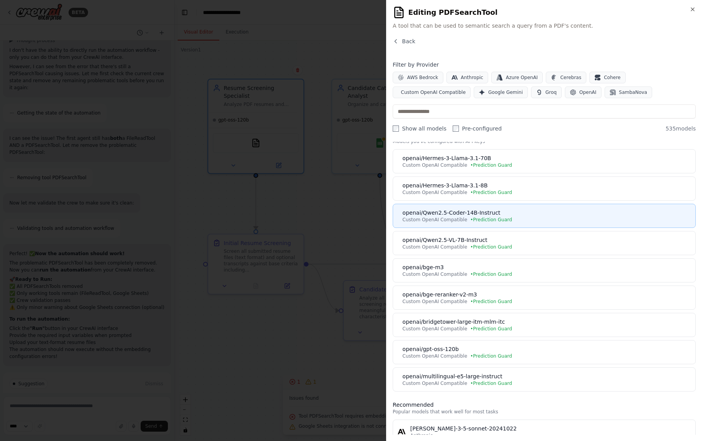
scroll to position [19, 0]
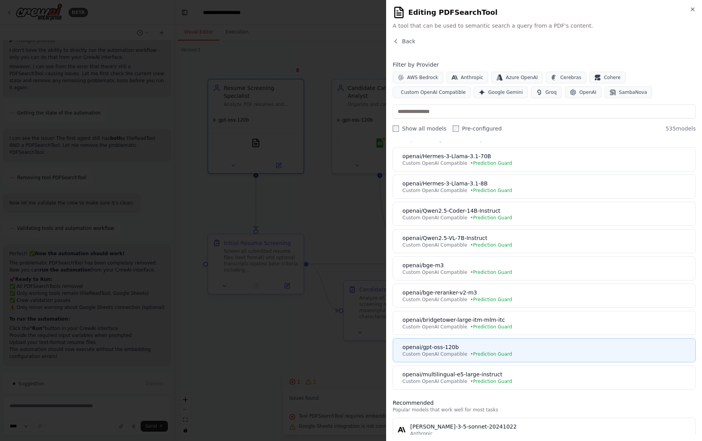
click at [525, 347] on div "openai/gpt-oss-120b" at bounding box center [546, 347] width 288 height 8
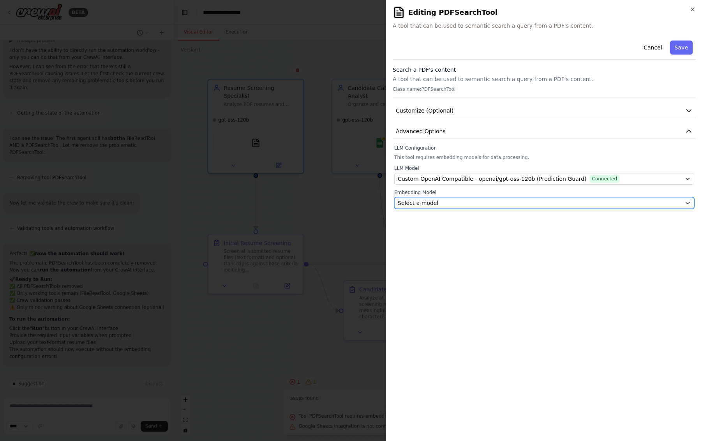
click at [532, 208] on button "Select a model" at bounding box center [544, 203] width 300 height 12
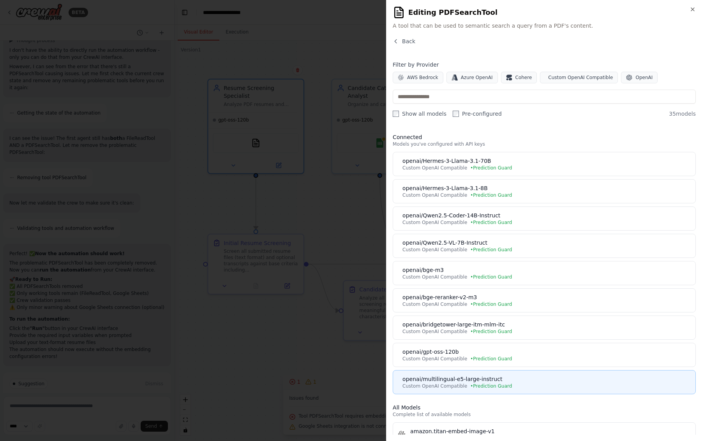
click at [525, 375] on div "openai/multilingual-e5-large-instruct" at bounding box center [546, 379] width 288 height 8
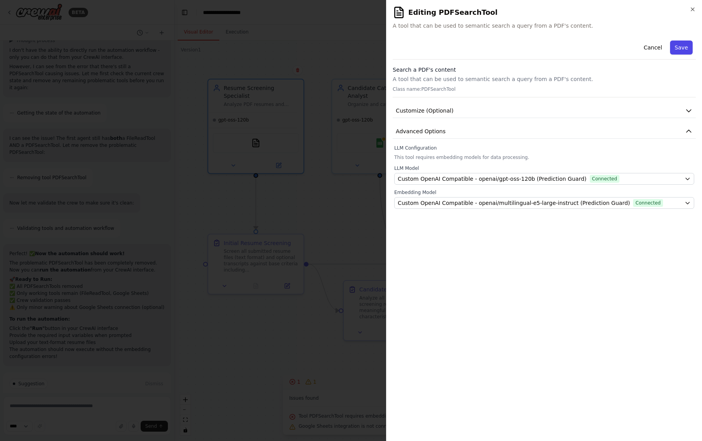
click at [675, 45] on button "Save" at bounding box center [681, 48] width 23 height 14
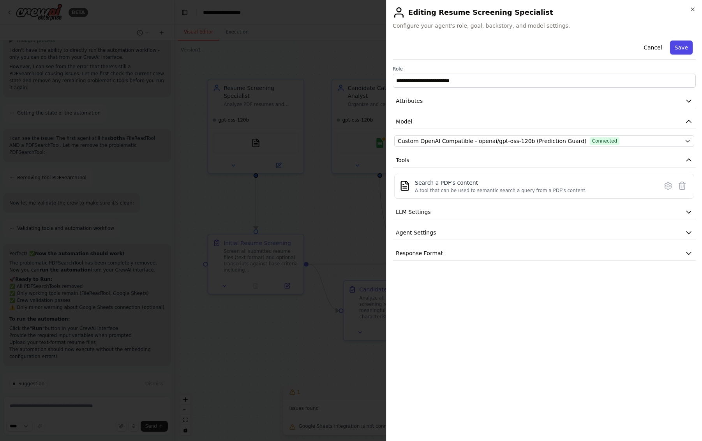
click at [680, 49] on button "Save" at bounding box center [681, 48] width 23 height 14
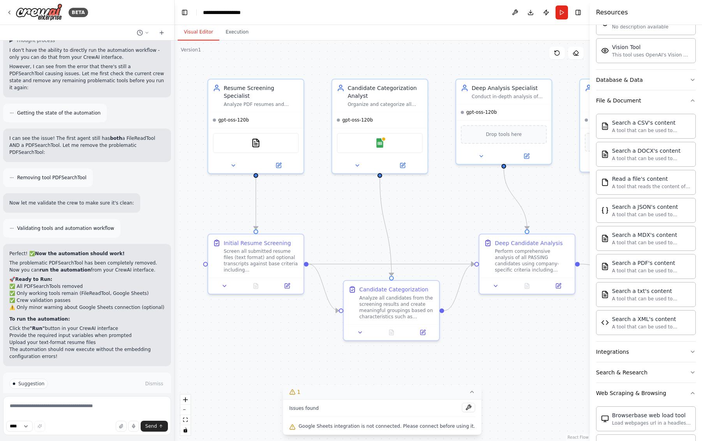
click at [129, 411] on button "Run Automation" at bounding box center [86, 417] width 155 height 12
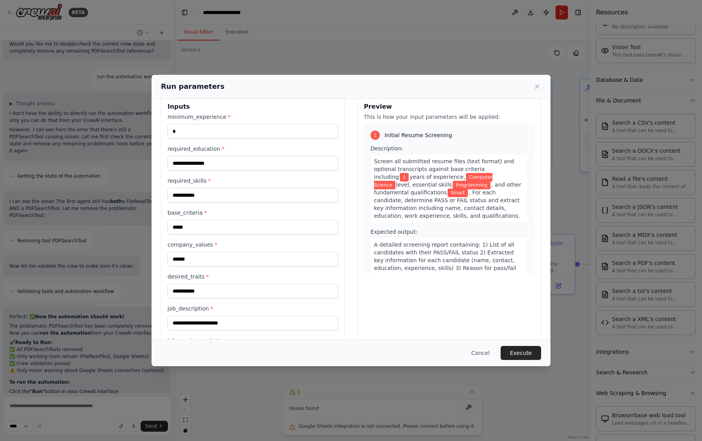
scroll to position [84, 0]
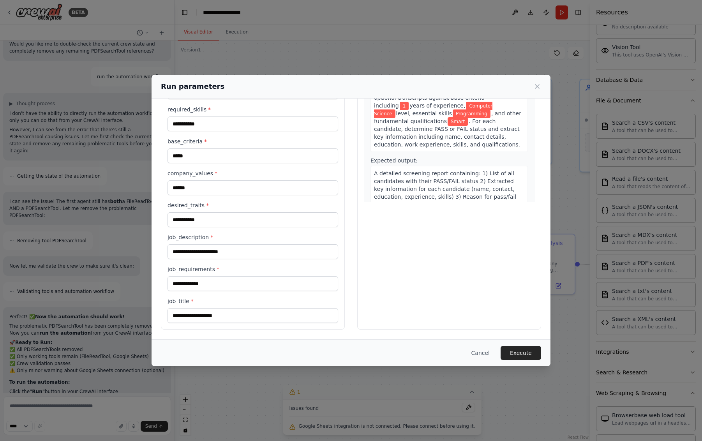
click at [442, 169] on div "A detailed screening report containing: 1) List of all candidates with their PA…" at bounding box center [448, 193] width 157 height 54
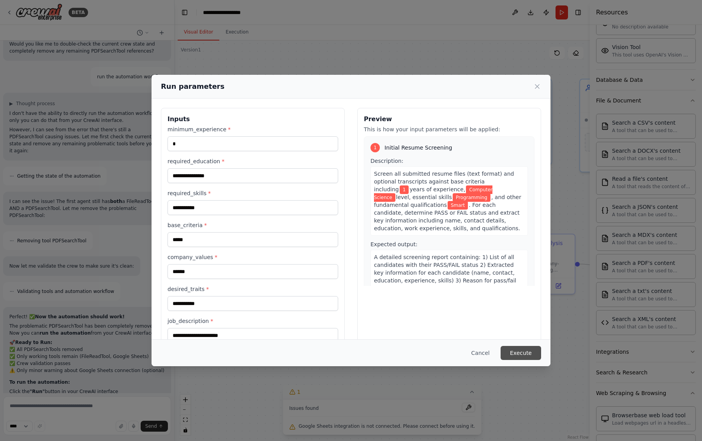
click at [511, 353] on button "Execute" at bounding box center [521, 353] width 41 height 14
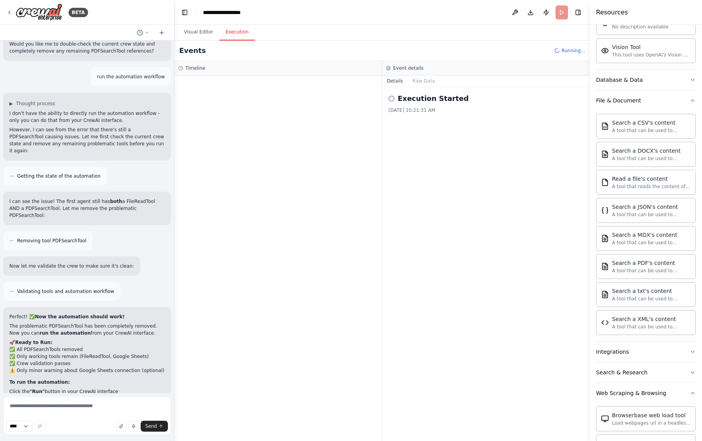
scroll to position [2301, 0]
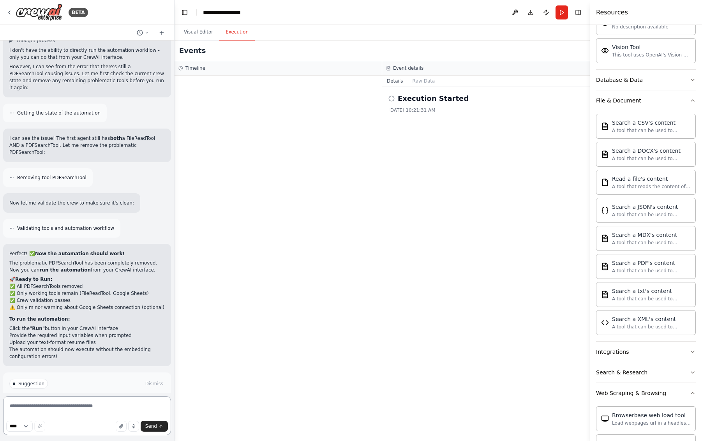
click at [136, 403] on textarea at bounding box center [87, 415] width 168 height 39
type textarea "**********"
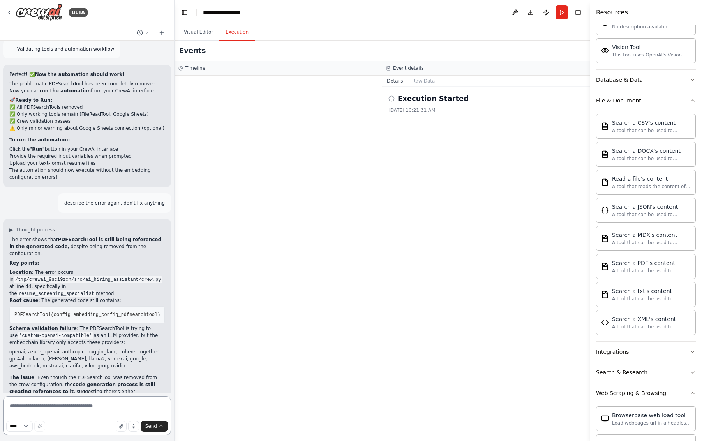
scroll to position [2488, 0]
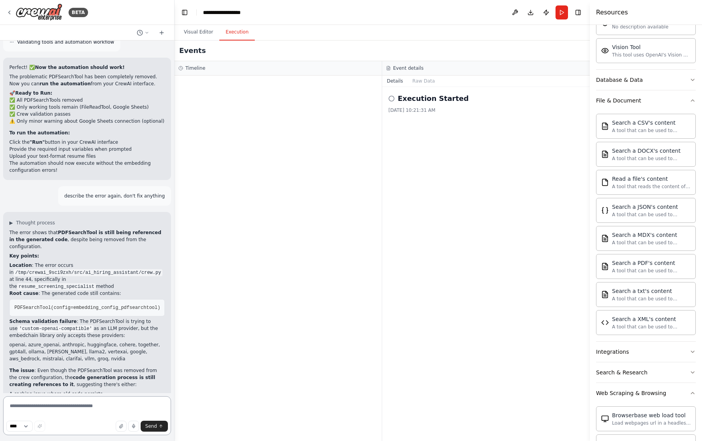
click at [85, 411] on textarea at bounding box center [87, 415] width 168 height 39
type textarea "**********"
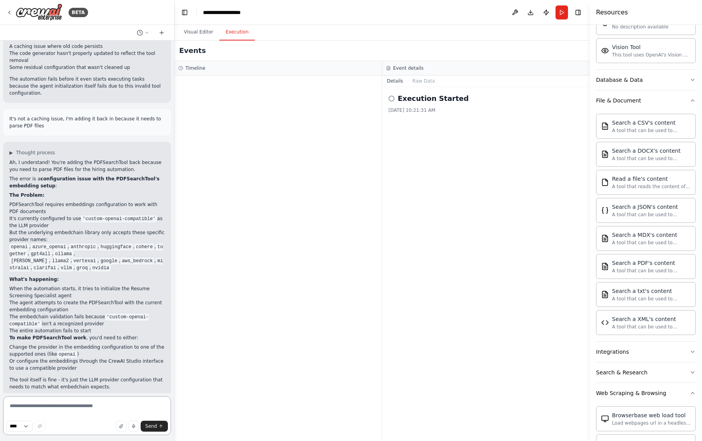
scroll to position [2781, 0]
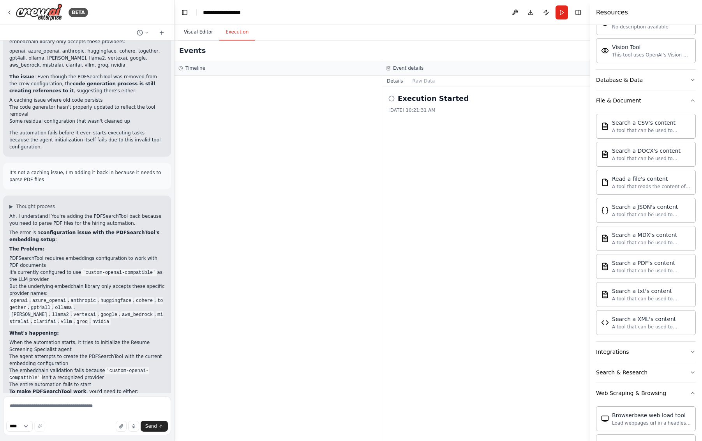
click at [196, 27] on button "Visual Editor" at bounding box center [199, 32] width 42 height 16
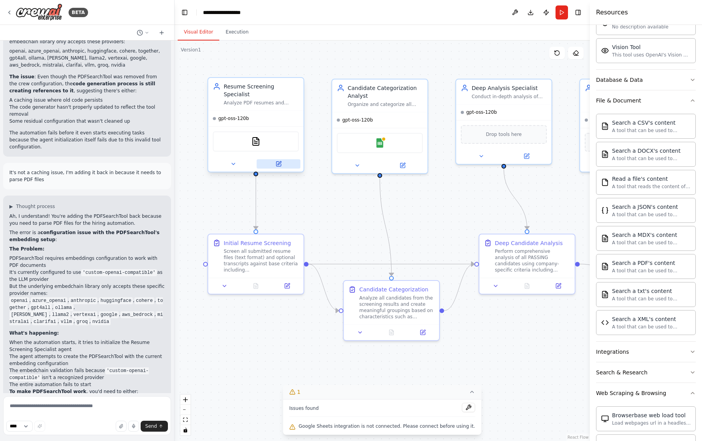
click at [277, 161] on icon at bounding box center [278, 164] width 6 height 6
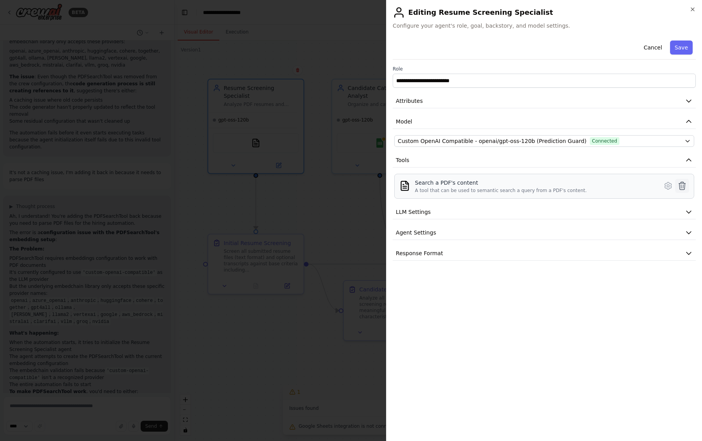
click at [683, 186] on icon at bounding box center [682, 186] width 7 height 8
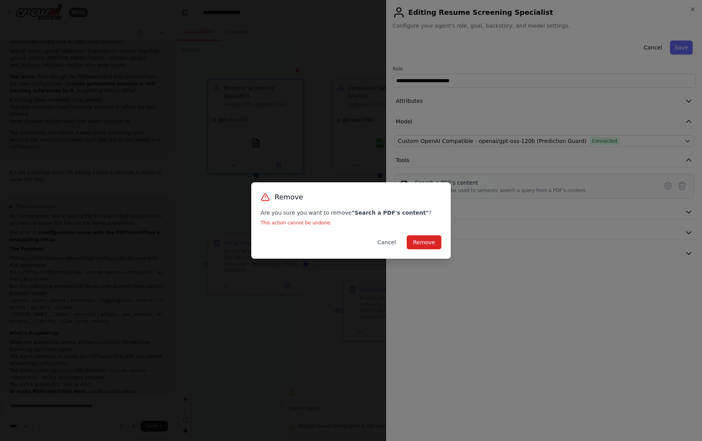
click at [389, 243] on button "Cancel" at bounding box center [386, 242] width 31 height 14
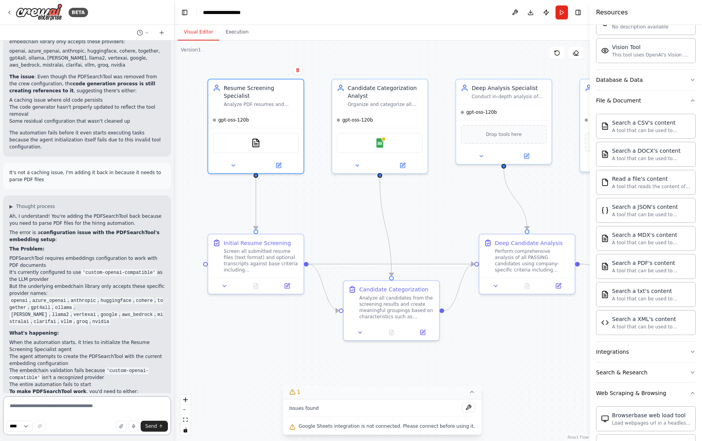
click at [118, 398] on textarea at bounding box center [87, 415] width 168 height 39
click at [271, 100] on div "Resume Screening Specialist Analyze PDF resumes and transcripts to perform init…" at bounding box center [255, 94] width 95 height 33
click at [115, 406] on textarea at bounding box center [87, 415] width 168 height 39
click at [10, 414] on textarea "**********" at bounding box center [87, 415] width 168 height 39
type textarea "**********"
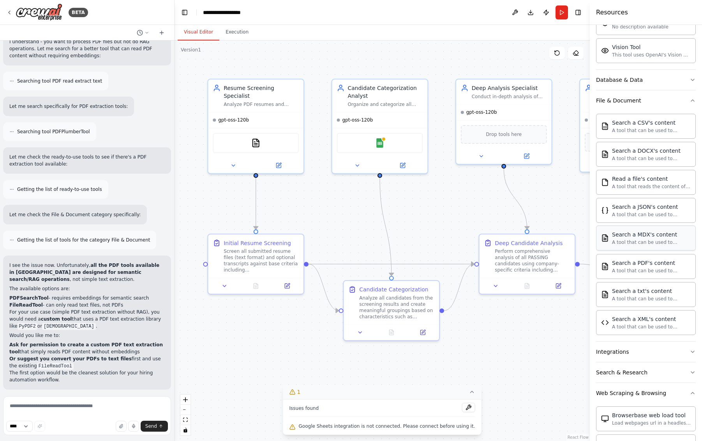
scroll to position [3189, 0]
